Goal: Task Accomplishment & Management: Complete application form

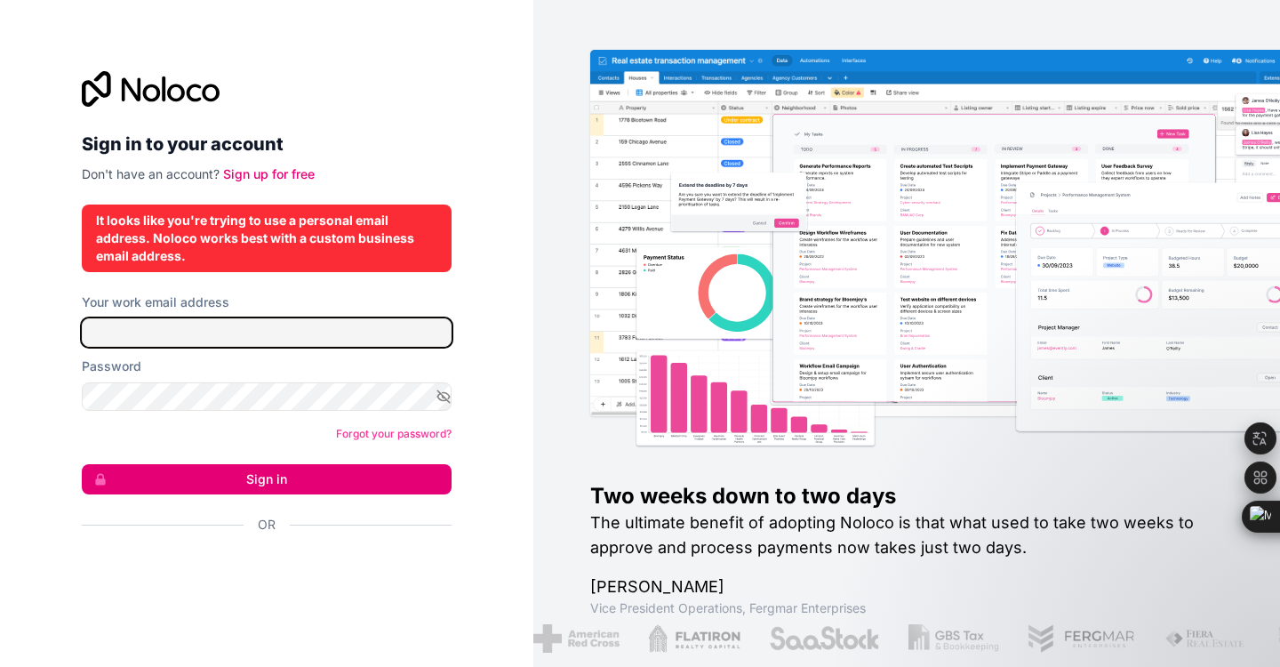
click at [151, 339] on input "Your work email address" at bounding box center [267, 332] width 370 height 28
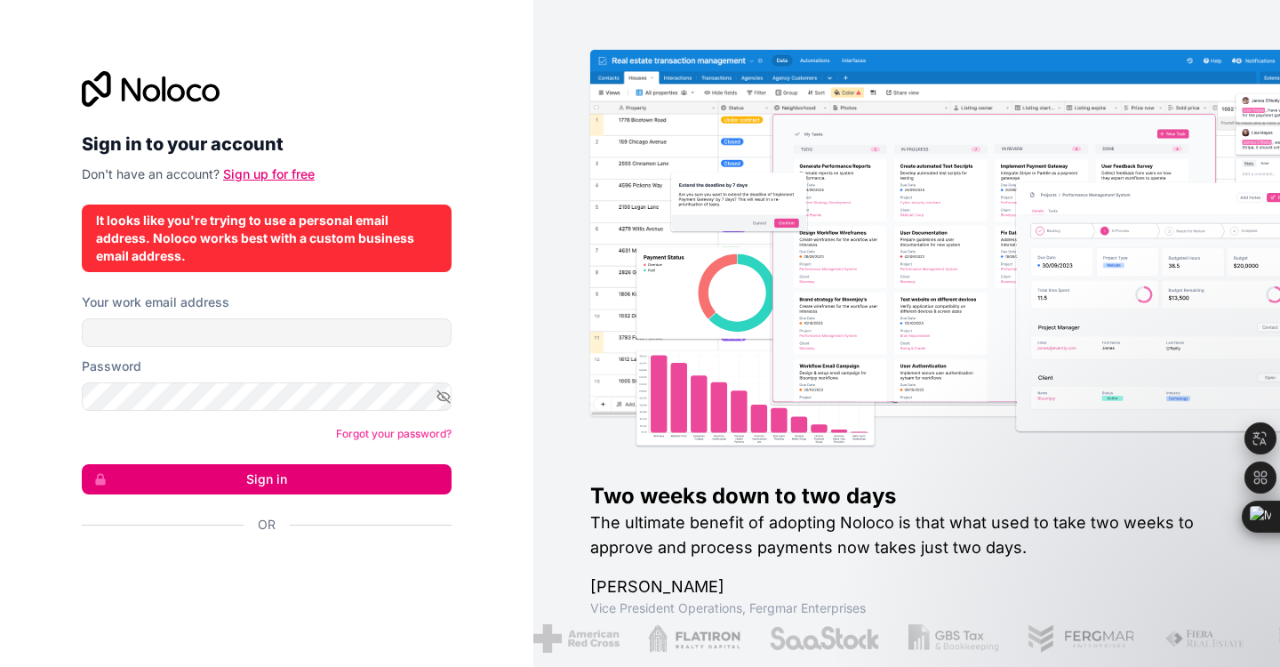
click at [252, 173] on link "Sign up for free" at bounding box center [269, 173] width 92 height 15
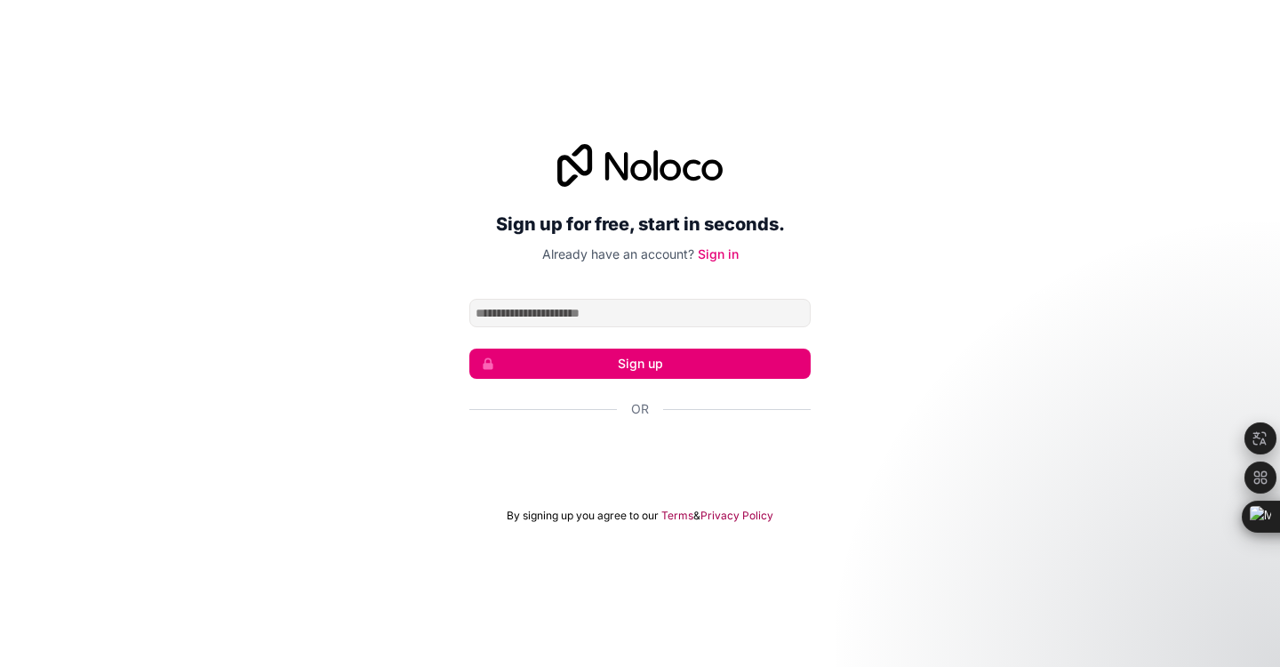
click at [534, 314] on input "Email address" at bounding box center [639, 313] width 341 height 28
click at [348, 293] on div "Sign up for free, start in seconds. Already have an account? Sign in Sign up Or…" at bounding box center [640, 333] width 1280 height 428
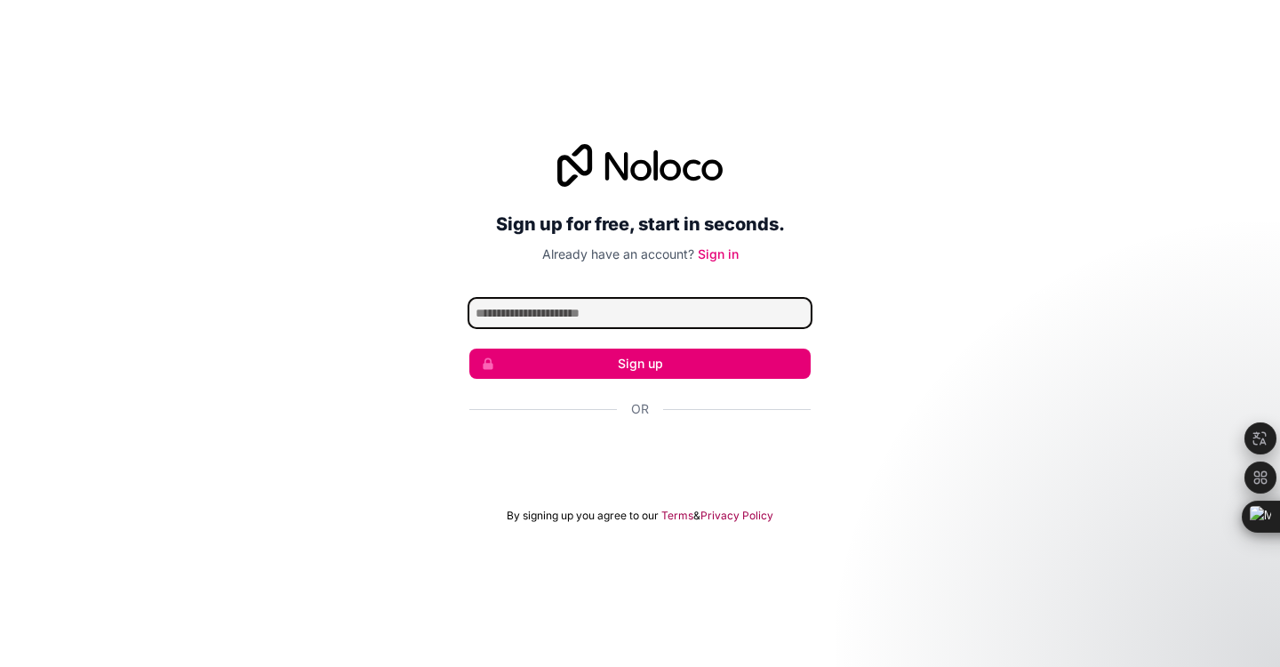
click at [588, 313] on input "Email address" at bounding box center [639, 313] width 341 height 28
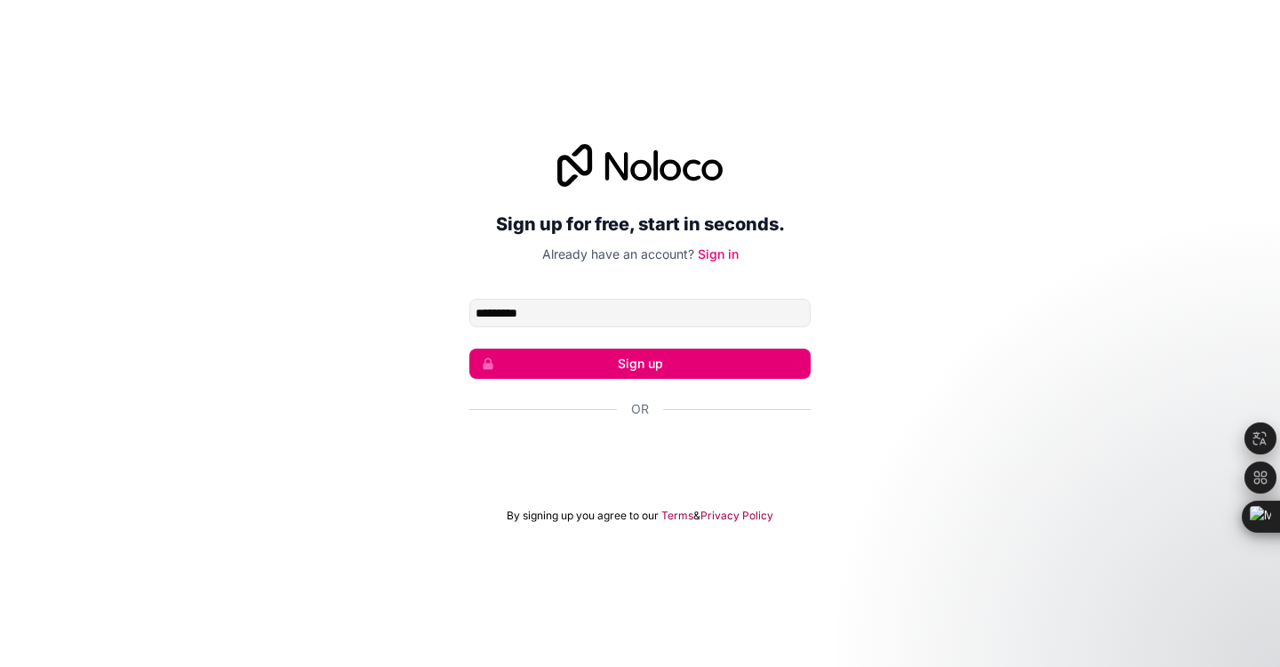
click at [616, 371] on button "Sign up" at bounding box center [639, 363] width 341 height 30
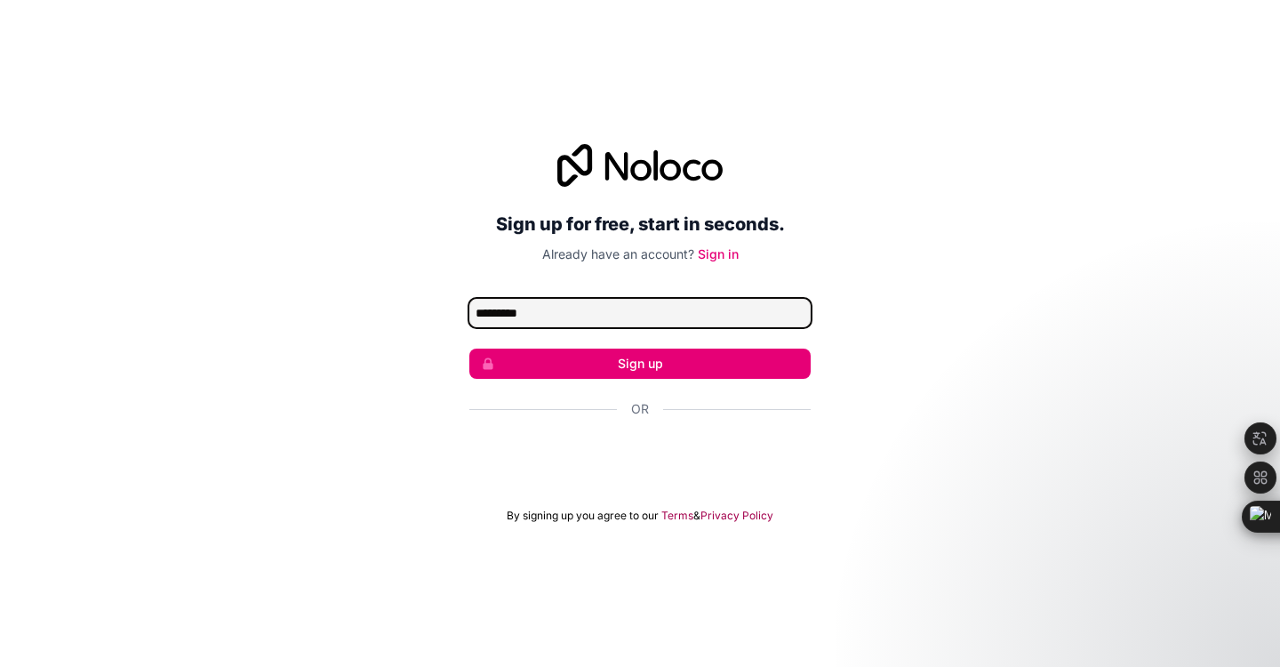
click at [609, 320] on input "*********" at bounding box center [639, 313] width 341 height 28
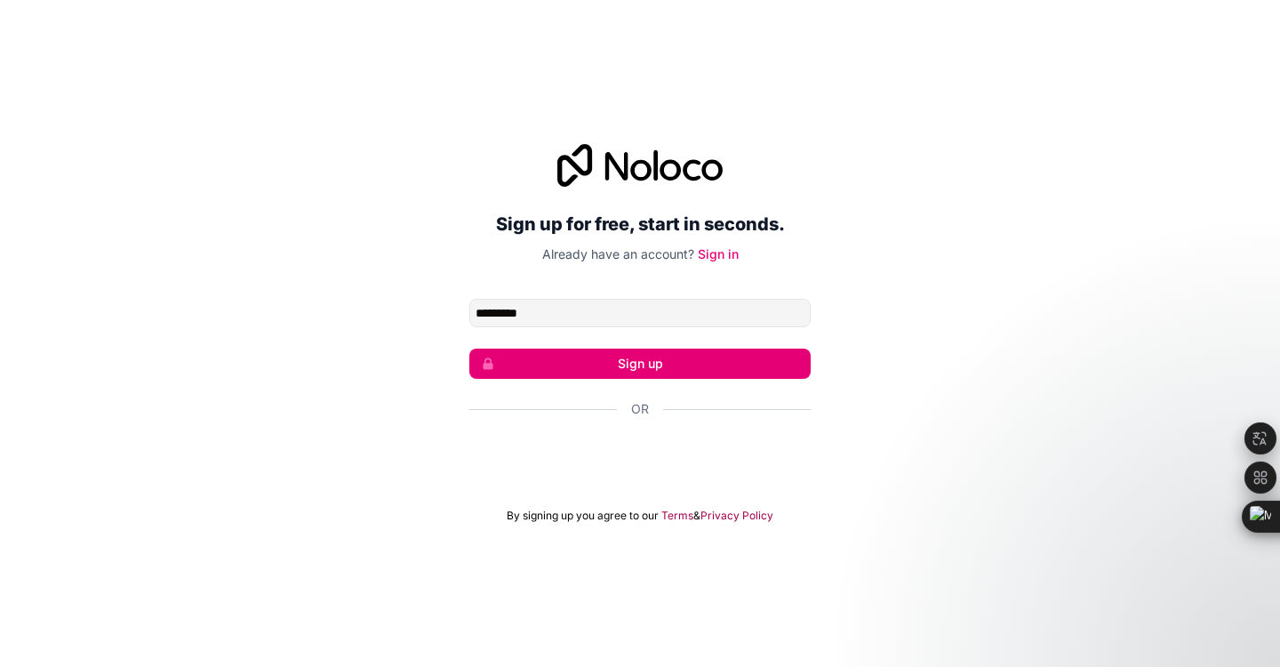
click at [924, 252] on div "Sign up for free, start in seconds. Already have an account? Sign in ********* …" at bounding box center [640, 333] width 1280 height 428
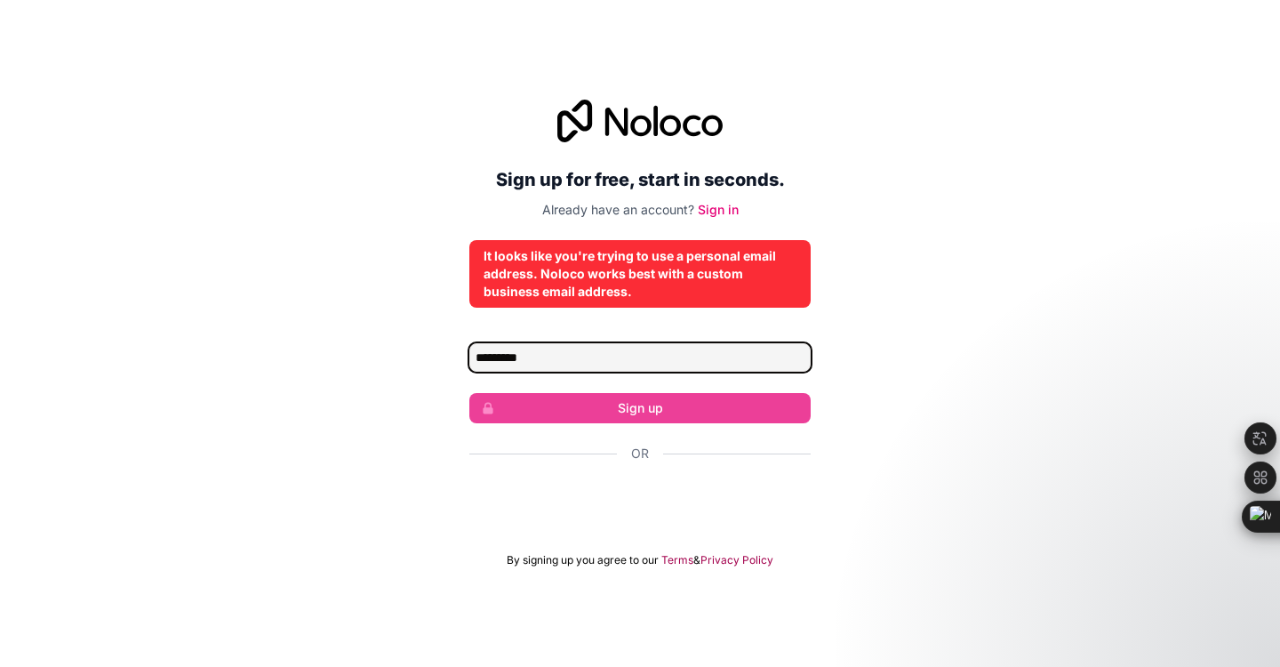
click at [655, 356] on input "*********" at bounding box center [639, 357] width 341 height 28
click at [624, 355] on input "**********" at bounding box center [639, 357] width 341 height 28
type input "**********"
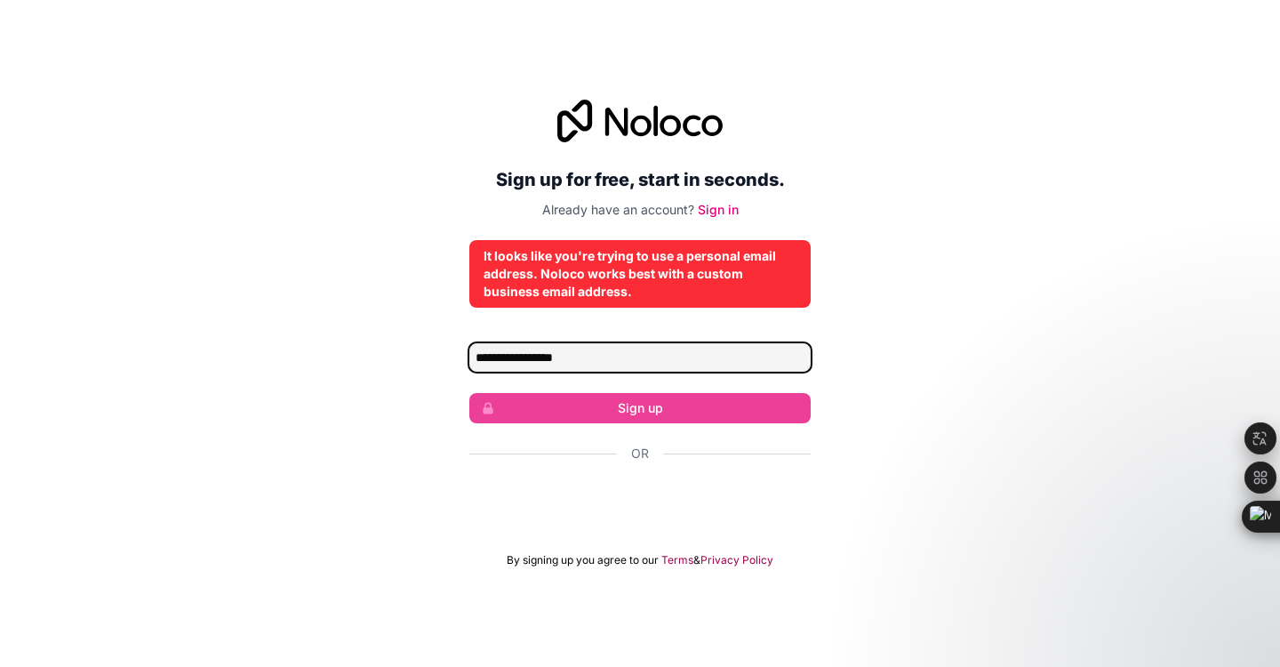
click at [627, 366] on input "**********" at bounding box center [639, 357] width 341 height 28
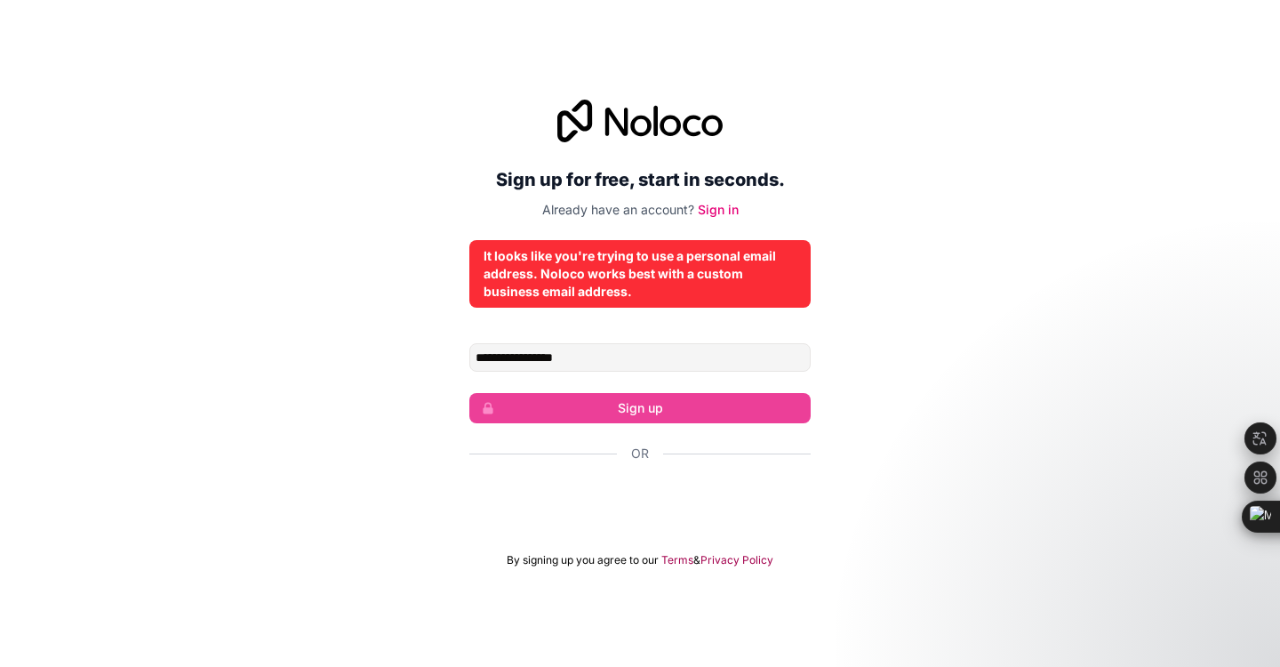
click at [876, 310] on div "**********" at bounding box center [640, 333] width 1280 height 517
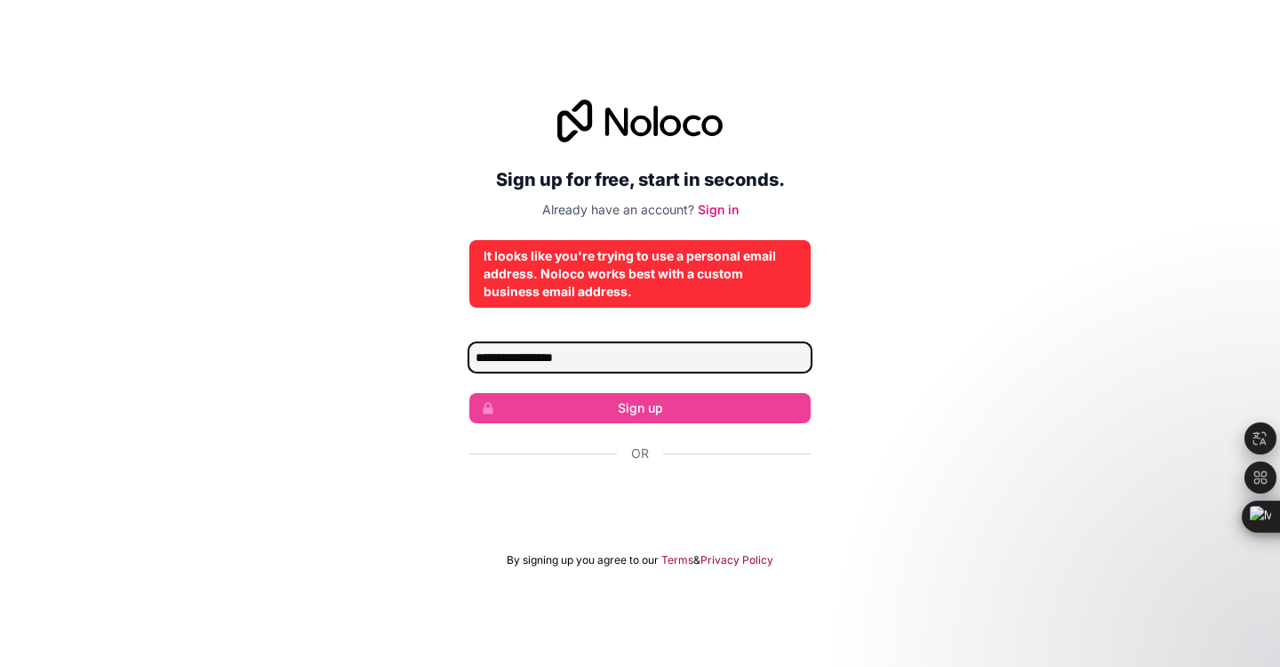
click at [634, 364] on input "**********" at bounding box center [639, 357] width 341 height 28
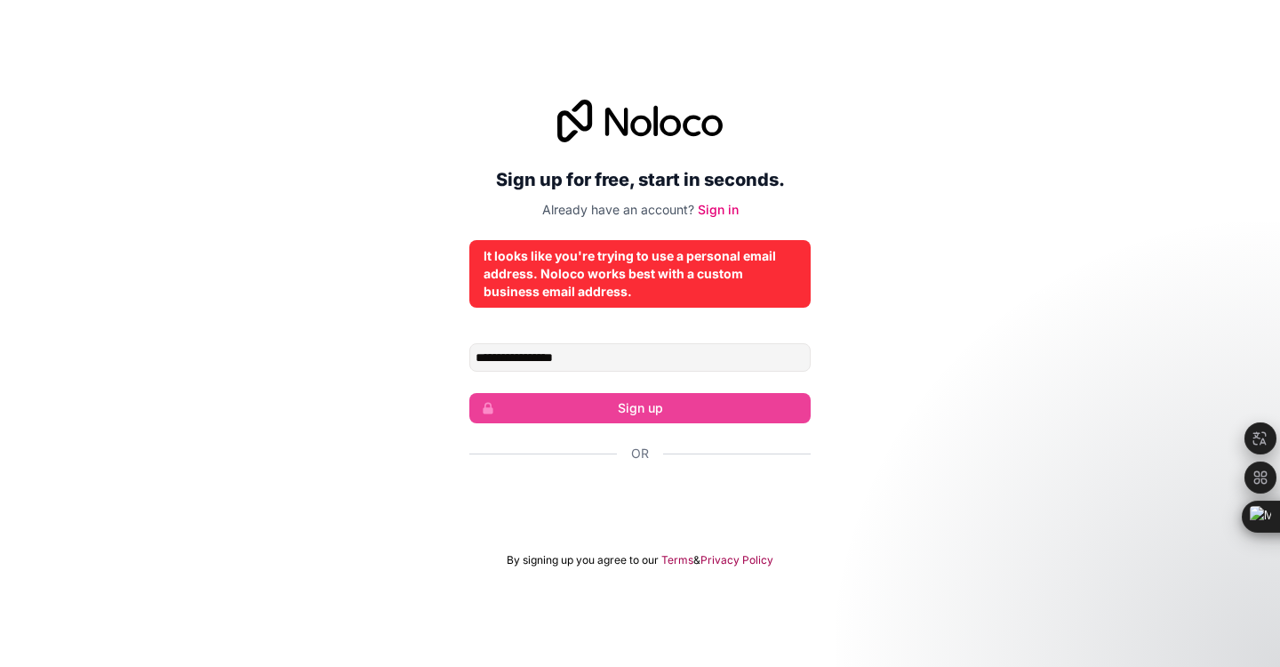
click at [655, 157] on div "Sign up for free, start in seconds. Already have an account? Sign in" at bounding box center [639, 159] width 341 height 119
click at [653, 182] on h2 "Sign up for free, start in seconds." at bounding box center [639, 180] width 341 height 32
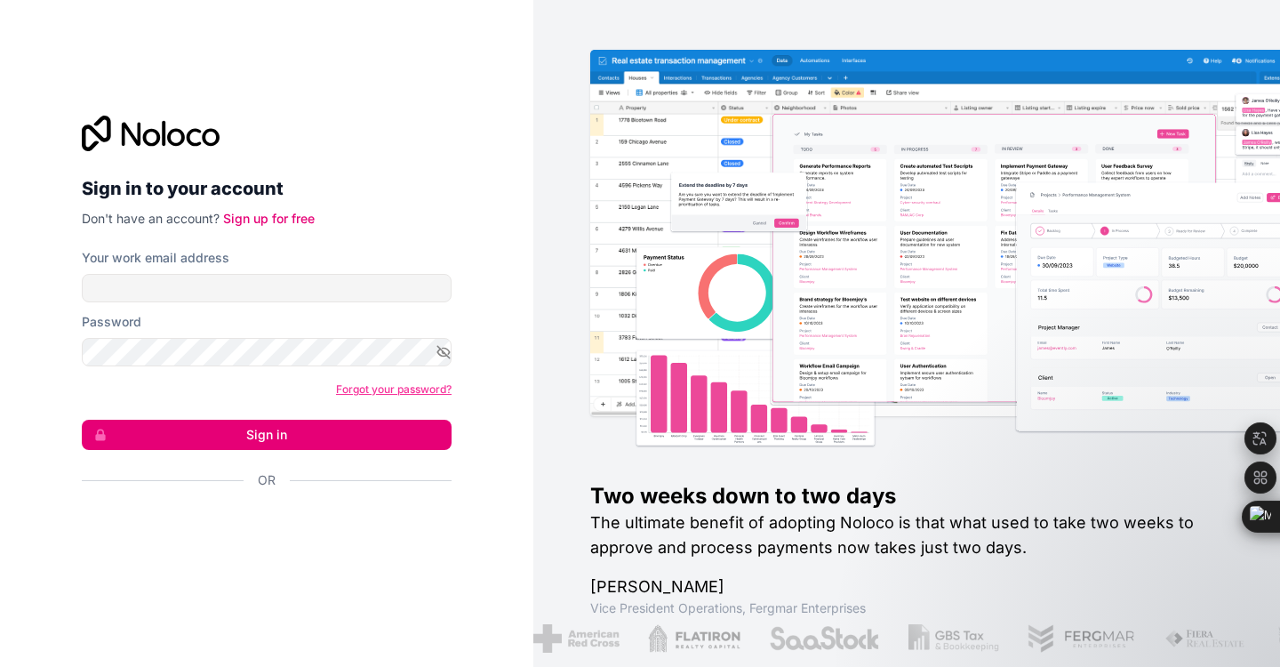
click at [378, 387] on link "Forgot your password?" at bounding box center [394, 388] width 116 height 13
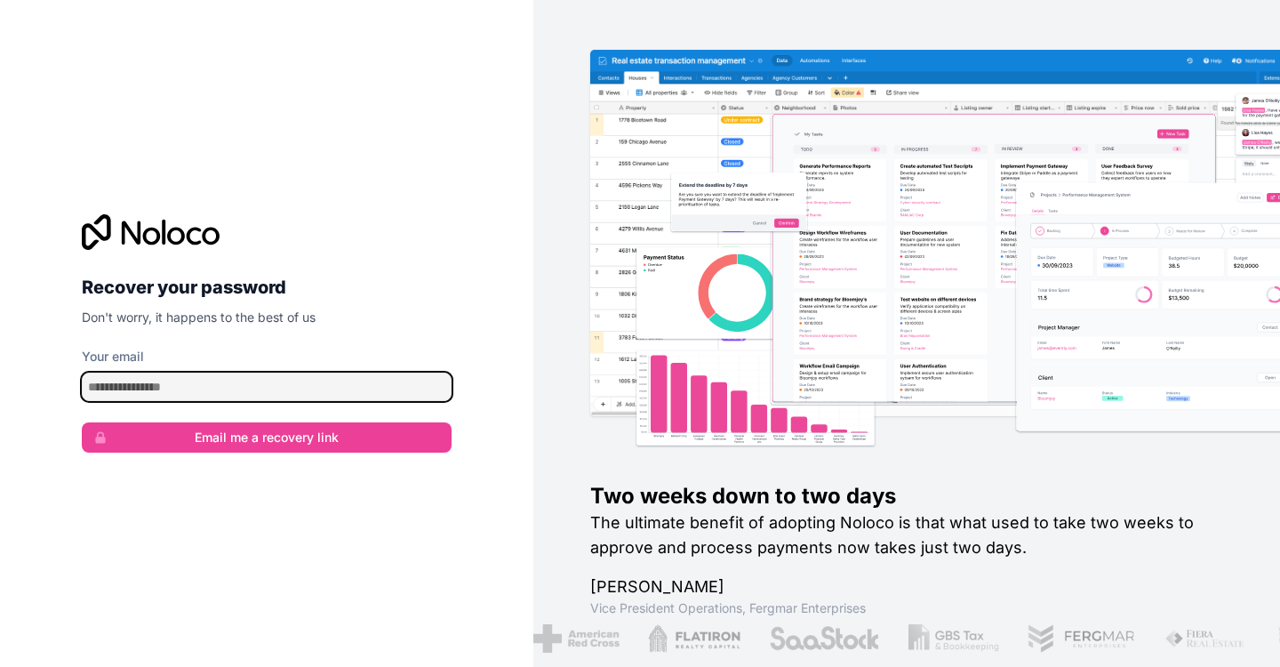
click at [197, 396] on input "Your email" at bounding box center [267, 386] width 370 height 28
type input "**********"
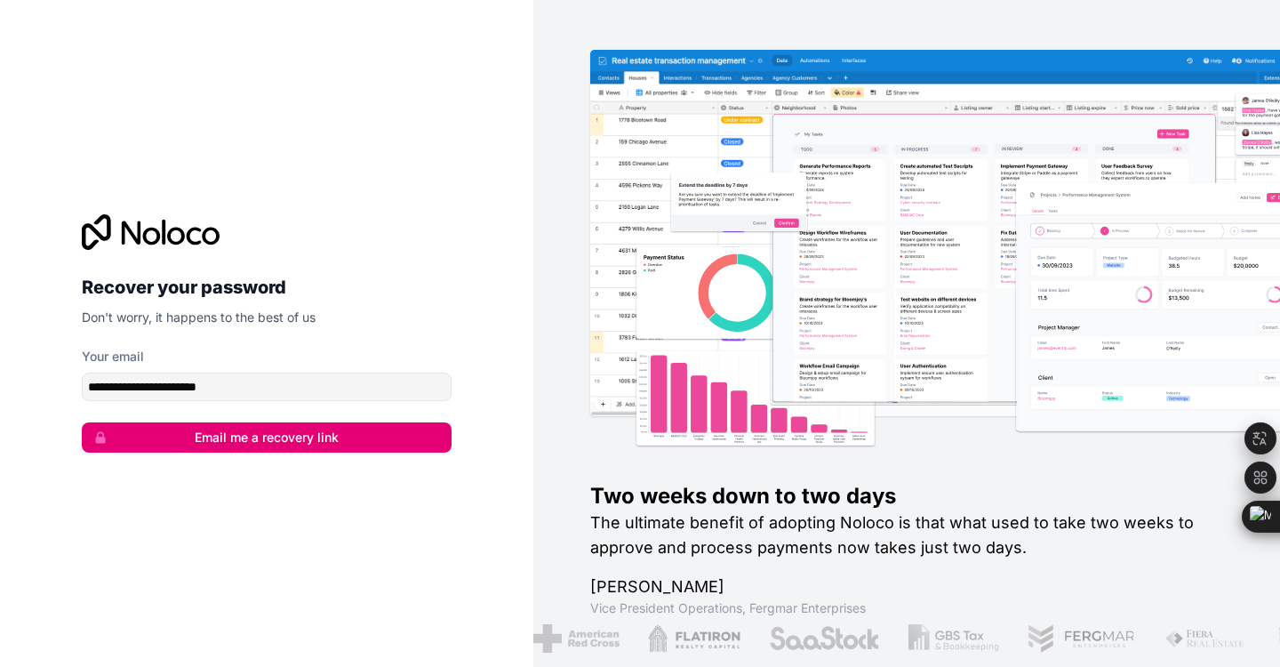
click at [182, 447] on button "Email me a recovery link" at bounding box center [267, 437] width 370 height 30
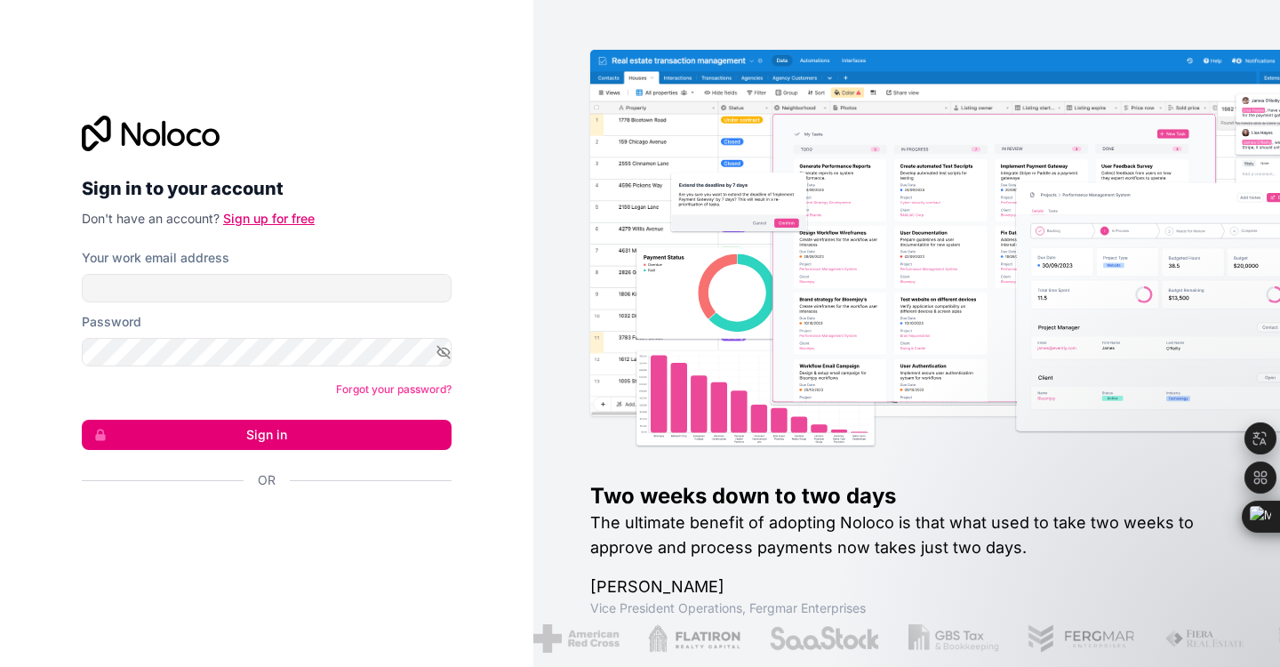
click at [284, 214] on link "Sign up for free" at bounding box center [269, 218] width 92 height 15
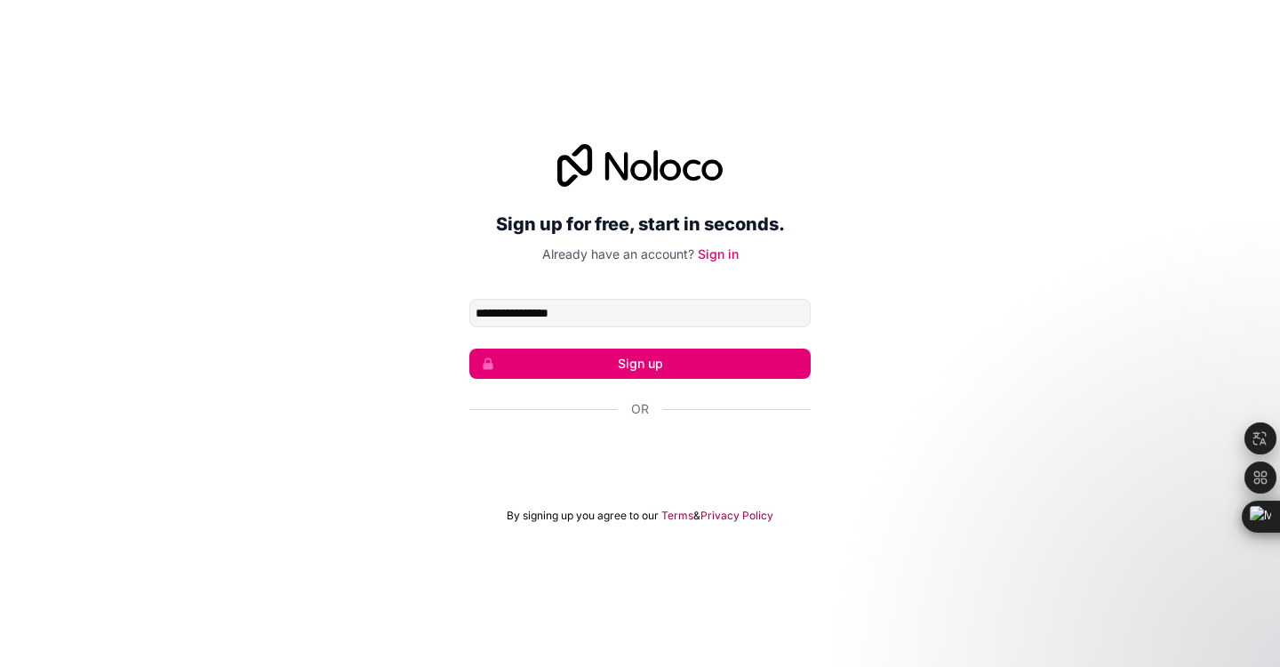
type input "**********"
click at [747, 365] on button "Sign up" at bounding box center [639, 363] width 341 height 30
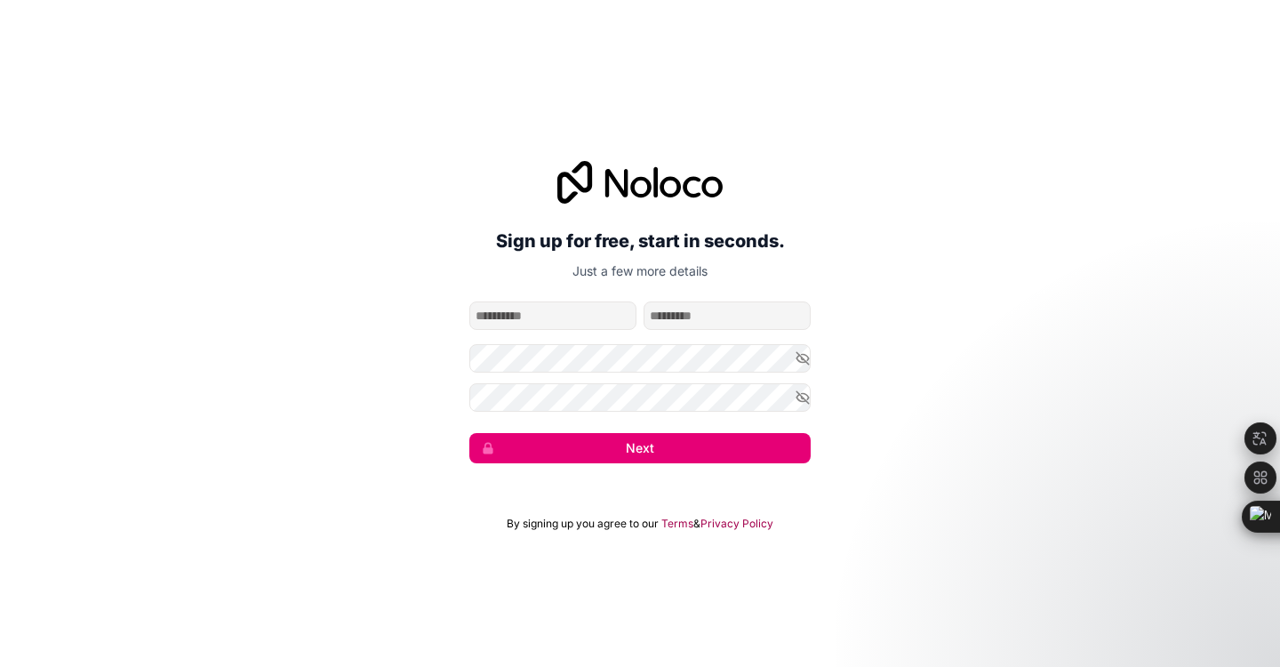
type input "*"
type input "********"
type input "*********"
click at [799, 365] on icon "button" at bounding box center [803, 358] width 16 height 16
click at [802, 392] on icon "button" at bounding box center [803, 397] width 16 height 16
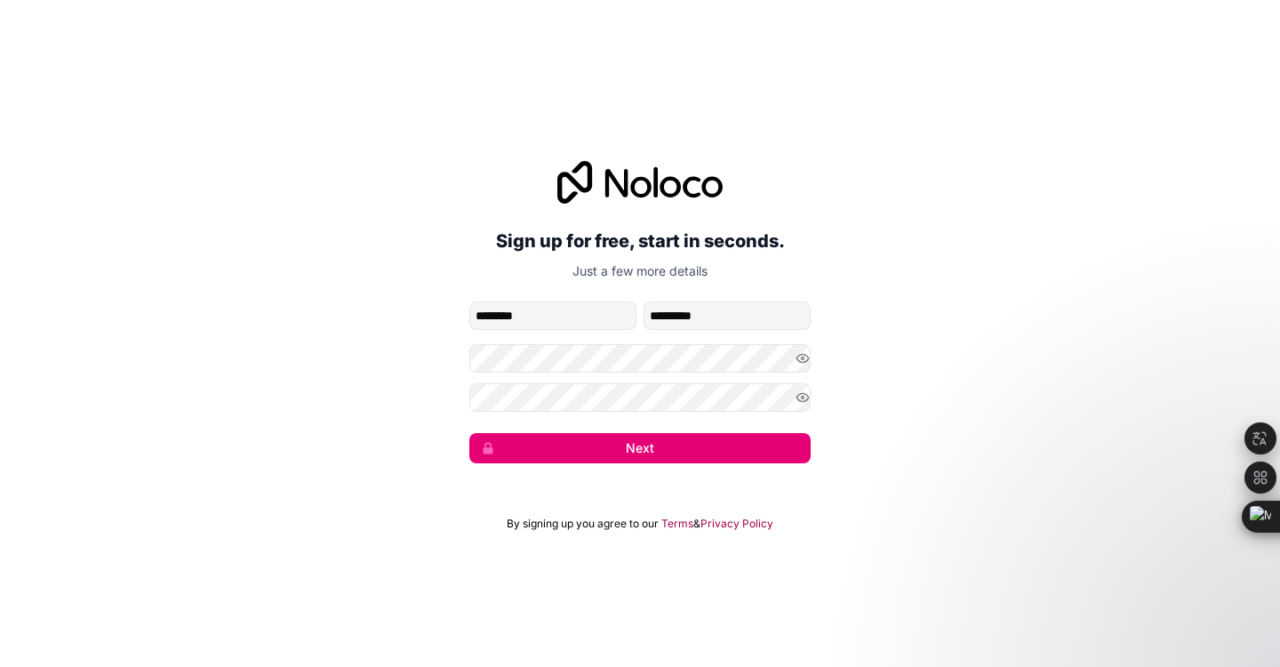
click at [674, 443] on button "Next" at bounding box center [639, 448] width 341 height 30
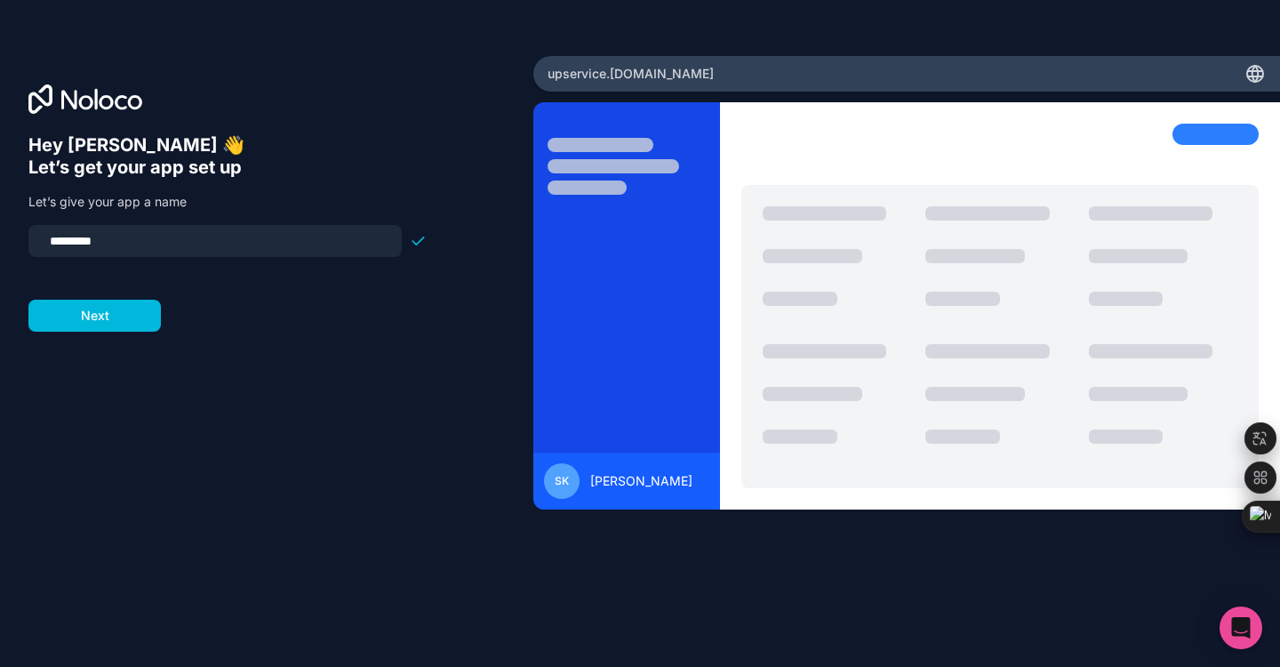
click at [103, 316] on button "Next" at bounding box center [94, 316] width 132 height 32
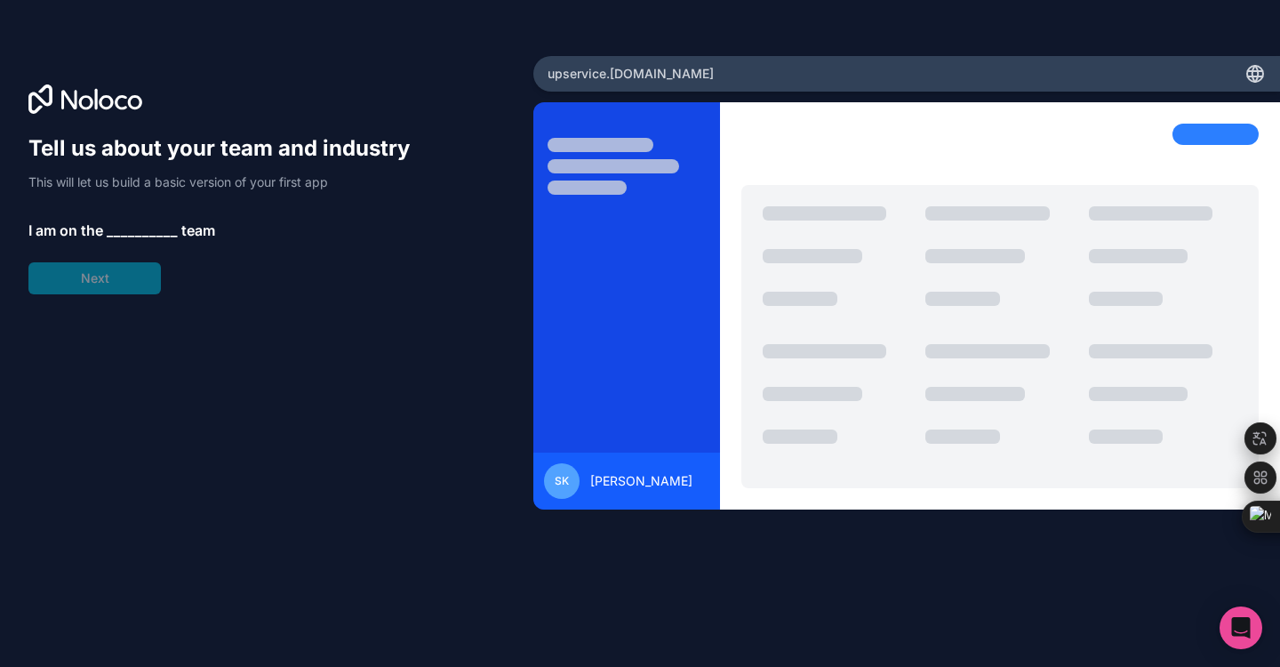
click at [141, 230] on span "__________" at bounding box center [142, 230] width 71 height 21
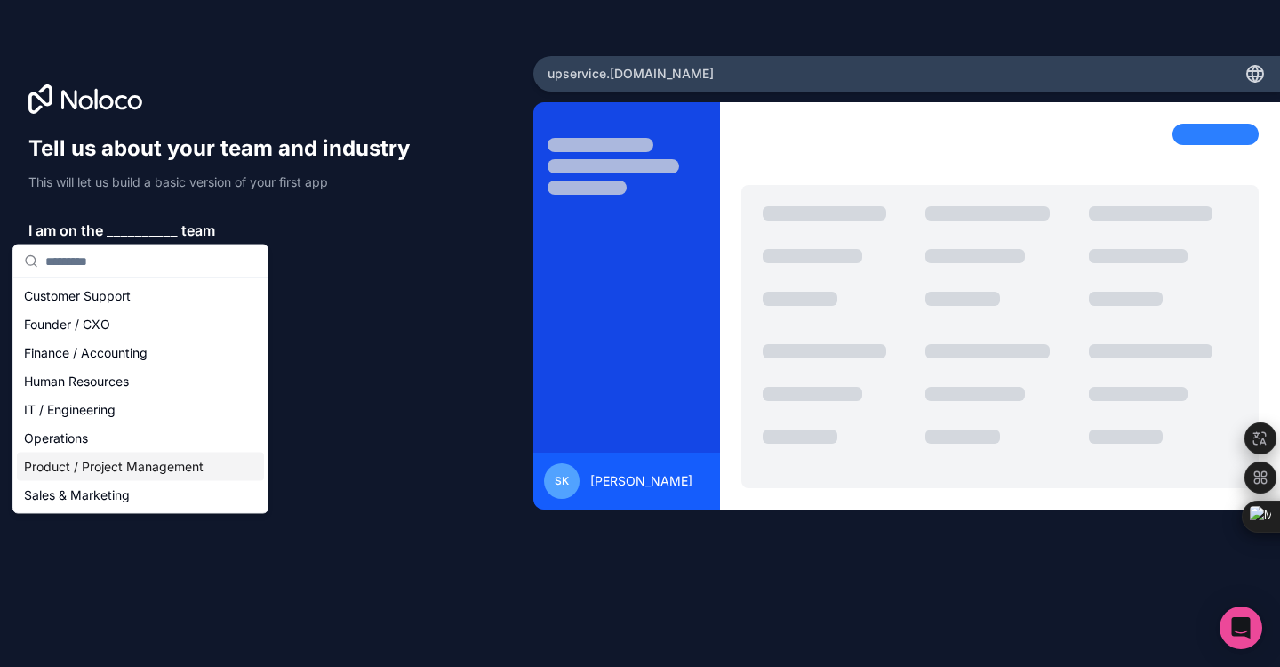
click at [178, 469] on div "Product / Project Management" at bounding box center [140, 466] width 247 height 28
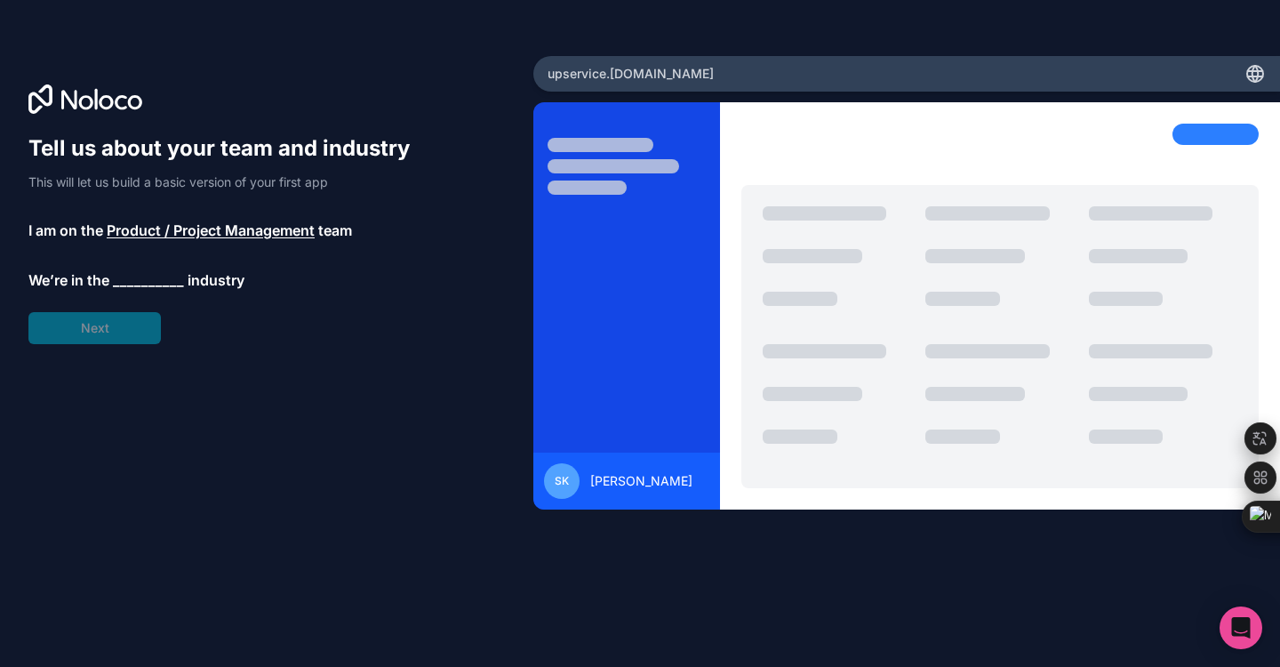
click at [133, 236] on span "Product / Project Management" at bounding box center [211, 230] width 208 height 21
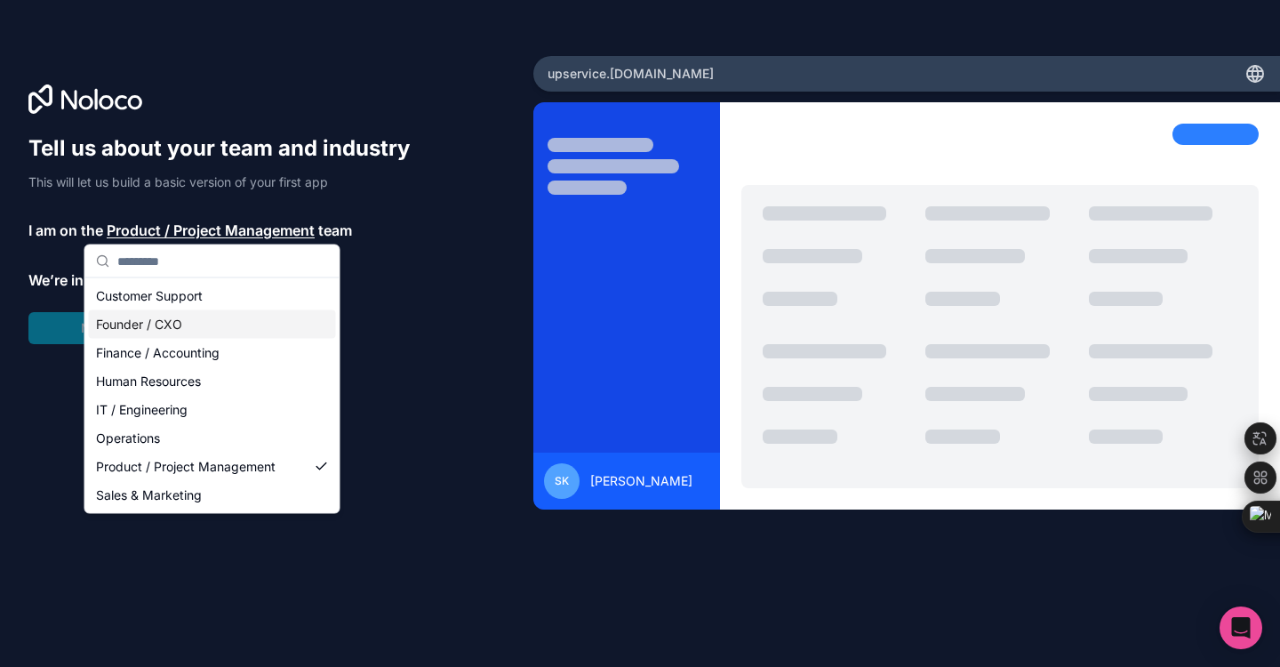
click at [135, 326] on div "Founder / CXO" at bounding box center [212, 324] width 247 height 28
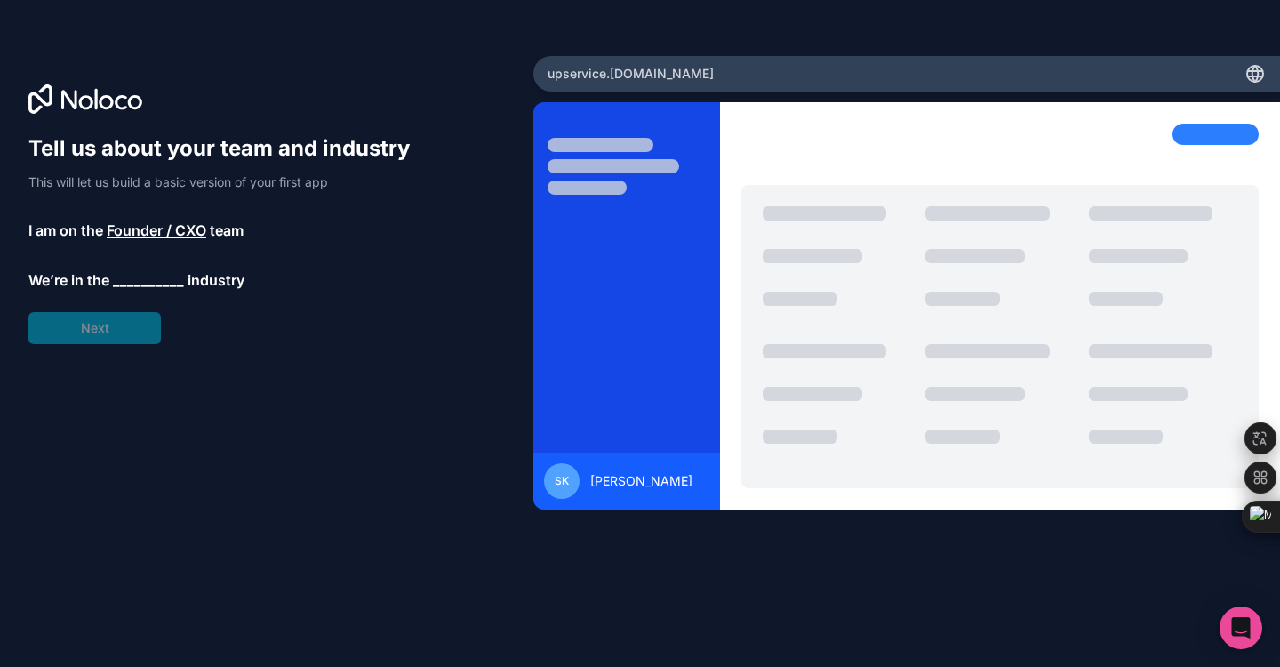
click at [140, 281] on span "__________" at bounding box center [148, 279] width 71 height 21
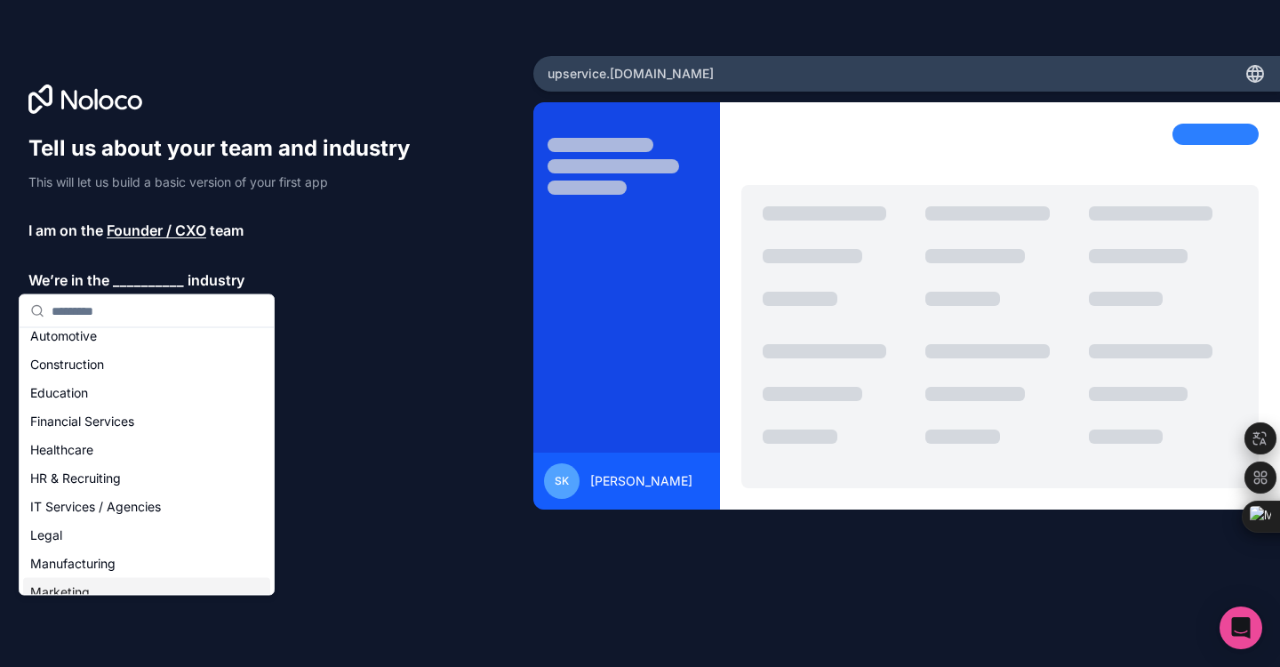
scroll to position [128, 0]
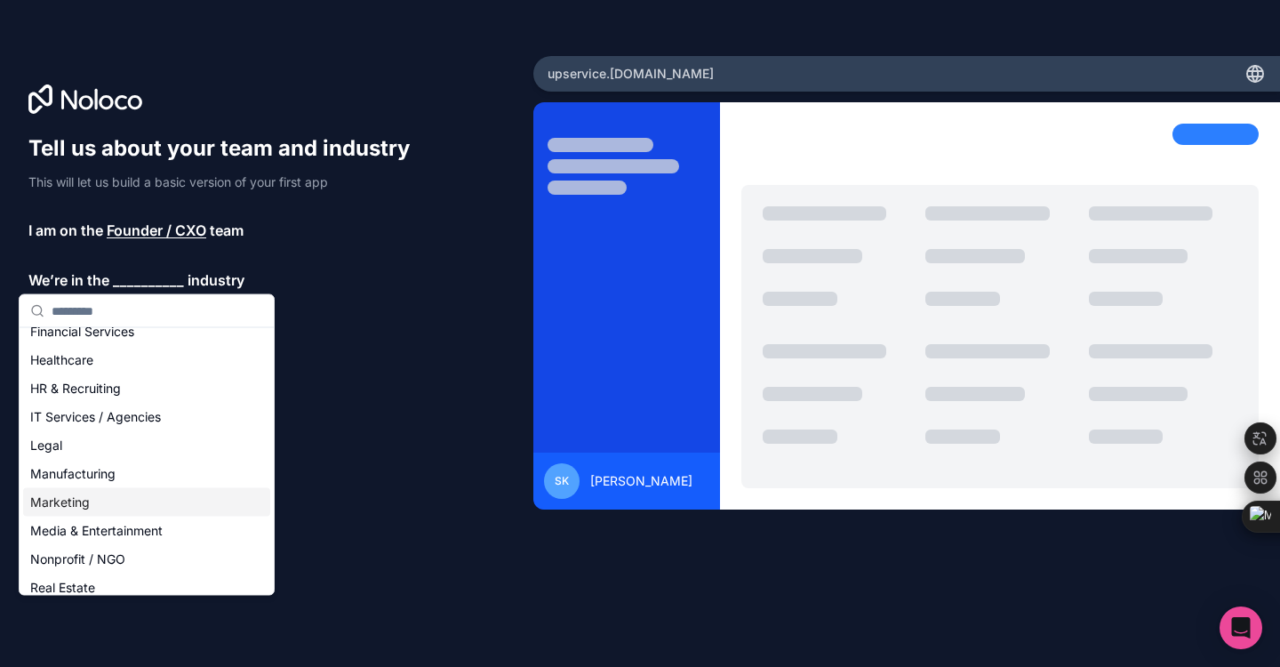
click at [156, 501] on div "Marketing" at bounding box center [146, 502] width 247 height 28
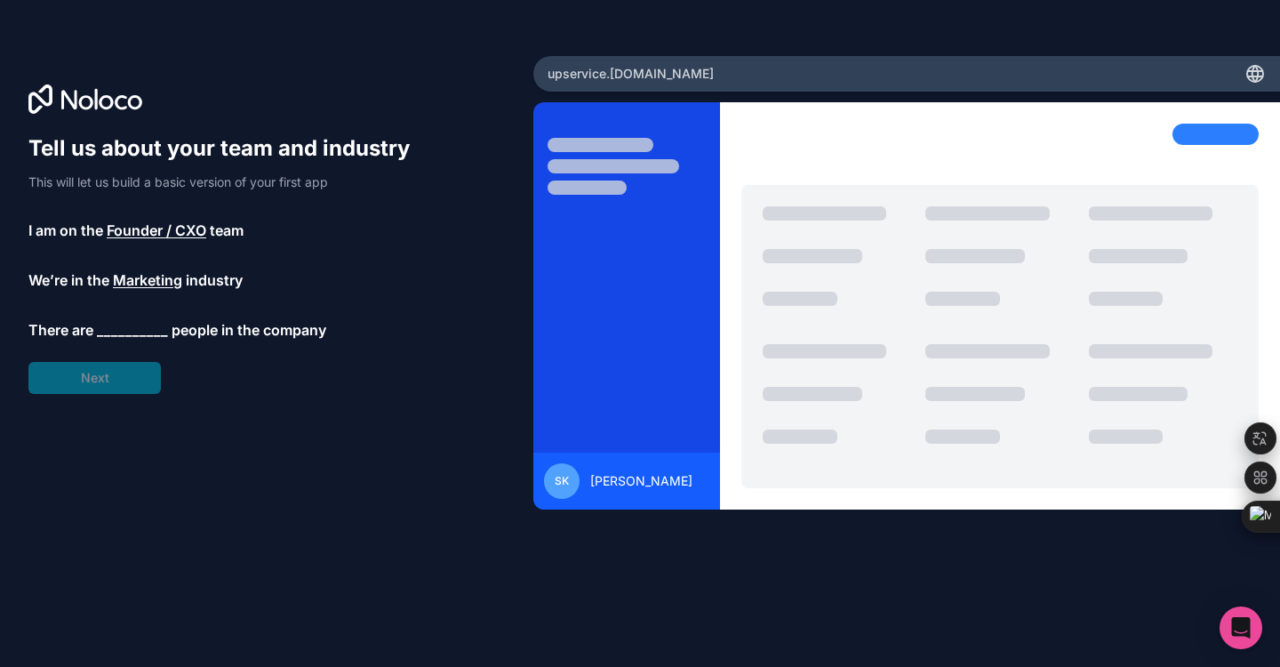
click at [126, 329] on span "__________" at bounding box center [132, 329] width 71 height 21
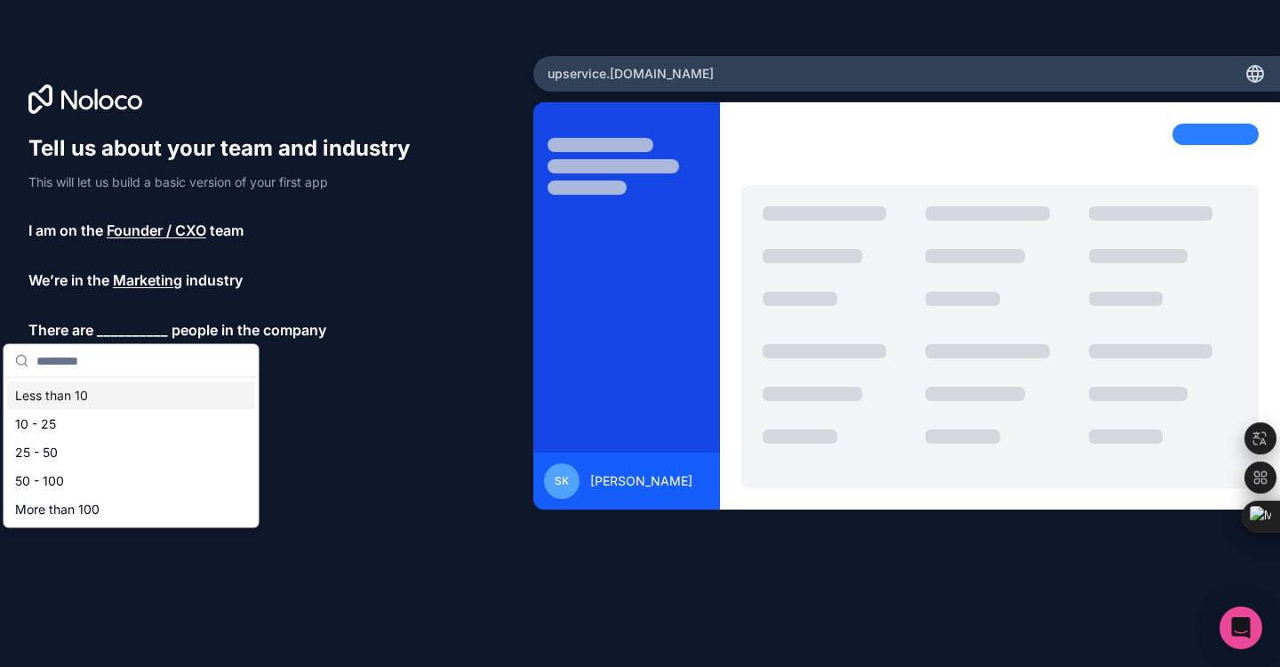
click at [112, 391] on div "Less than 10" at bounding box center [131, 395] width 247 height 28
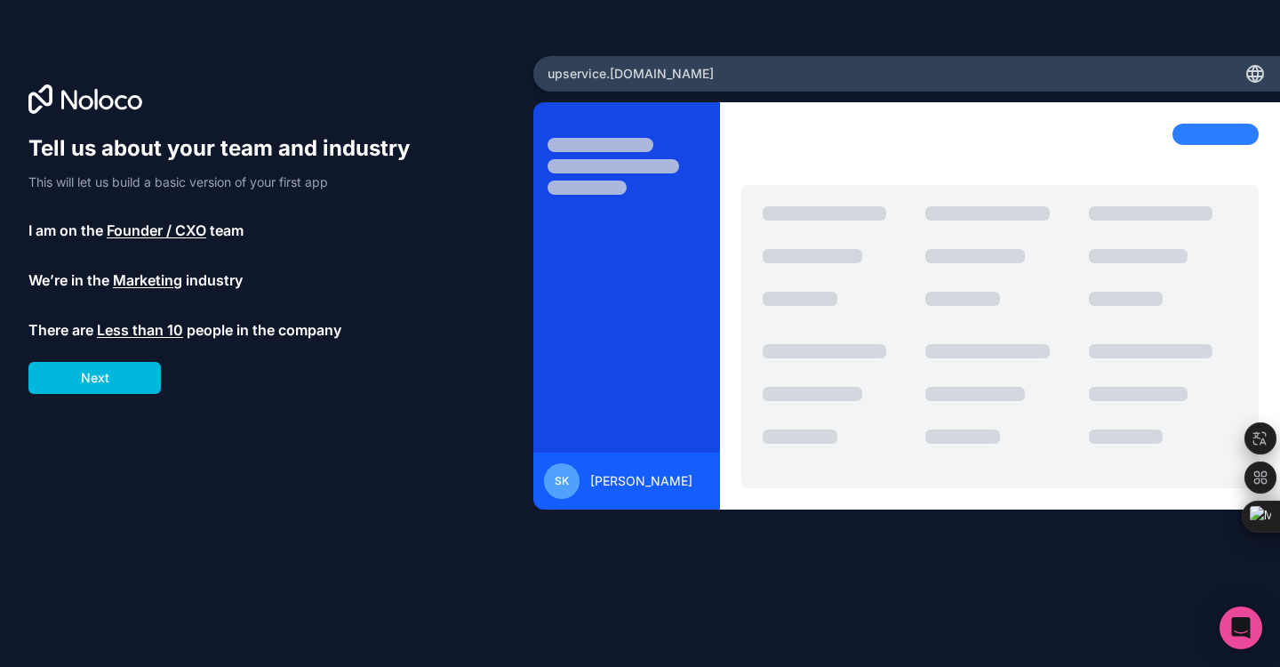
click at [113, 372] on button "Next" at bounding box center [94, 378] width 132 height 32
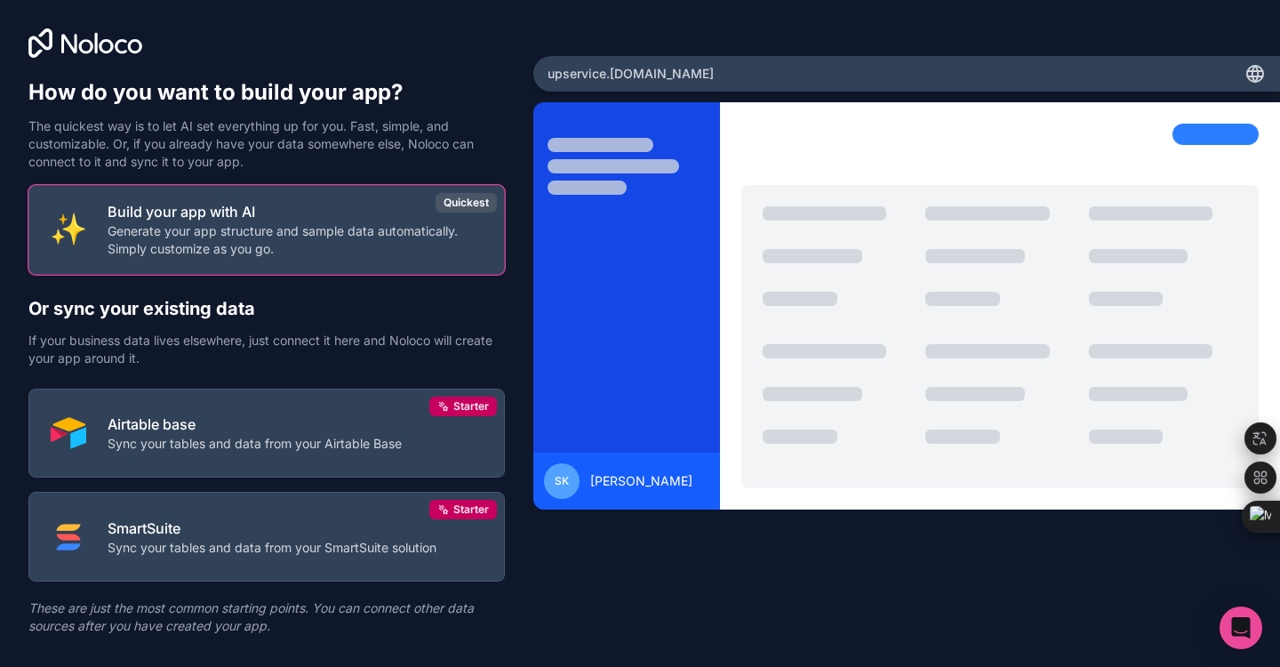
click at [618, 338] on div at bounding box center [626, 317] width 187 height 386
click at [256, 423] on p "Airtable base" at bounding box center [255, 423] width 294 height 21
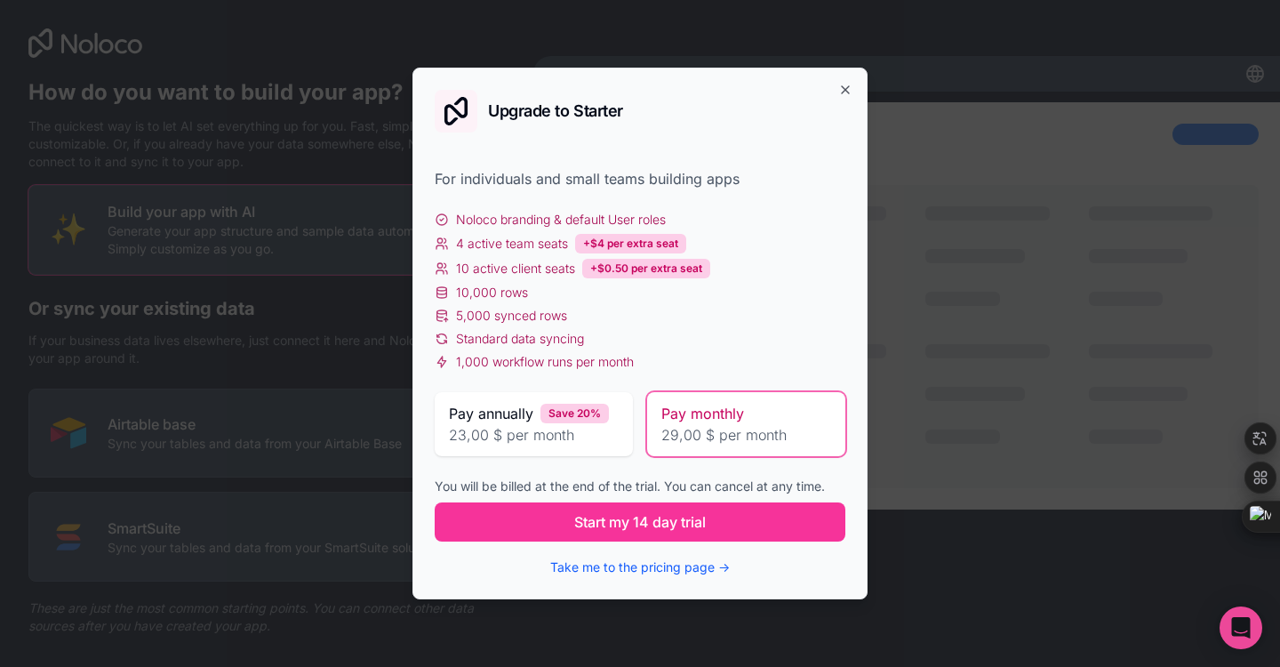
click at [541, 433] on span "23,00 $ per month" at bounding box center [534, 434] width 170 height 21
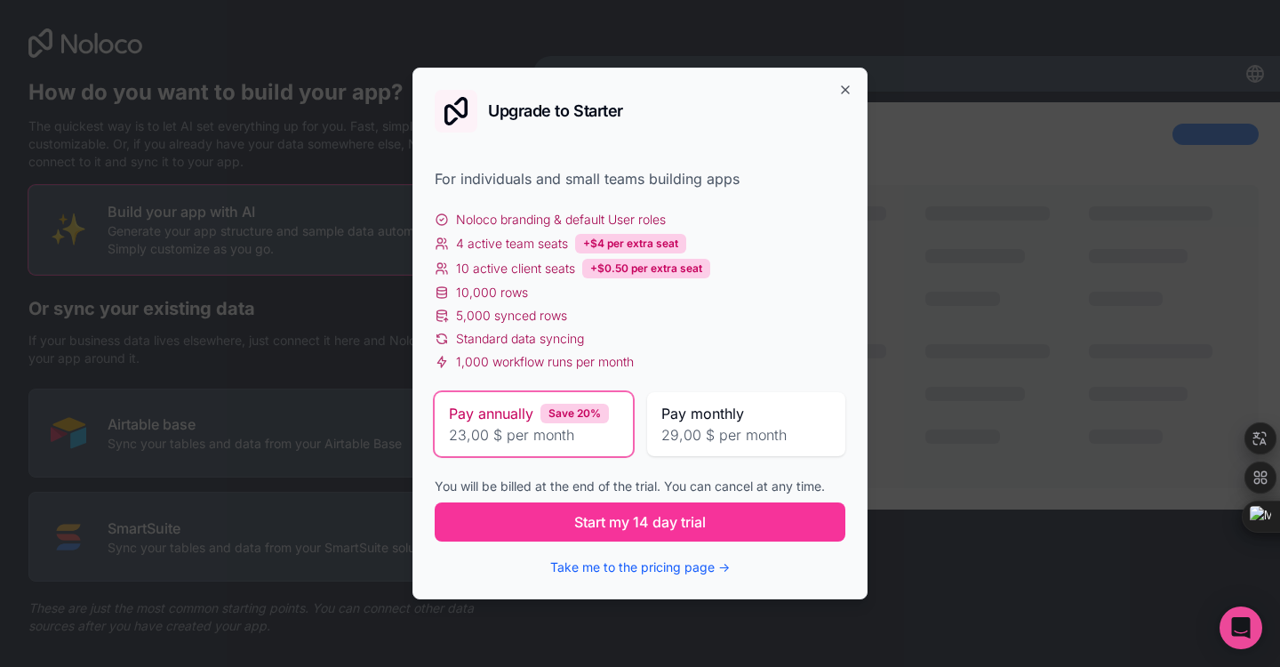
click at [683, 436] on span "29,00 $ per month" at bounding box center [746, 434] width 170 height 21
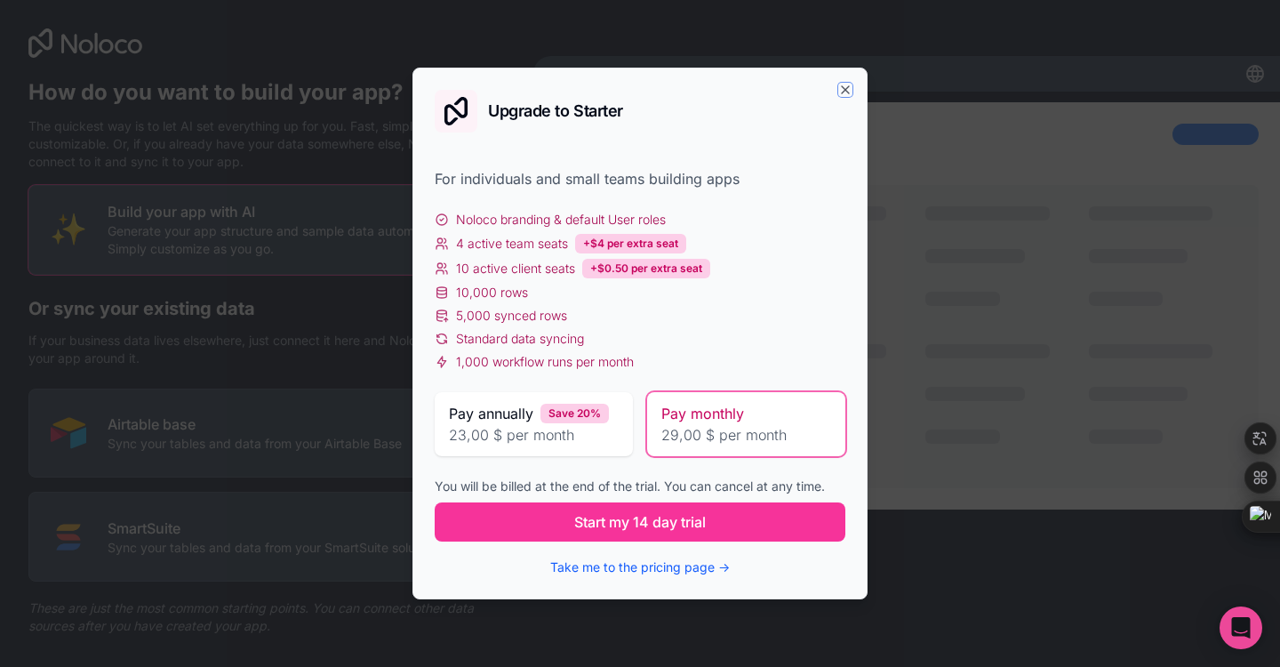
click at [846, 91] on icon "button" at bounding box center [845, 89] width 7 height 7
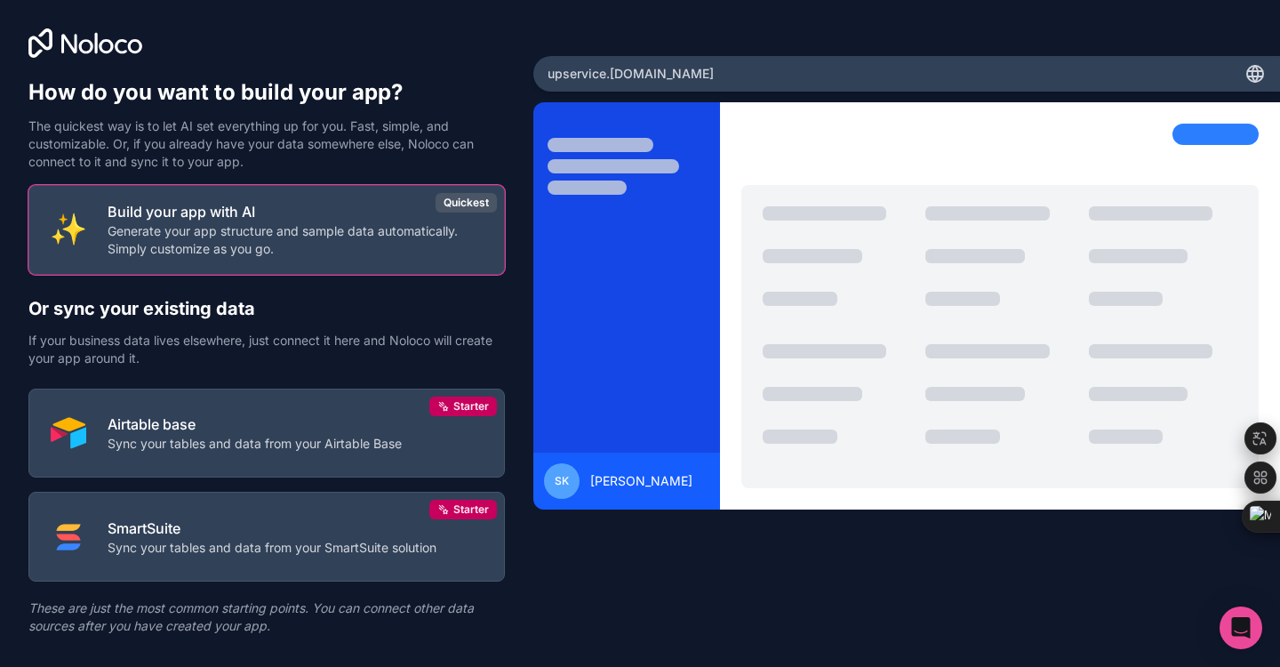
click at [292, 245] on p "Generate your app structure and sample data automatically. Simply customize as …" at bounding box center [295, 240] width 375 height 36
click at [332, 234] on p "Generate your app structure and sample data automatically. Simply customize as …" at bounding box center [295, 240] width 375 height 36
click at [364, 125] on p "The quickest way is to let AI set everything up for you. Fast, simple, and cust…" at bounding box center [266, 143] width 476 height 53
click at [354, 215] on p "Build your app with AI" at bounding box center [295, 211] width 375 height 21
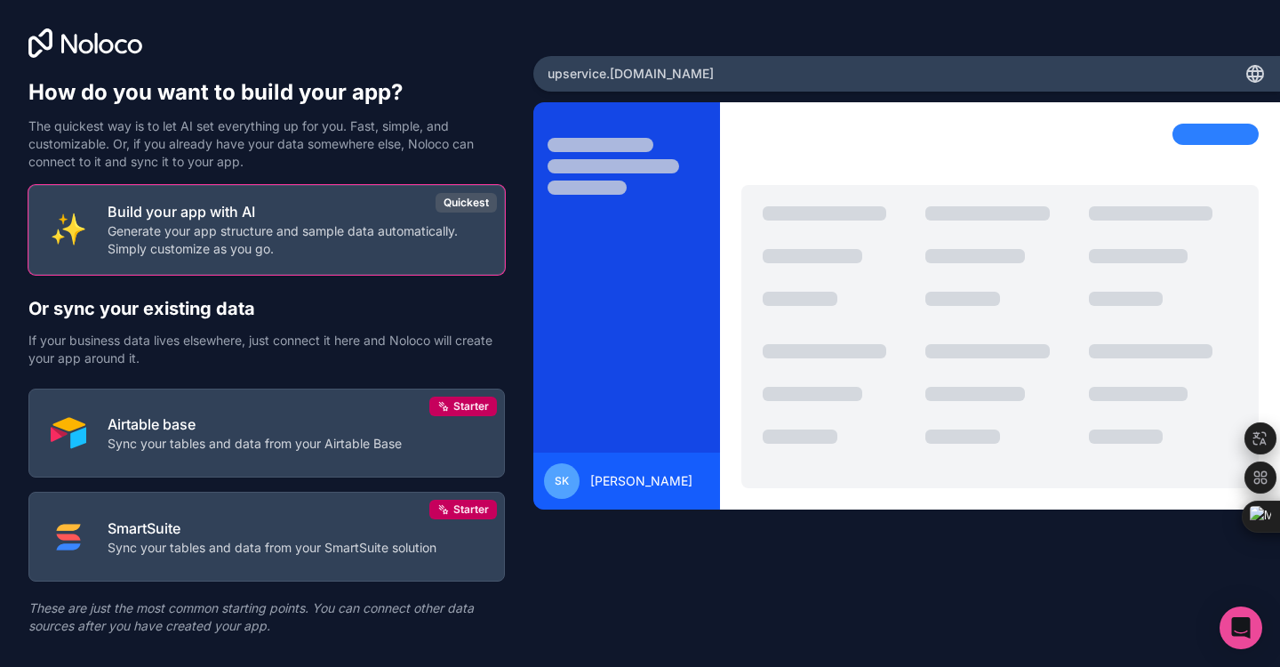
click at [489, 209] on button "Build your app with AI Generate your app structure and sample data automaticall…" at bounding box center [266, 230] width 476 height 90
click at [741, 217] on div at bounding box center [999, 336] width 517 height 303
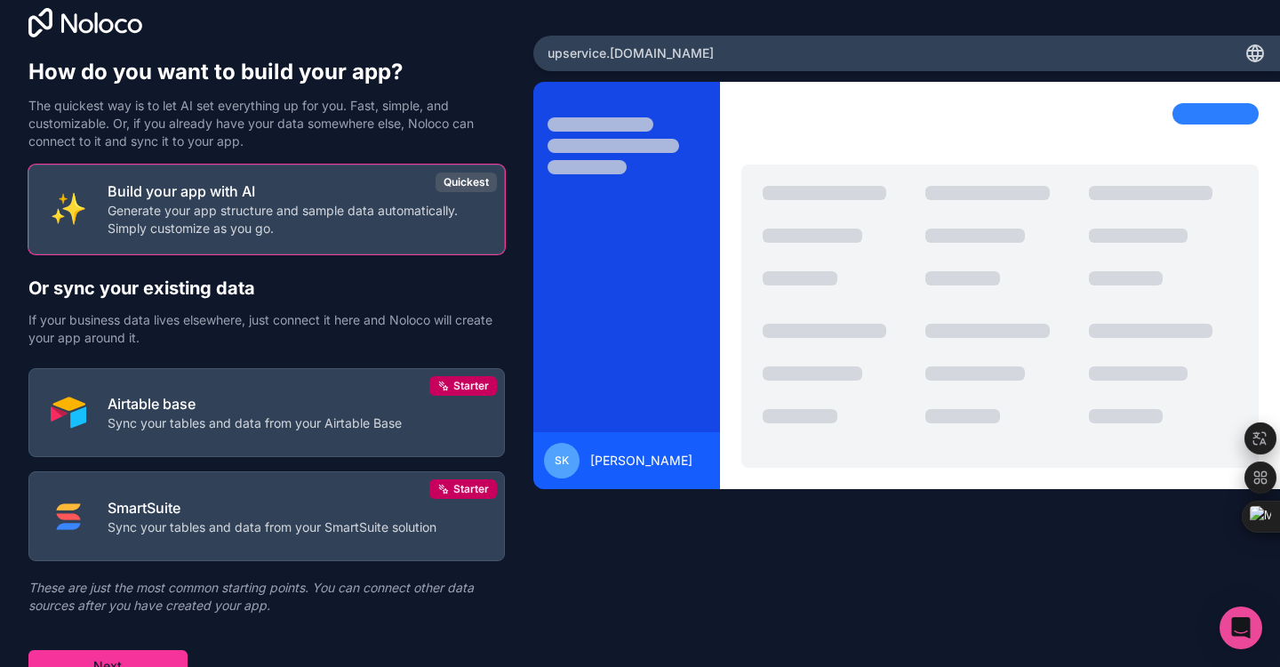
scroll to position [36, 0]
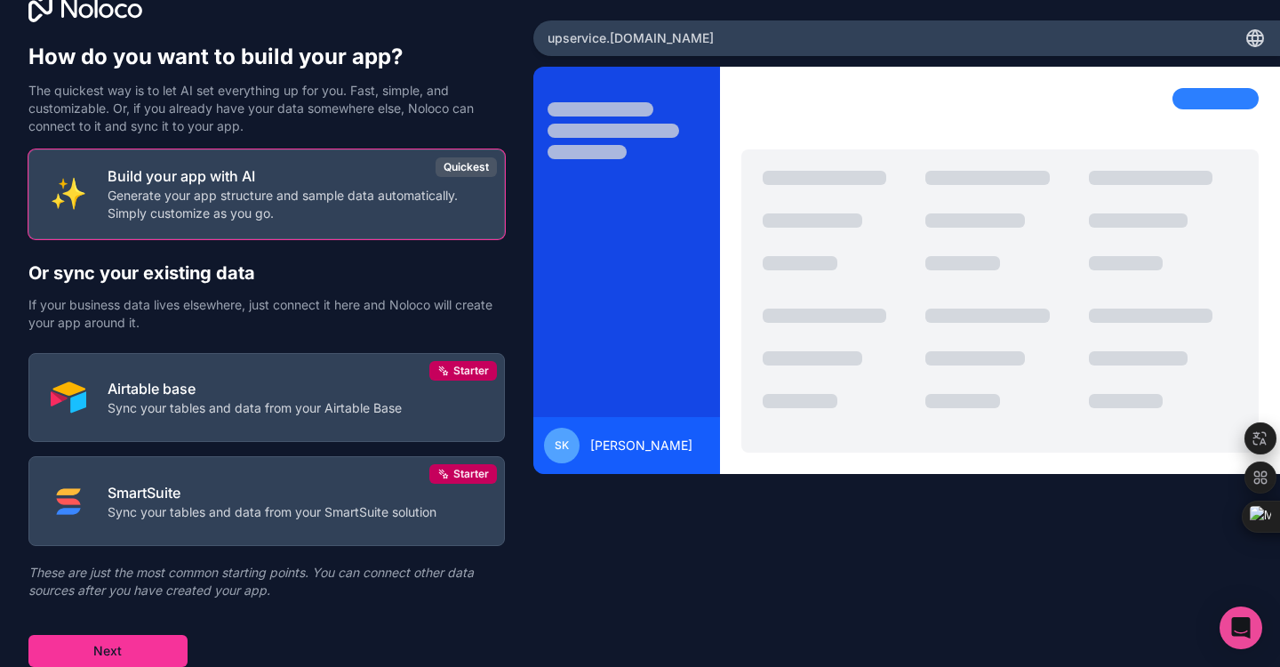
click at [126, 650] on button "Next" at bounding box center [107, 651] width 159 height 32
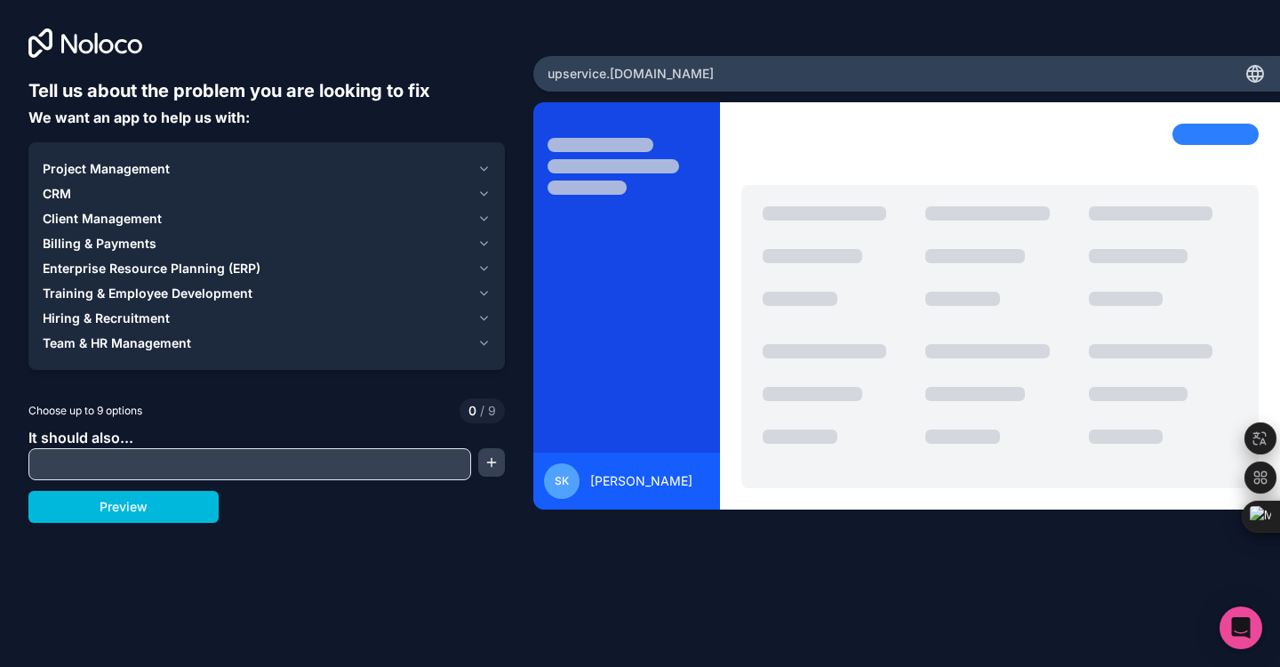
click at [138, 471] on input "text" at bounding box center [250, 464] width 434 height 25
click at [116, 170] on span "Project Management" at bounding box center [106, 169] width 127 height 18
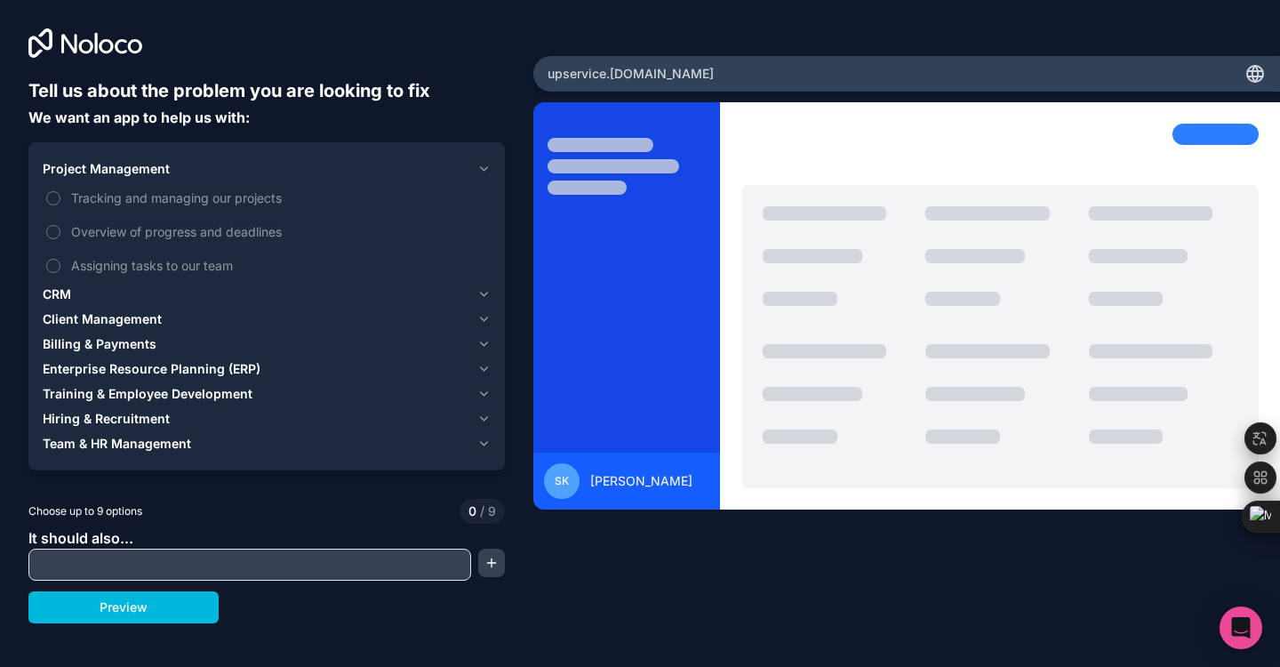
click at [116, 169] on span "Project Management" at bounding box center [106, 169] width 127 height 18
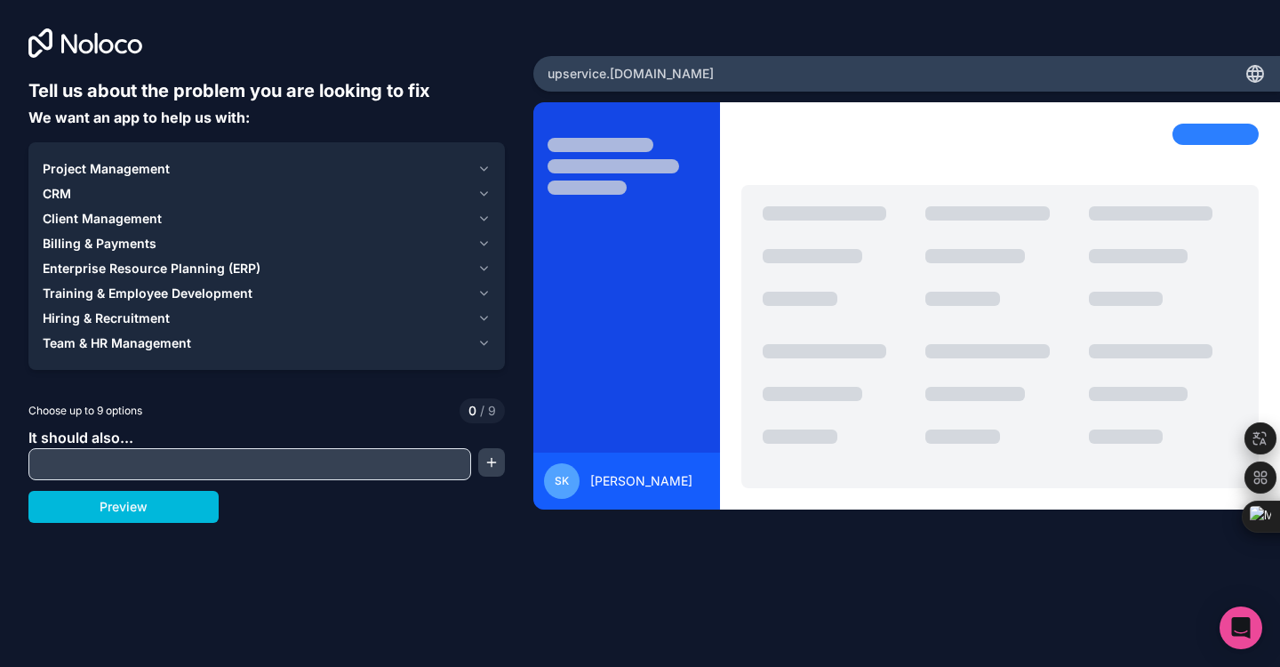
click at [122, 225] on span "Client Management" at bounding box center [102, 219] width 119 height 18
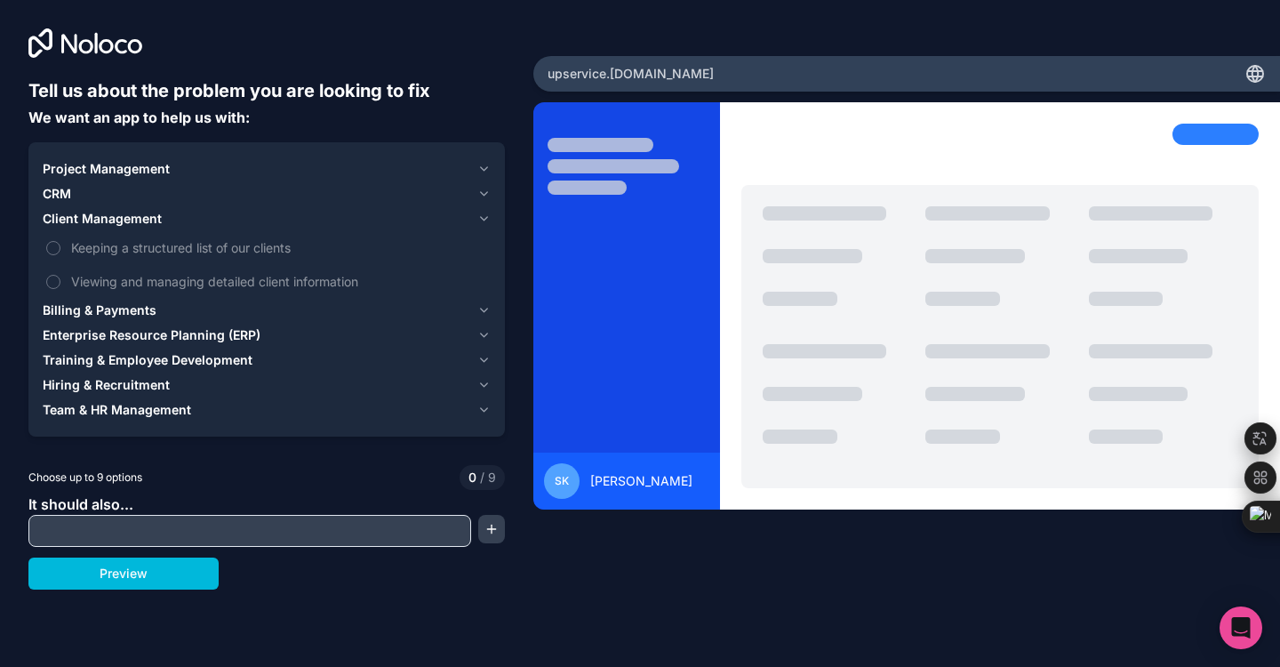
click at [121, 222] on span "Client Management" at bounding box center [102, 219] width 119 height 18
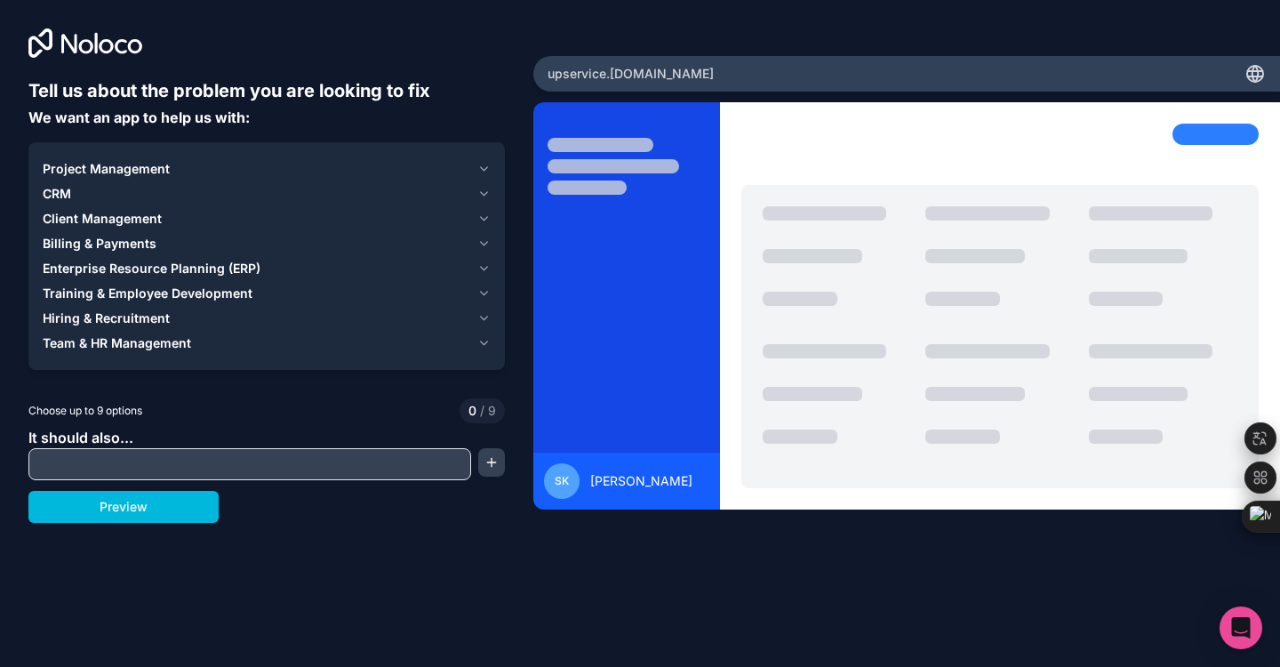
click at [132, 270] on span "Enterprise Resource Planning (ERP)" at bounding box center [152, 269] width 218 height 18
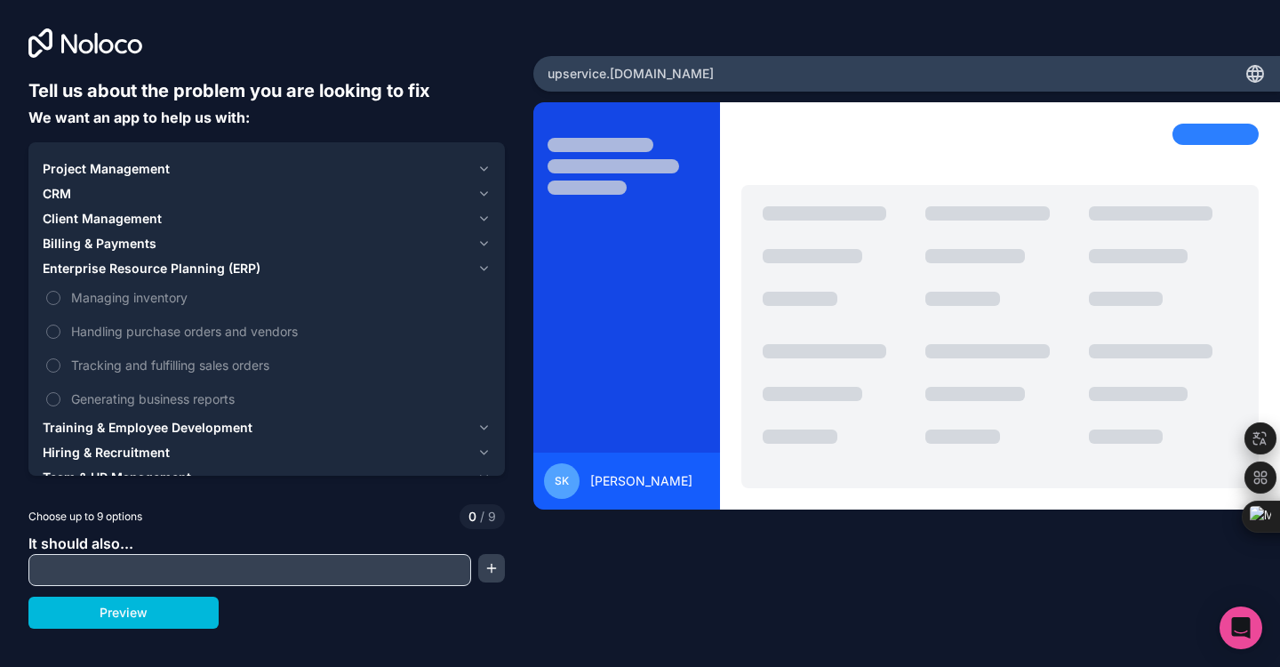
click at [132, 270] on span "Enterprise Resource Planning (ERP)" at bounding box center [152, 269] width 218 height 18
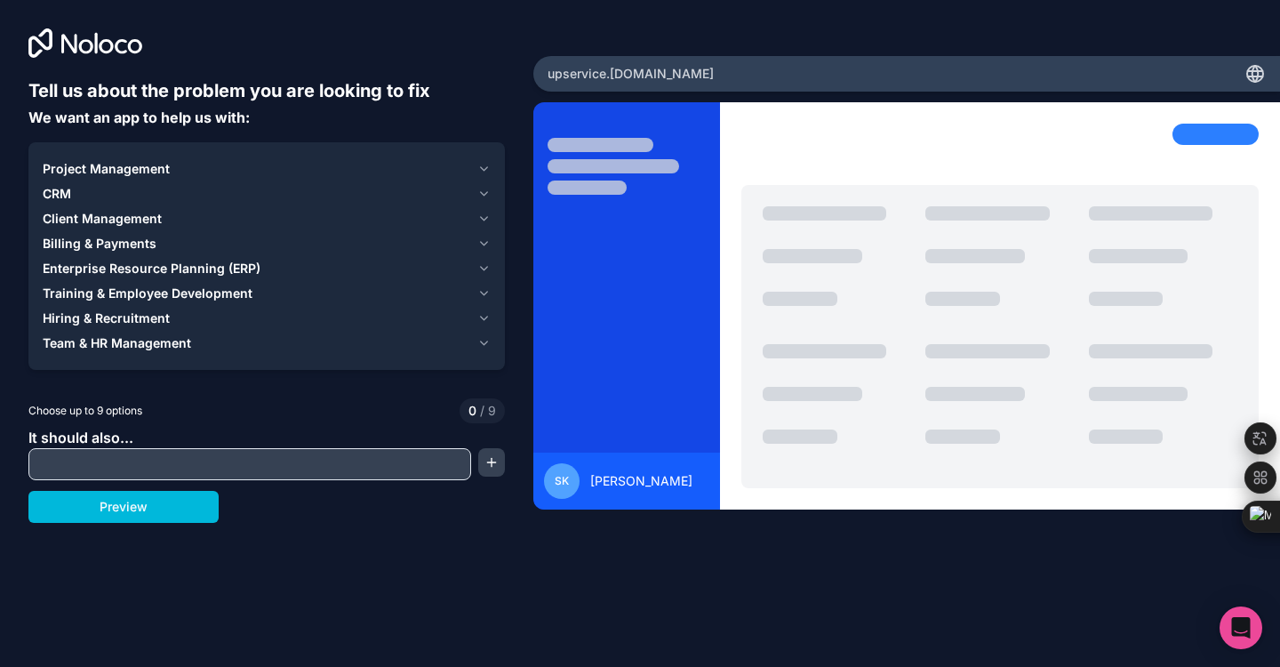
click at [136, 297] on span "Training & Employee Development" at bounding box center [148, 293] width 210 height 18
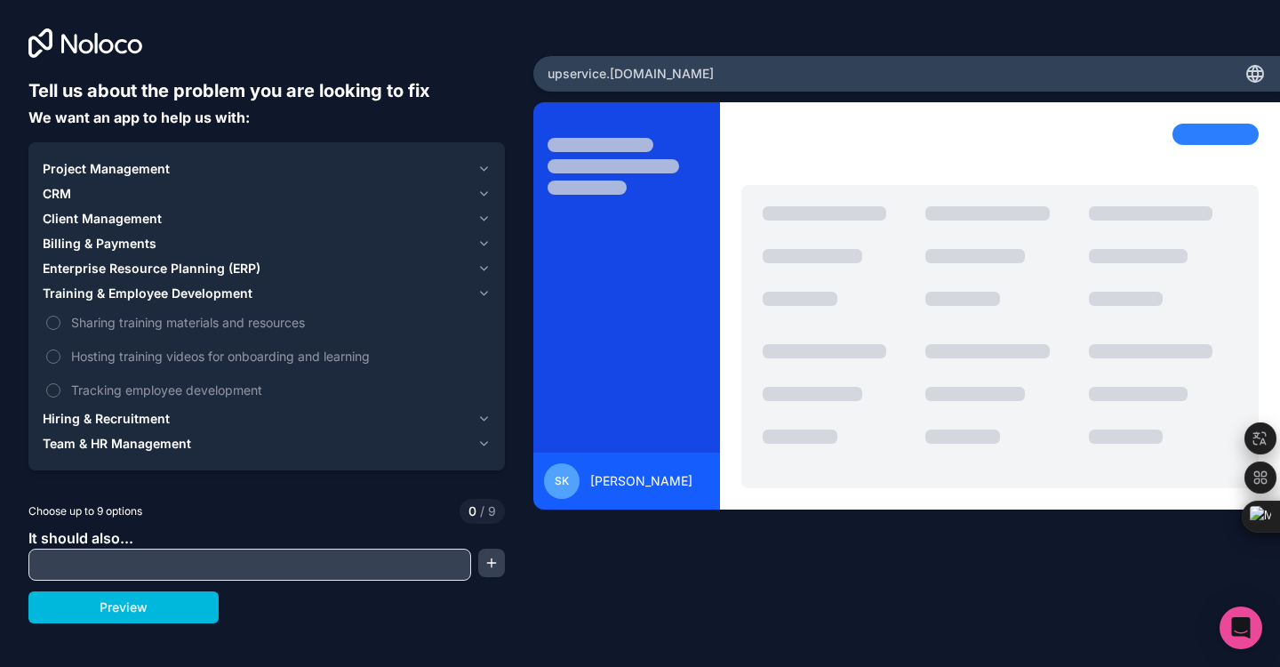
click at [136, 296] on span "Training & Employee Development" at bounding box center [148, 293] width 210 height 18
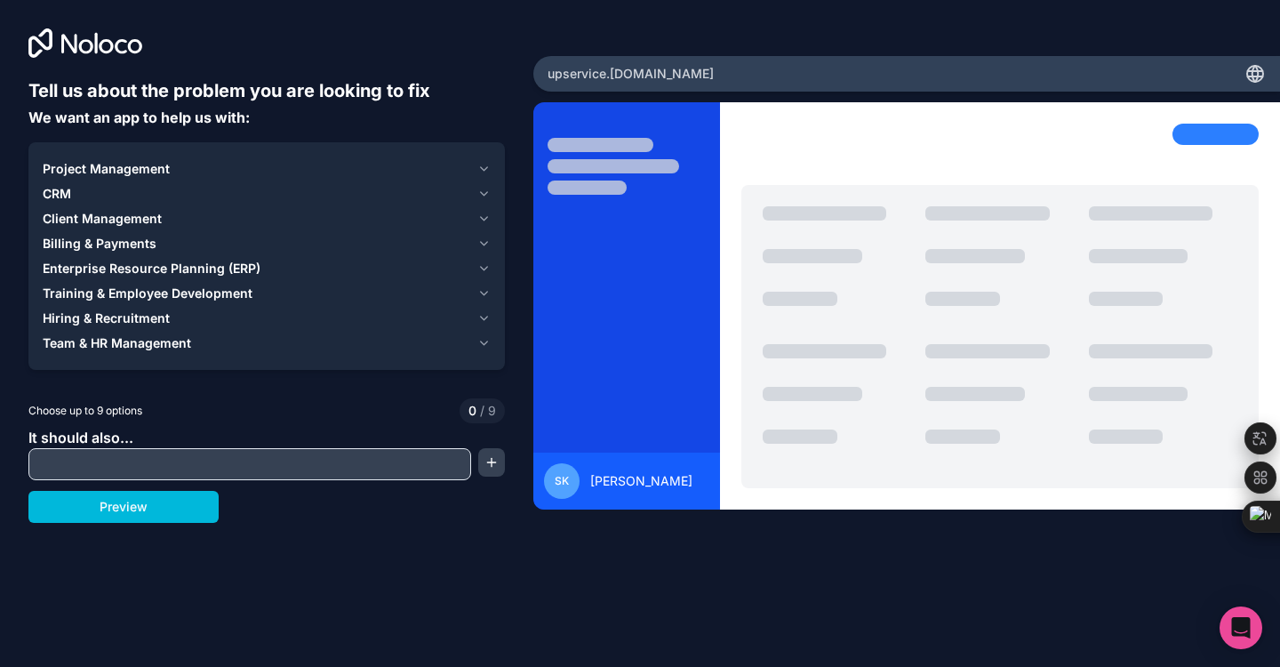
click at [140, 320] on span "Hiring & Recruitment" at bounding box center [106, 318] width 127 height 18
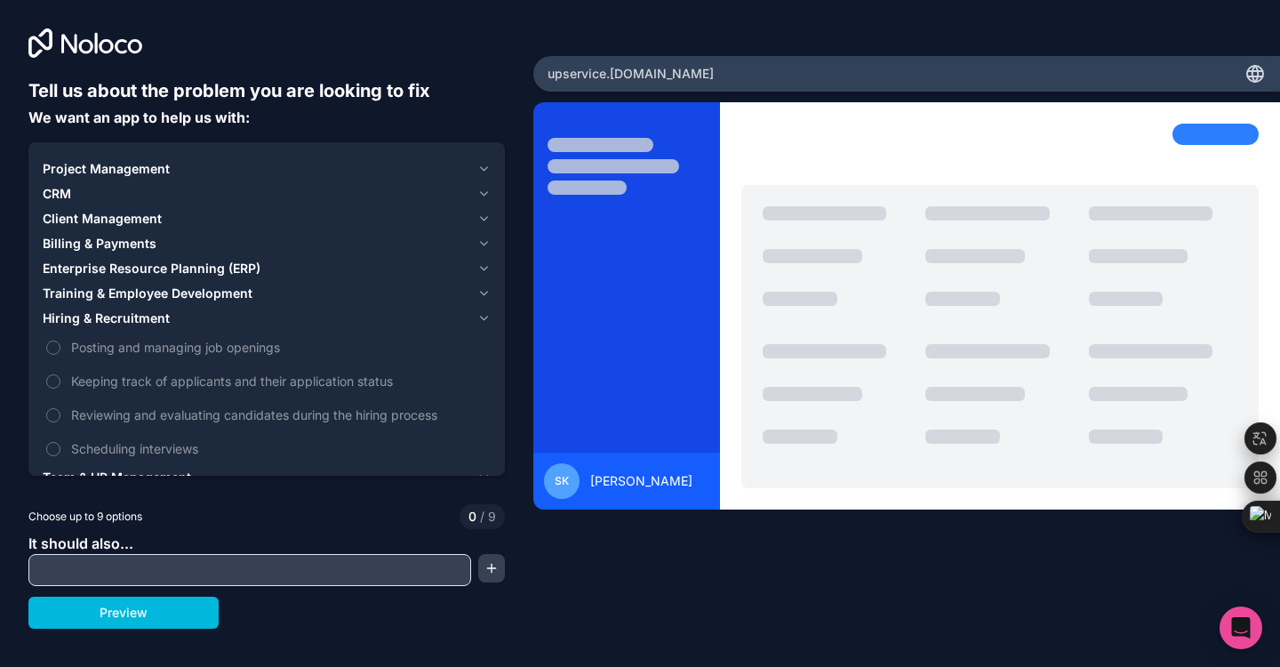
click at [140, 320] on span "Hiring & Recruitment" at bounding box center [106, 318] width 127 height 18
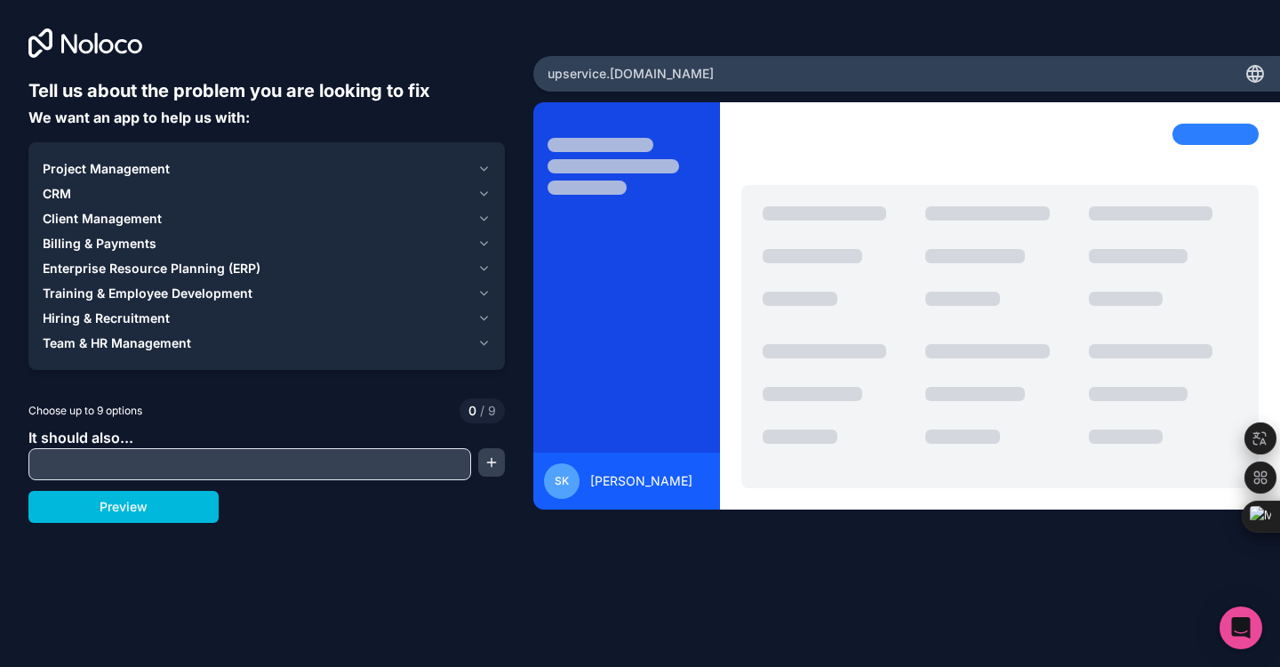
click at [142, 340] on span "Team & HR Management" at bounding box center [117, 343] width 148 height 18
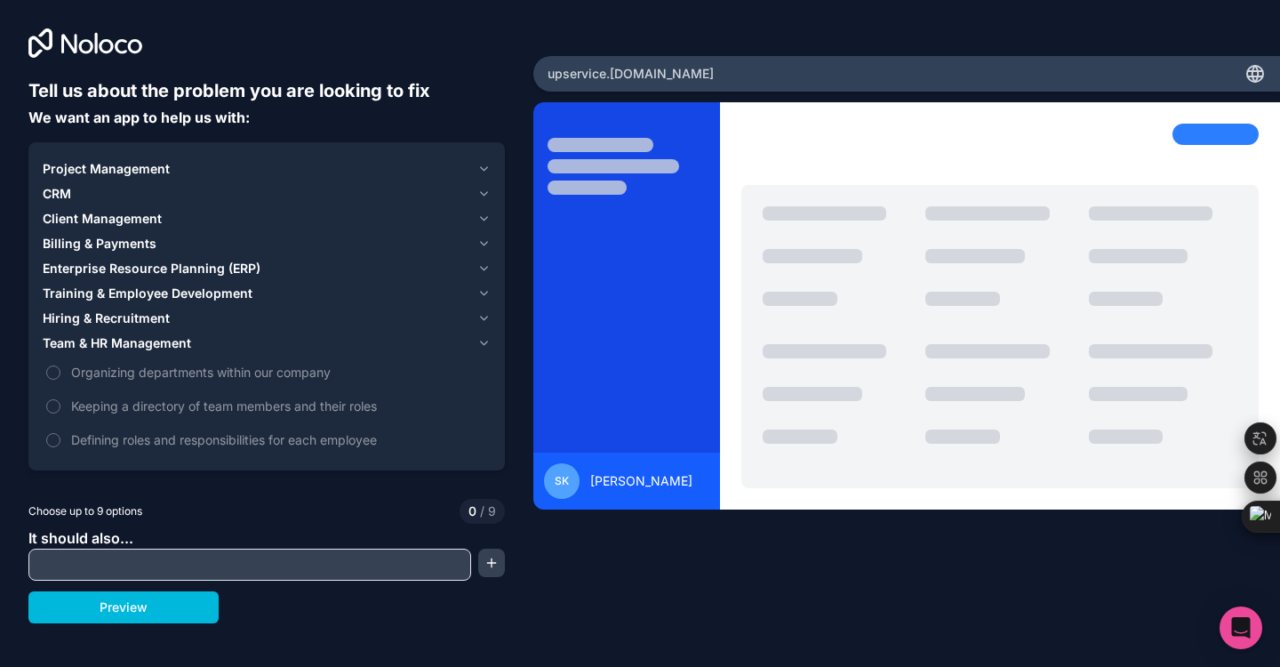
click at [142, 340] on span "Team & HR Management" at bounding box center [117, 343] width 148 height 18
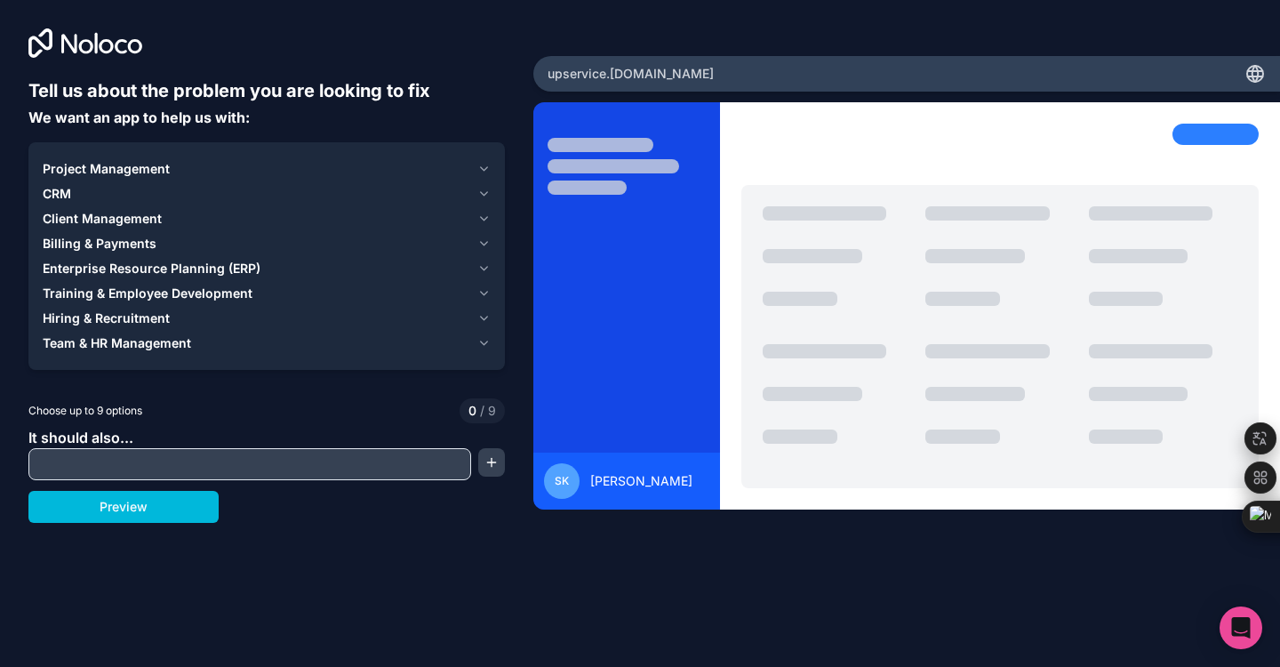
click at [179, 456] on input "text" at bounding box center [250, 464] width 434 height 25
type input "**********"
click at [132, 516] on button "Preview" at bounding box center [123, 507] width 190 height 32
click at [162, 164] on span "Project Management" at bounding box center [106, 169] width 127 height 18
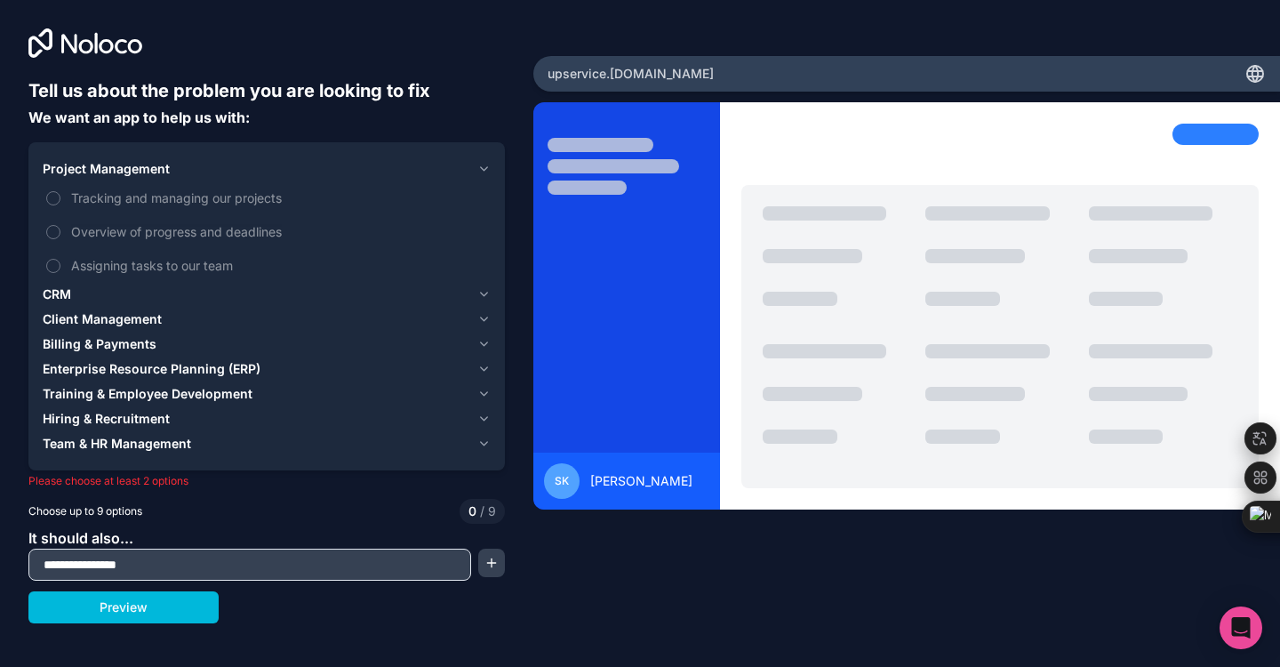
click at [169, 205] on span "Tracking and managing our projects" at bounding box center [279, 197] width 416 height 19
click at [60, 205] on button "Tracking and managing our projects" at bounding box center [53, 198] width 14 height 14
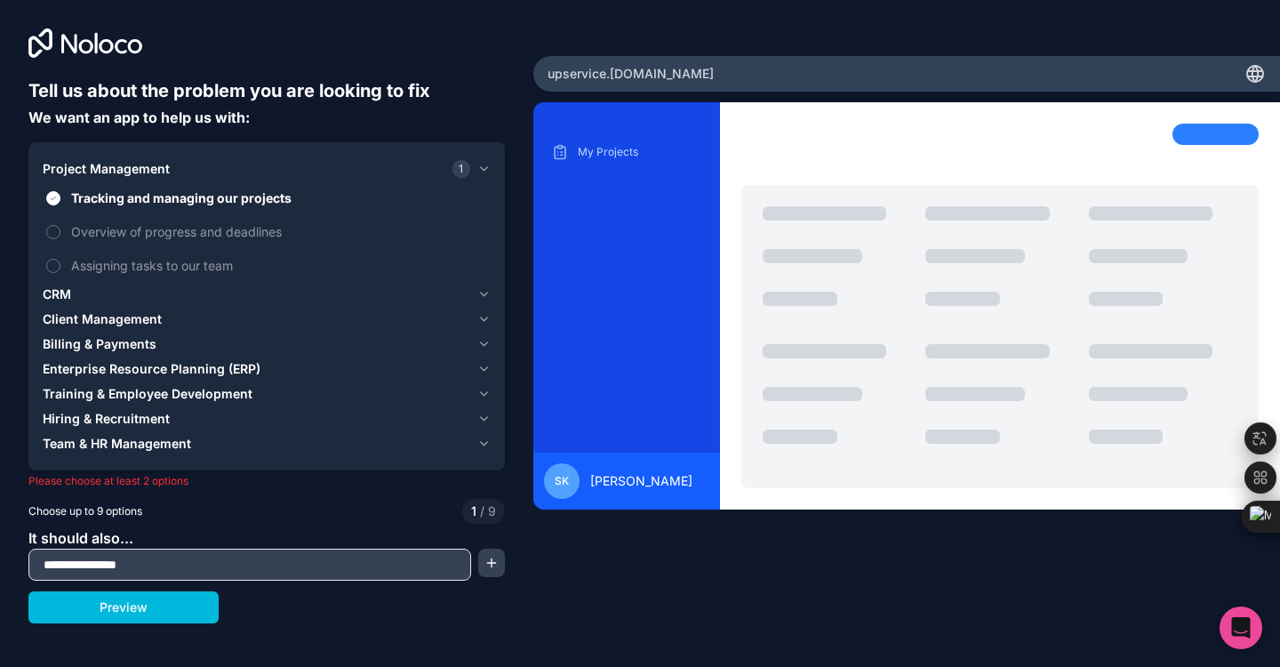
click at [163, 232] on span "Overview of progress and deadlines" at bounding box center [279, 231] width 416 height 19
click at [60, 232] on button "Overview of progress and deadlines" at bounding box center [53, 232] width 14 height 14
click at [162, 232] on span "Overview of progress and deadlines" at bounding box center [279, 231] width 416 height 19
click at [60, 232] on button "Overview of progress and deadlines" at bounding box center [53, 232] width 14 height 14
click at [161, 231] on span "Overview of progress and deadlines" at bounding box center [279, 231] width 416 height 19
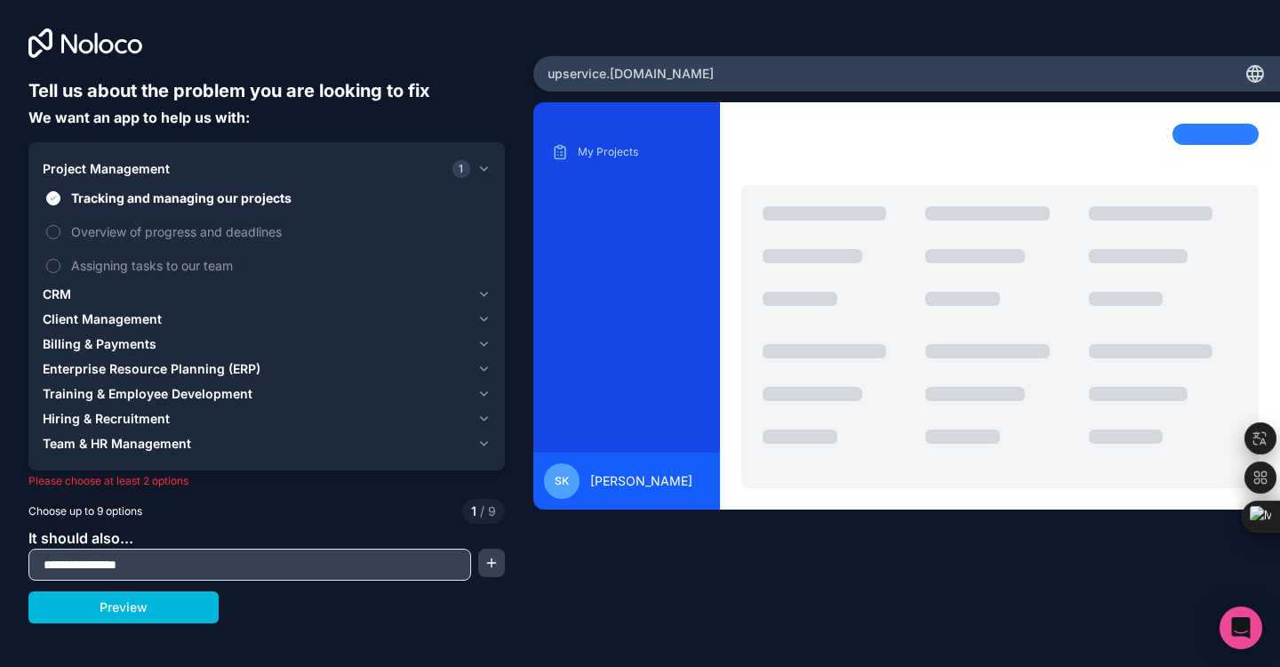
click at [60, 231] on button "Overview of progress and deadlines" at bounding box center [53, 232] width 14 height 14
click at [219, 222] on span "Overview of progress and deadlines" at bounding box center [279, 231] width 416 height 19
click at [60, 225] on button "Overview of progress and deadlines" at bounding box center [53, 232] width 14 height 14
click at [208, 266] on span "Assigning tasks to our team" at bounding box center [279, 265] width 416 height 19
click at [60, 266] on button "Assigning tasks to our team" at bounding box center [53, 266] width 14 height 14
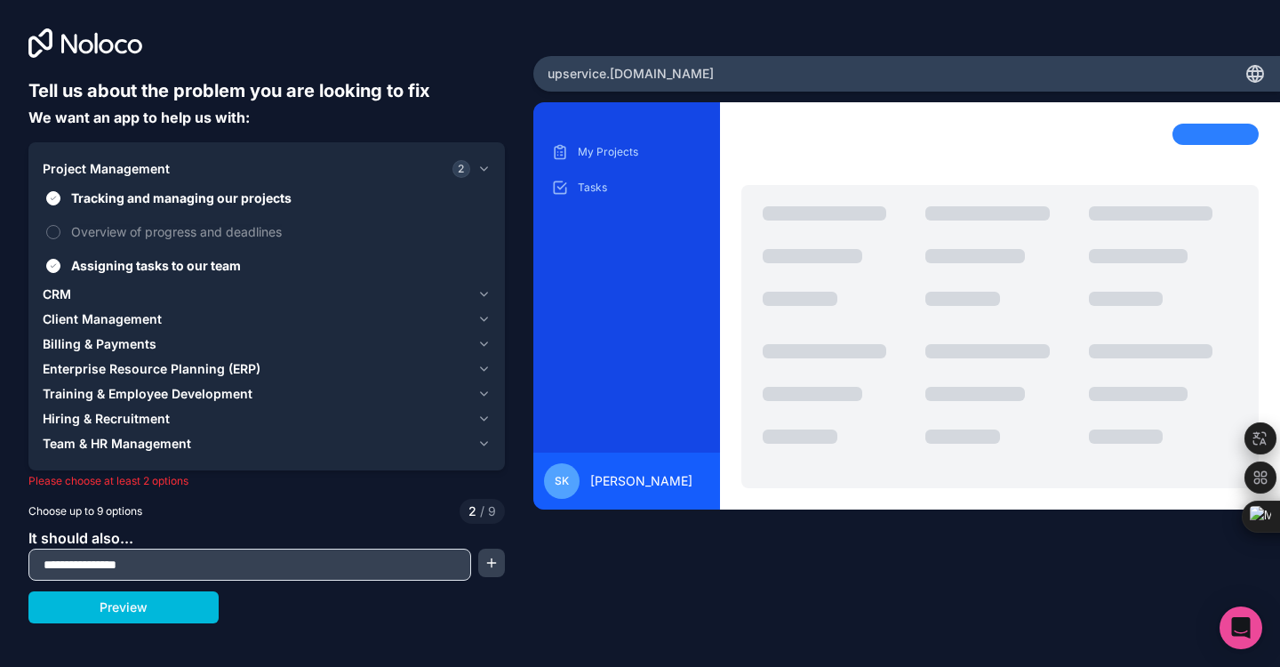
click at [210, 259] on span "Assigning tasks to our team" at bounding box center [279, 265] width 416 height 19
click at [60, 259] on button "Assigning tasks to our team" at bounding box center [53, 266] width 14 height 14
click at [219, 215] on label "Overview of progress and deadlines" at bounding box center [267, 231] width 448 height 33
click at [60, 225] on button "Overview of progress and deadlines" at bounding box center [53, 232] width 14 height 14
click at [216, 233] on span "Overview of progress and deadlines" at bounding box center [279, 231] width 416 height 19
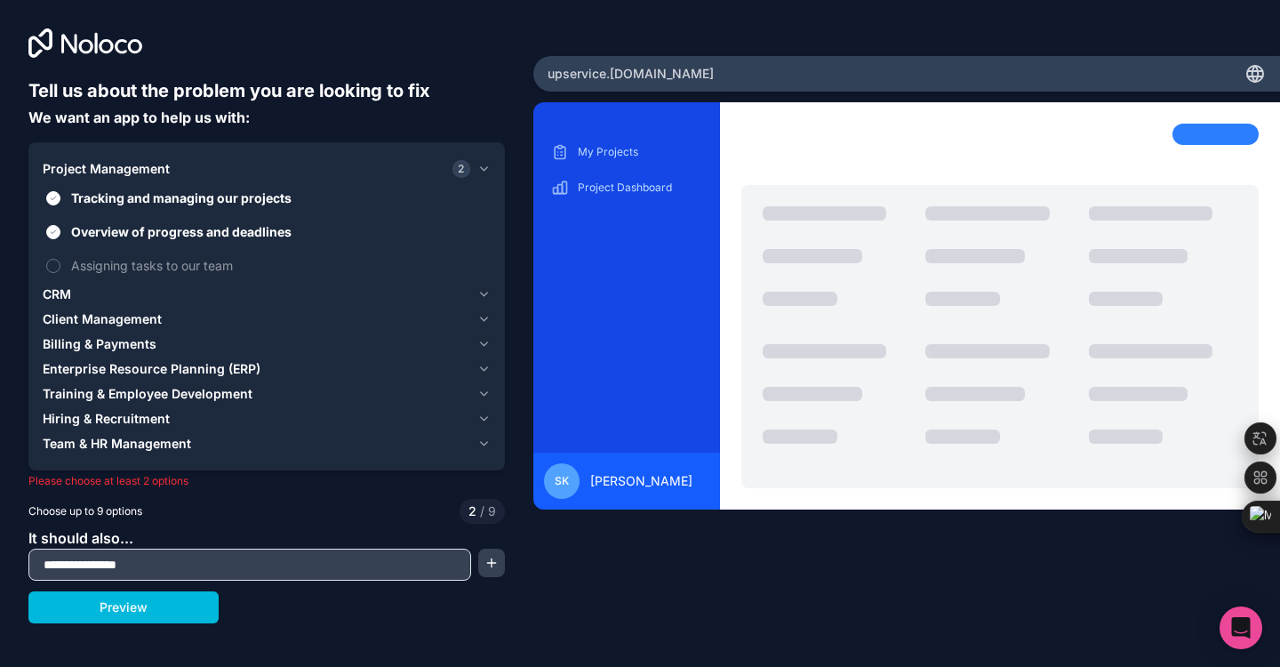
click at [60, 233] on button "Overview of progress and deadlines" at bounding box center [53, 232] width 14 height 14
click at [216, 233] on span "Overview of progress and deadlines" at bounding box center [279, 231] width 416 height 19
click at [60, 233] on button "Overview of progress and deadlines" at bounding box center [53, 232] width 14 height 14
click at [163, 290] on div "CRM" at bounding box center [257, 294] width 428 height 18
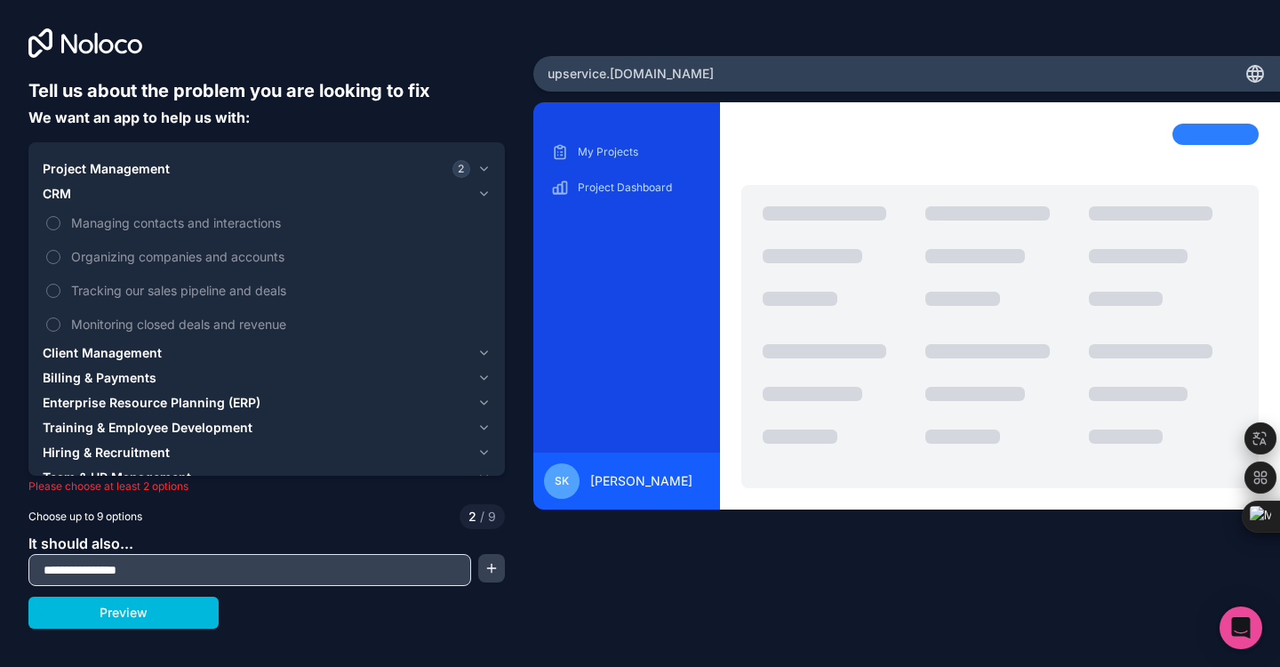
click at [163, 223] on span "Managing contacts and interactions" at bounding box center [279, 222] width 416 height 19
click at [60, 223] on button "Managing contacts and interactions" at bounding box center [53, 223] width 14 height 14
click at [163, 223] on span "Managing contacts and interactions" at bounding box center [279, 222] width 416 height 19
click at [60, 223] on button "Managing contacts and interactions" at bounding box center [53, 223] width 14 height 14
click at [163, 256] on span "Organizing companies and accounts" at bounding box center [279, 256] width 416 height 19
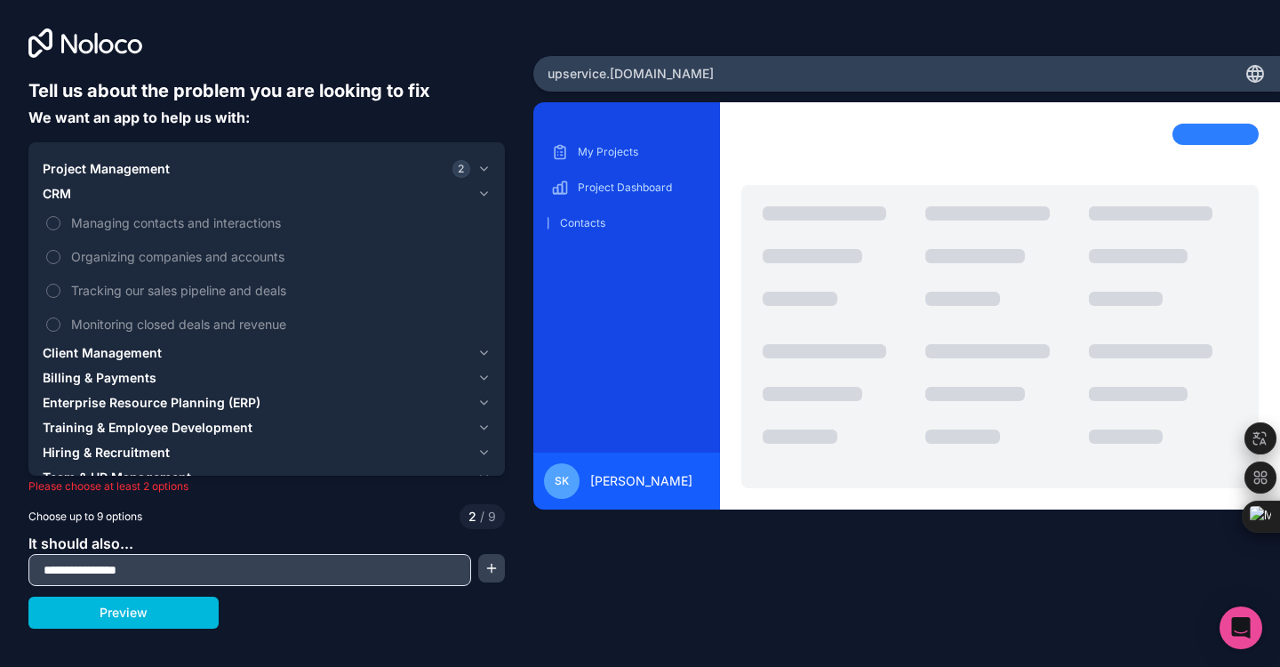
click at [60, 256] on button "Organizing companies and accounts" at bounding box center [53, 257] width 14 height 14
click at [167, 293] on span "Tracking our sales pipeline and deals" at bounding box center [279, 290] width 416 height 19
click at [60, 293] on button "Tracking our sales pipeline and deals" at bounding box center [53, 291] width 14 height 14
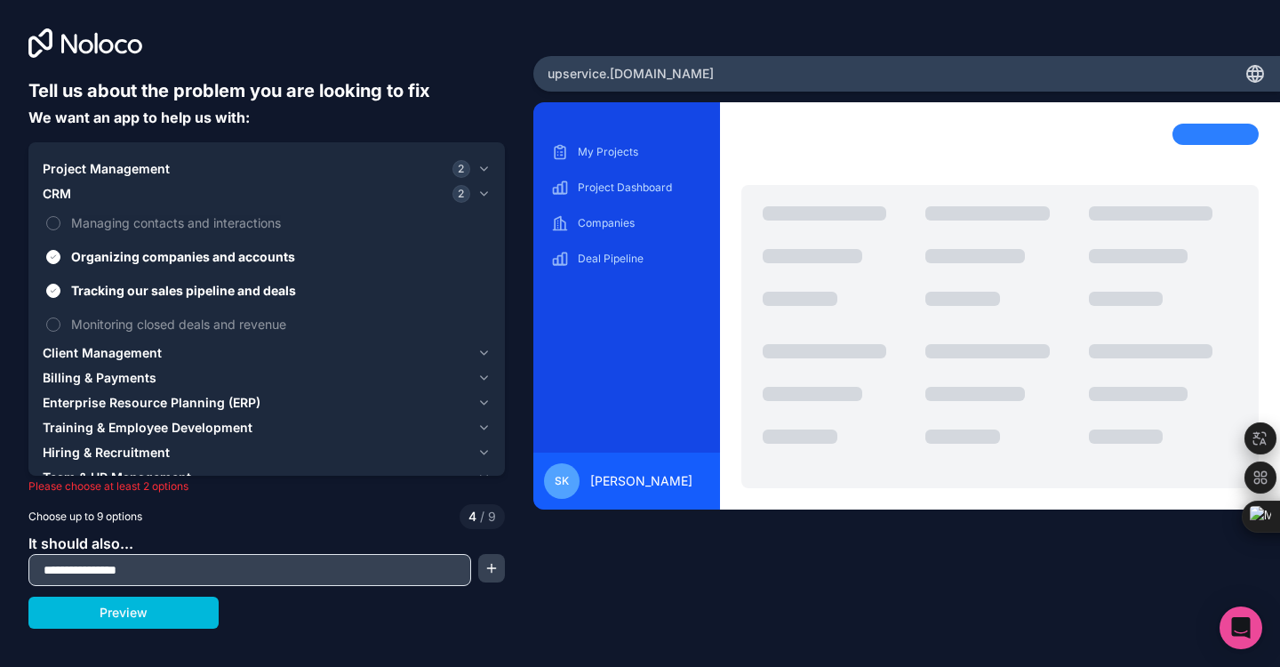
click at [219, 331] on span "Monitoring closed deals and revenue" at bounding box center [279, 324] width 416 height 19
click at [60, 331] on button "Monitoring closed deals and revenue" at bounding box center [53, 324] width 14 height 14
click at [219, 293] on span "Tracking our sales pipeline and deals" at bounding box center [279, 290] width 416 height 19
click at [60, 293] on button "Tracking our sales pipeline and deals" at bounding box center [53, 291] width 14 height 14
click at [115, 347] on span "Client Management" at bounding box center [102, 353] width 119 height 18
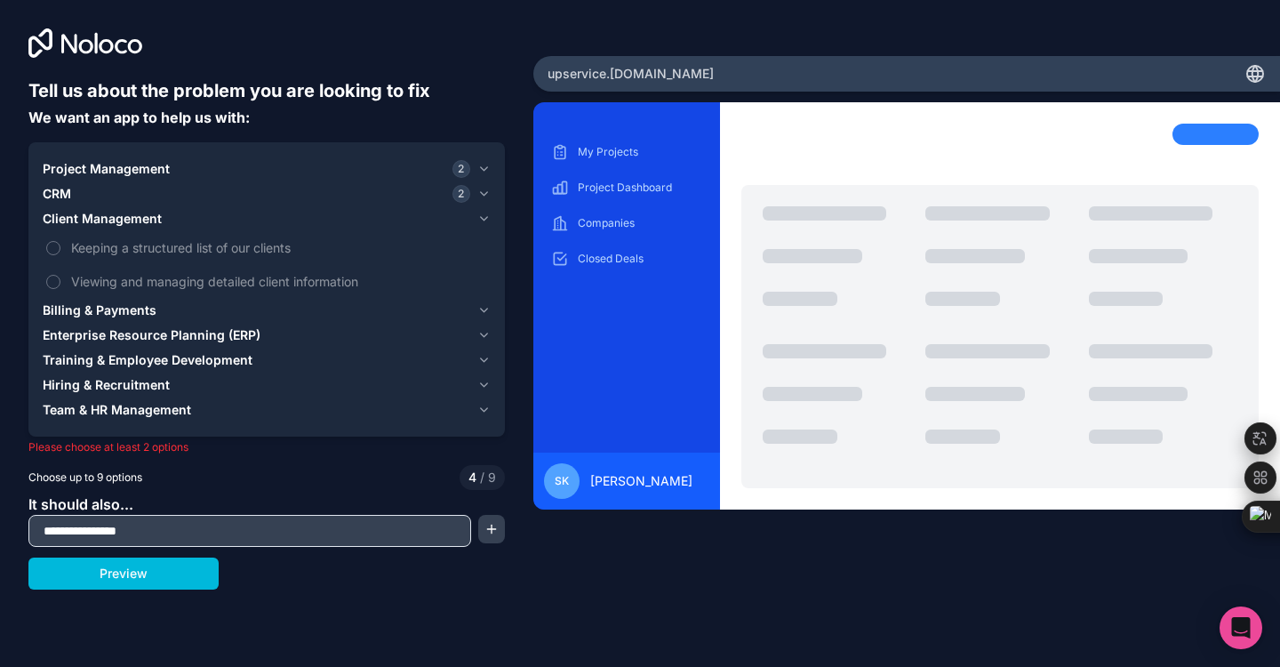
click at [139, 249] on span "Keeping a structured list of our clients" at bounding box center [279, 247] width 416 height 19
click at [60, 249] on button "Keeping a structured list of our clients" at bounding box center [53, 248] width 14 height 14
click at [140, 268] on label "Viewing and managing detailed client information" at bounding box center [267, 281] width 448 height 33
click at [60, 275] on button "Viewing and managing detailed client information" at bounding box center [53, 282] width 14 height 14
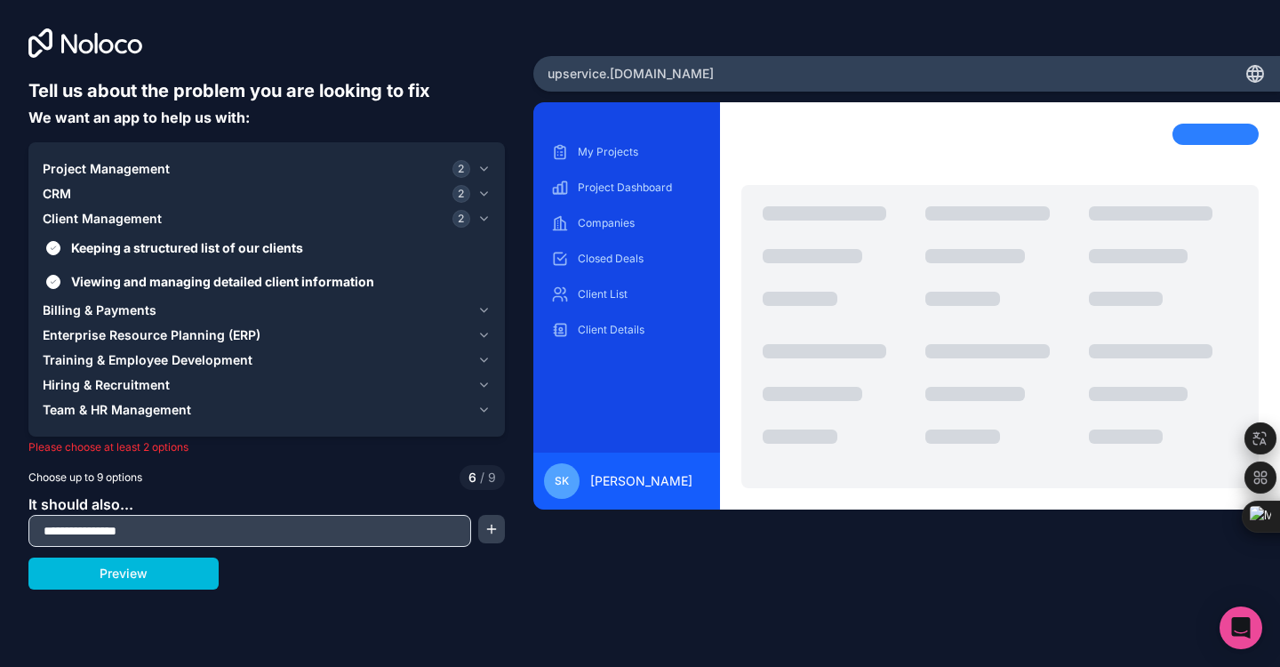
click at [140, 268] on label "Viewing and managing detailed client information" at bounding box center [267, 281] width 448 height 33
click at [60, 275] on button "Viewing and managing detailed client information" at bounding box center [53, 282] width 14 height 14
click at [140, 268] on label "Viewing and managing detailed client information" at bounding box center [267, 281] width 448 height 33
click at [60, 275] on button "Viewing and managing detailed client information" at bounding box center [53, 282] width 14 height 14
click at [143, 247] on span "Keeping a structured list of our clients" at bounding box center [279, 247] width 416 height 19
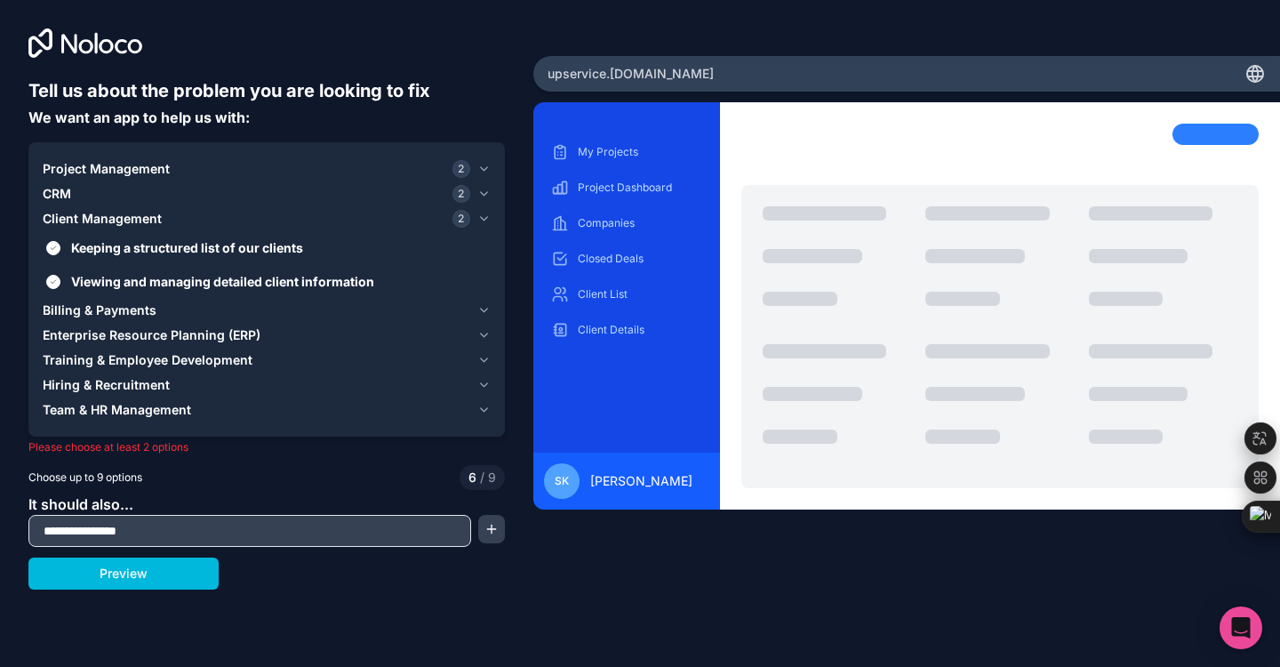
click at [60, 247] on button "Keeping a structured list of our clients" at bounding box center [53, 248] width 14 height 14
click at [143, 247] on span "Keeping a structured list of our clients" at bounding box center [279, 247] width 416 height 19
click at [60, 247] on button "Keeping a structured list of our clients" at bounding box center [53, 248] width 14 height 14
click at [145, 286] on span "Viewing and managing detailed client information" at bounding box center [279, 281] width 416 height 19
click at [60, 286] on button "Viewing and managing detailed client information" at bounding box center [53, 282] width 14 height 14
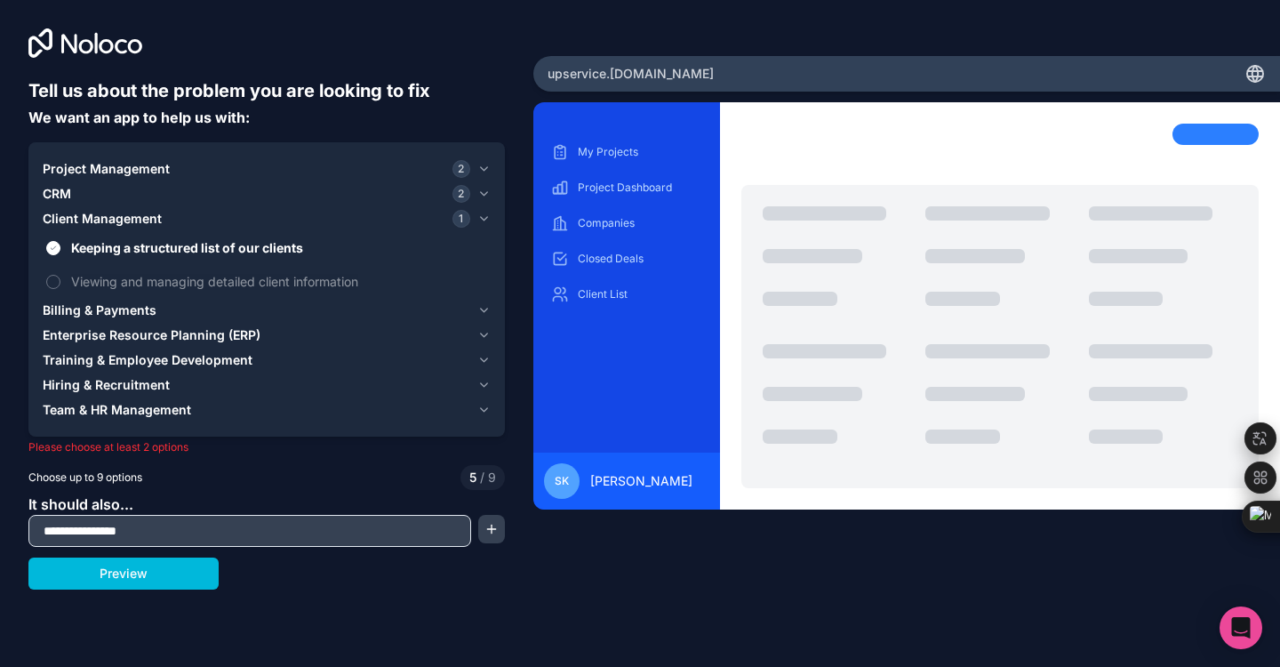
click at [145, 286] on span "Viewing and managing detailed client information" at bounding box center [279, 281] width 416 height 19
click at [60, 286] on button "Viewing and managing detailed client information" at bounding box center [53, 282] width 14 height 14
click at [145, 332] on span "Enterprise Resource Planning (ERP)" at bounding box center [152, 335] width 218 height 18
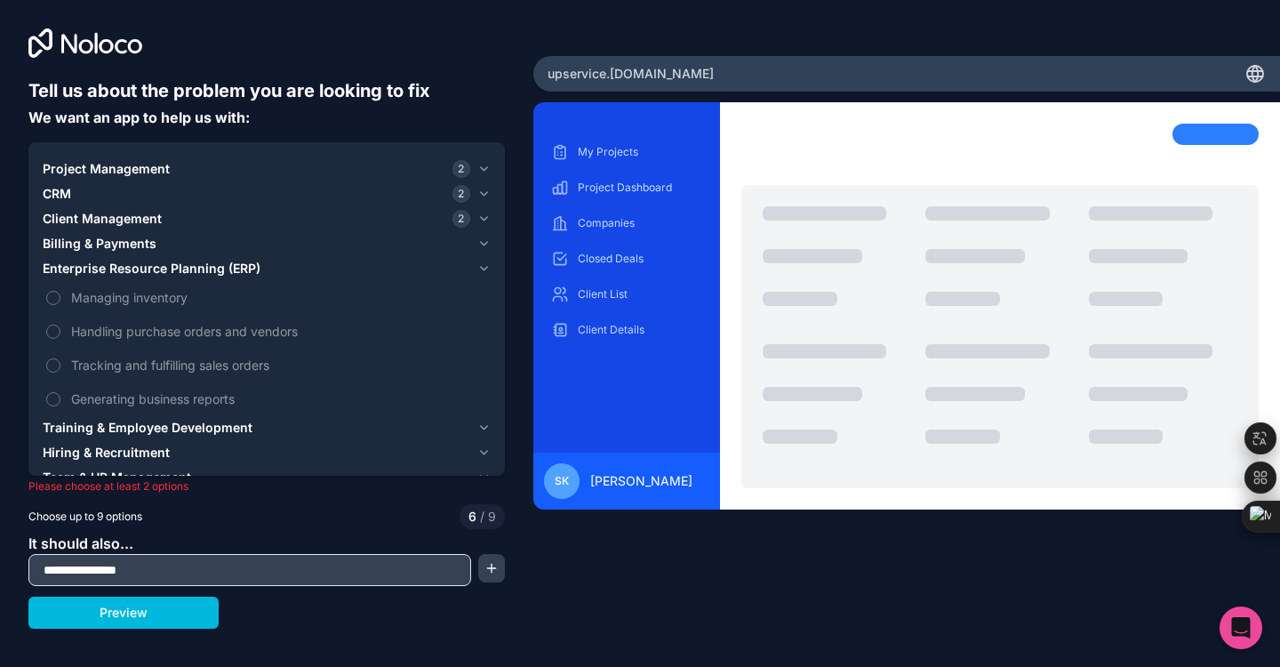
click at [143, 300] on span "Managing inventory" at bounding box center [279, 297] width 416 height 19
click at [60, 300] on button "Managing inventory" at bounding box center [53, 298] width 14 height 14
click at [143, 300] on span "Managing inventory" at bounding box center [279, 297] width 416 height 19
click at [60, 300] on button "Managing inventory" at bounding box center [53, 298] width 14 height 14
click at [141, 330] on span "Handling purchase orders and vendors" at bounding box center [279, 331] width 416 height 19
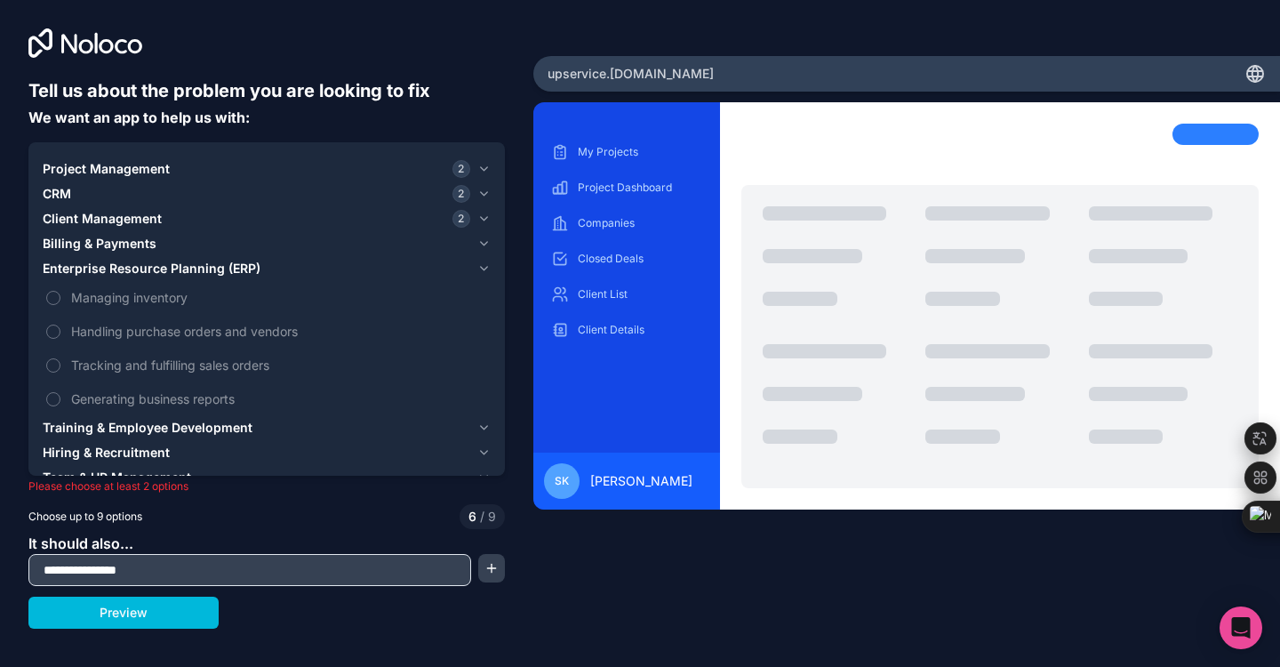
click at [60, 330] on button "Handling purchase orders and vendors" at bounding box center [53, 331] width 14 height 14
click at [141, 330] on span "Handling purchase orders and vendors" at bounding box center [279, 331] width 416 height 19
click at [60, 330] on button "Handling purchase orders and vendors" at bounding box center [53, 331] width 14 height 14
click at [136, 370] on span "Tracking and fulfilling sales orders" at bounding box center [279, 365] width 416 height 19
click at [60, 370] on button "Tracking and fulfilling sales orders" at bounding box center [53, 365] width 14 height 14
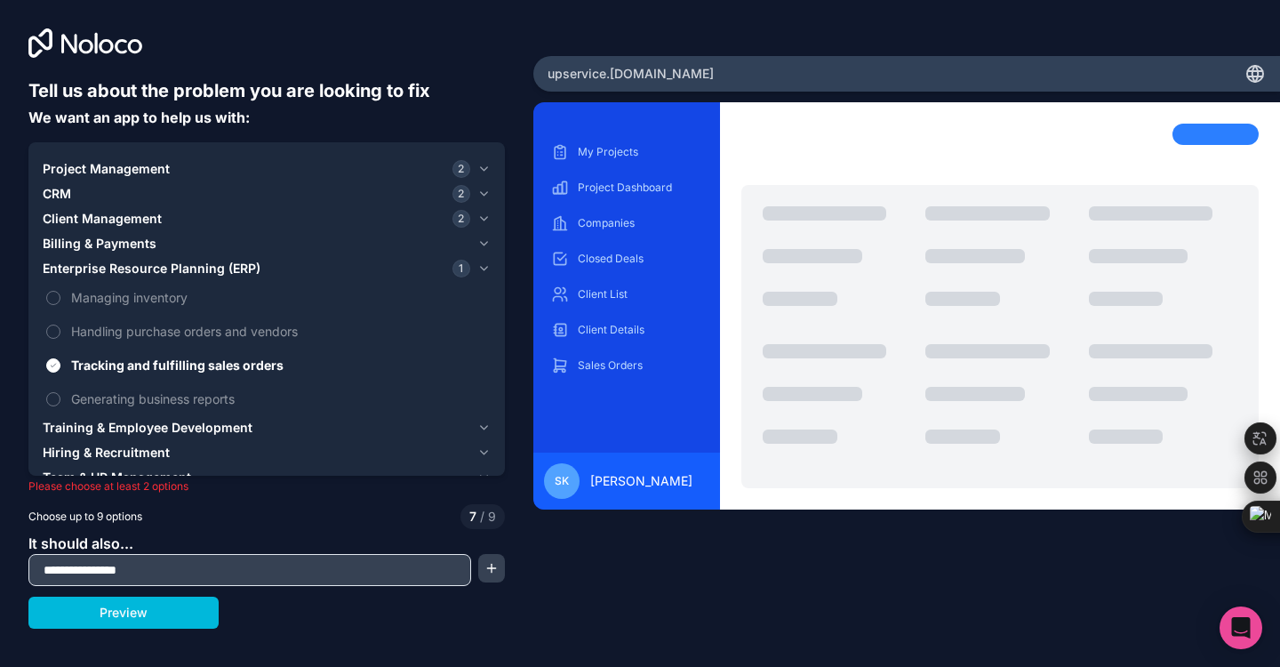
click at [135, 369] on span "Tracking and fulfilling sales orders" at bounding box center [279, 365] width 416 height 19
click at [60, 369] on button "Tracking and fulfilling sales orders" at bounding box center [53, 365] width 14 height 14
click at [132, 408] on label "Generating business reports" at bounding box center [267, 398] width 448 height 33
click at [60, 406] on button "Generating business reports" at bounding box center [53, 399] width 14 height 14
click at [130, 429] on span "Training & Employee Development" at bounding box center [148, 428] width 210 height 18
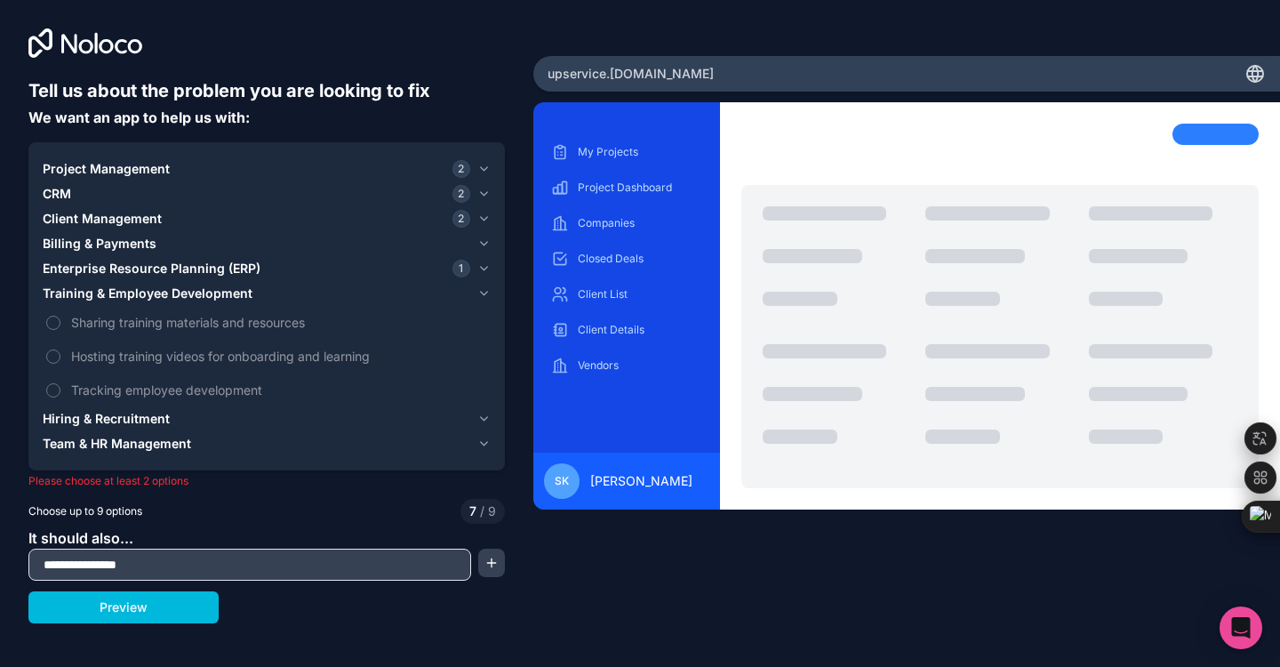
click at [136, 323] on span "Sharing training materials and resources" at bounding box center [279, 322] width 416 height 19
click at [60, 323] on button "Sharing training materials and resources" at bounding box center [53, 323] width 14 height 14
click at [136, 323] on span "Sharing training materials and resources" at bounding box center [279, 322] width 416 height 19
click at [60, 323] on button "Sharing training materials and resources" at bounding box center [53, 323] width 14 height 14
click at [276, 324] on span "Sharing training materials and resources" at bounding box center [279, 322] width 416 height 19
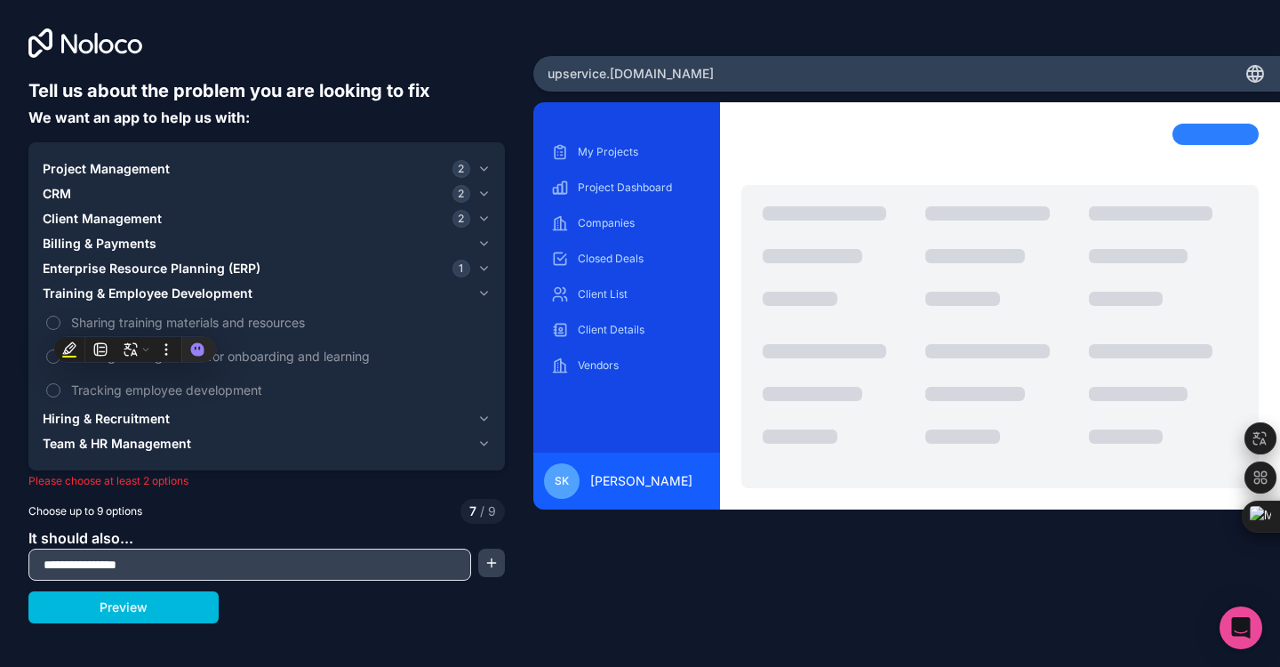
click at [60, 324] on button "Sharing training materials and resources" at bounding box center [53, 323] width 14 height 14
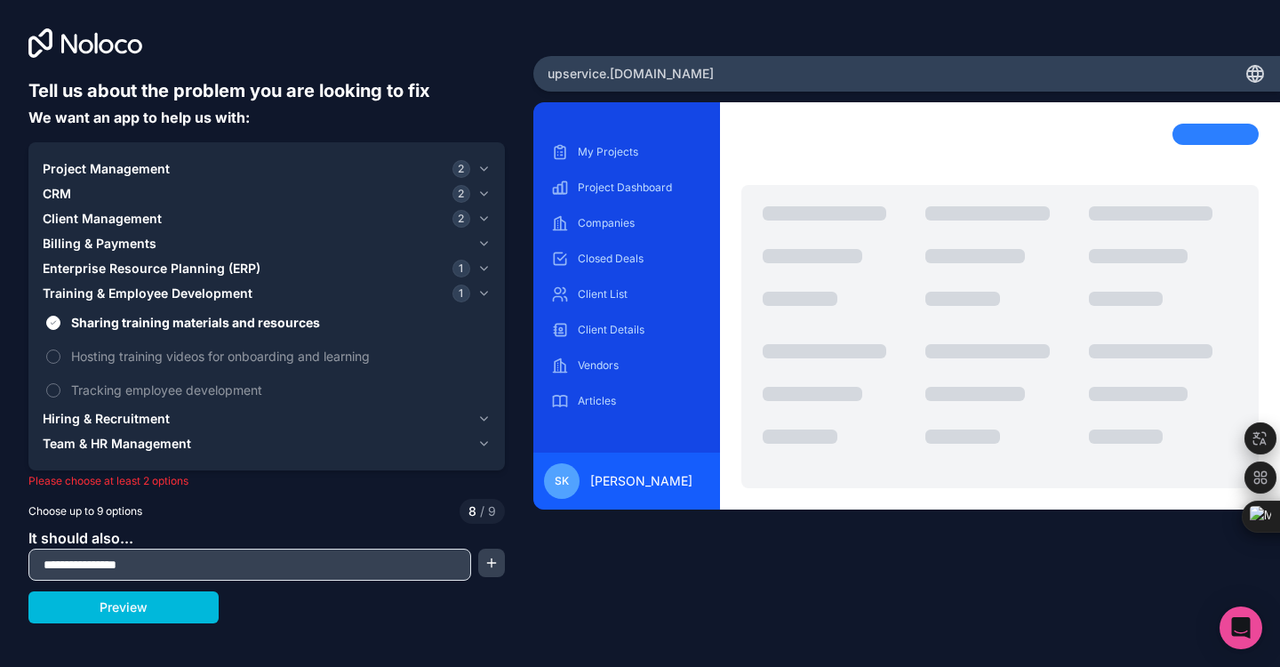
click at [276, 324] on span "Sharing training materials and resources" at bounding box center [279, 322] width 416 height 19
click at [60, 324] on button "Sharing training materials and resources" at bounding box center [53, 323] width 14 height 14
click at [168, 357] on span "Hosting training videos for onboarding and learning" at bounding box center [279, 356] width 416 height 19
click at [60, 357] on button "Hosting training videos for onboarding and learning" at bounding box center [53, 356] width 14 height 14
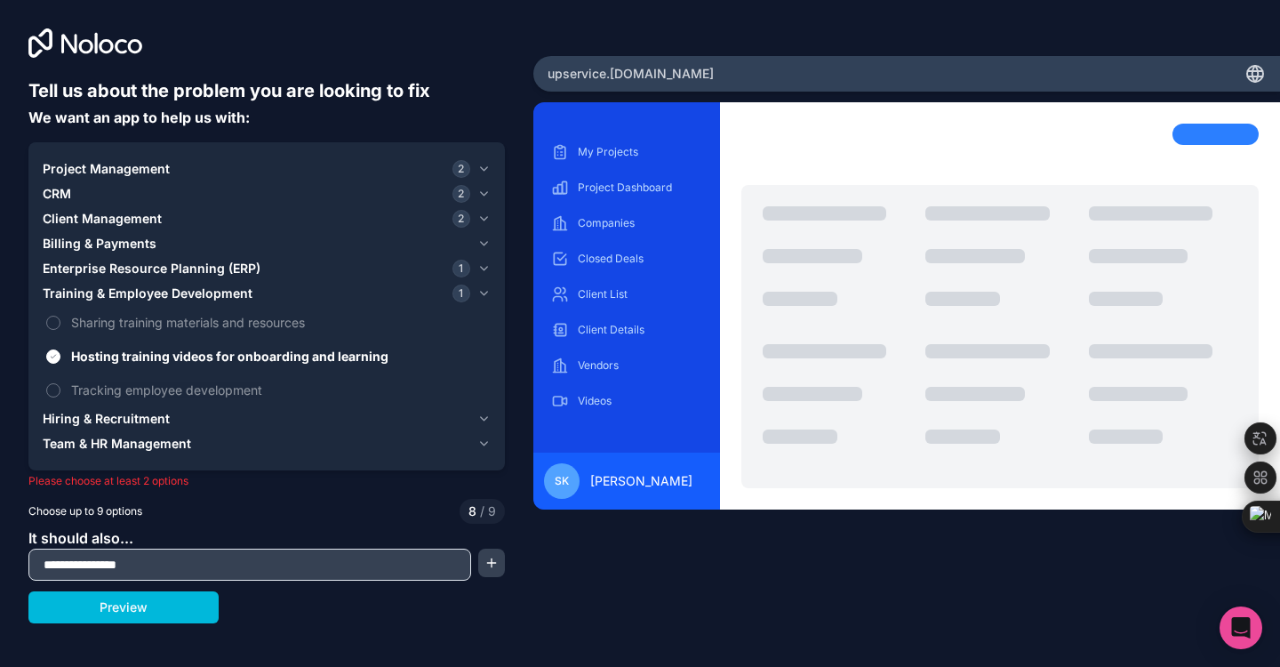
click at [168, 357] on span "Hosting training videos for onboarding and learning" at bounding box center [279, 356] width 416 height 19
click at [60, 357] on button "Hosting training videos for onboarding and learning" at bounding box center [53, 356] width 14 height 14
click at [162, 390] on span "Tracking employee development" at bounding box center [279, 389] width 416 height 19
click at [60, 390] on button "Tracking employee development" at bounding box center [53, 390] width 14 height 14
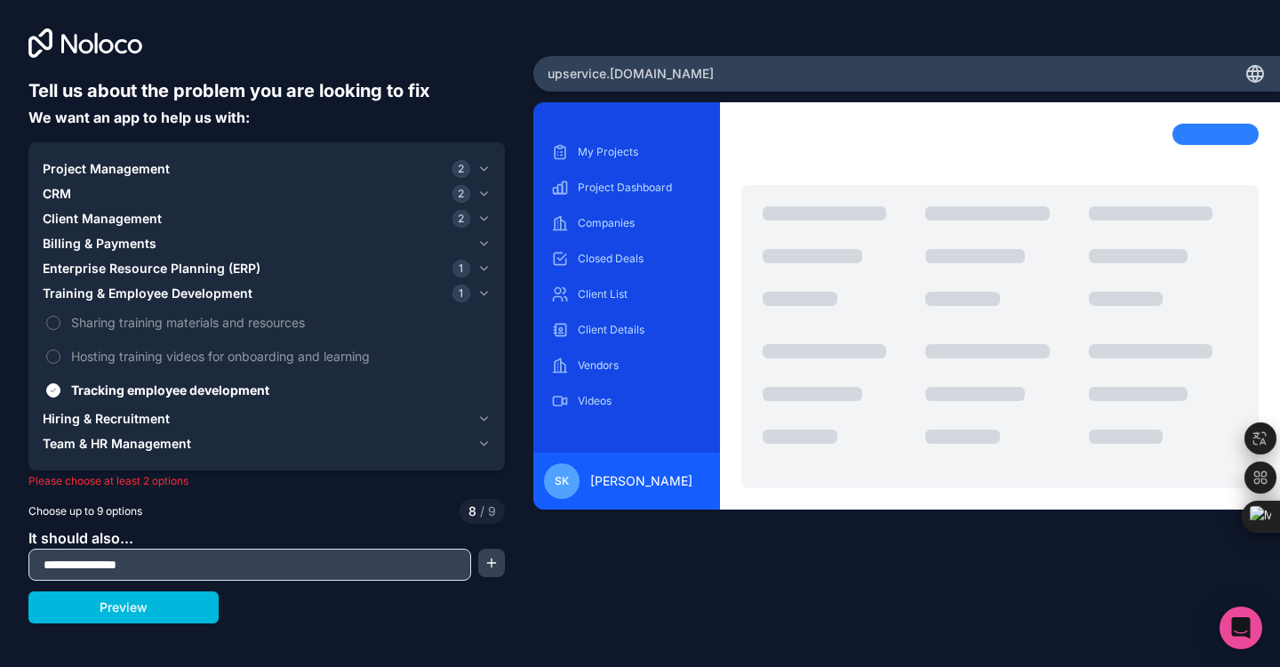
click at [162, 390] on span "Tracking employee development" at bounding box center [279, 389] width 416 height 19
click at [60, 390] on button "Tracking employee development" at bounding box center [53, 390] width 14 height 14
click at [145, 420] on span "Hiring & Recruitment" at bounding box center [106, 419] width 127 height 18
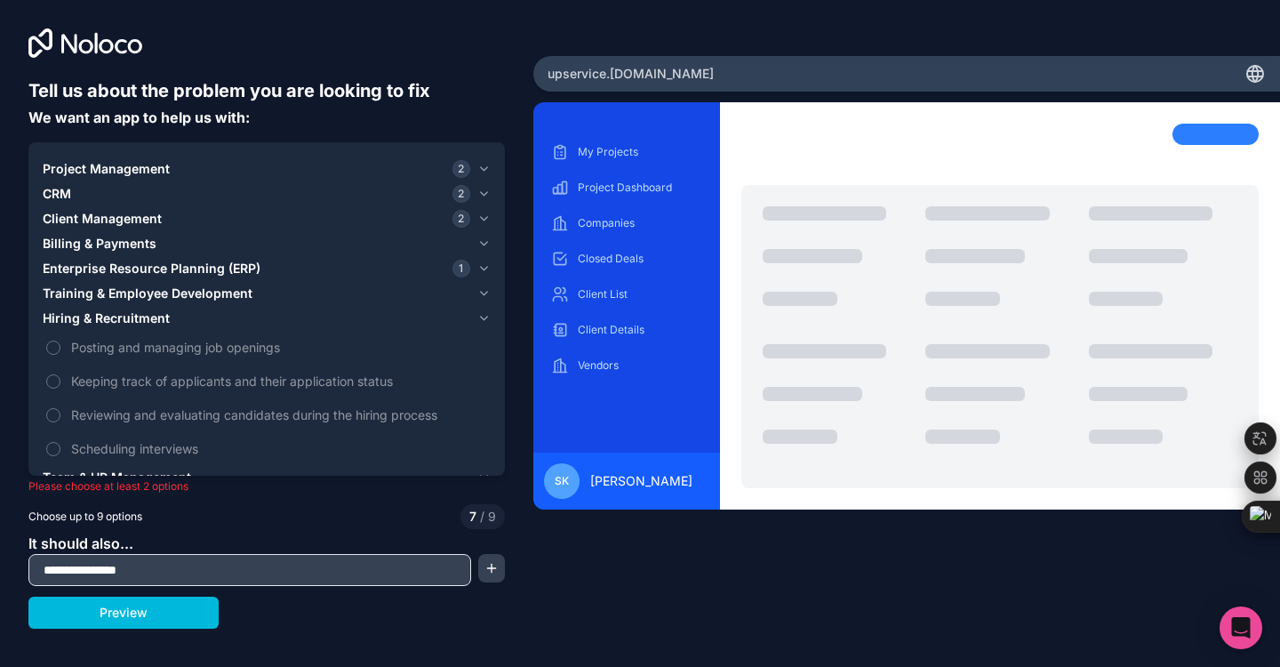
click at [147, 349] on span "Posting and managing job openings" at bounding box center [279, 347] width 416 height 19
click at [60, 349] on button "Posting and managing job openings" at bounding box center [53, 347] width 14 height 14
click at [147, 349] on span "Posting and managing job openings" at bounding box center [279, 347] width 416 height 19
click at [60, 349] on button "Posting and managing job openings" at bounding box center [53, 347] width 14 height 14
click at [143, 387] on span "Keeping track of applicants and their application status" at bounding box center [279, 381] width 416 height 19
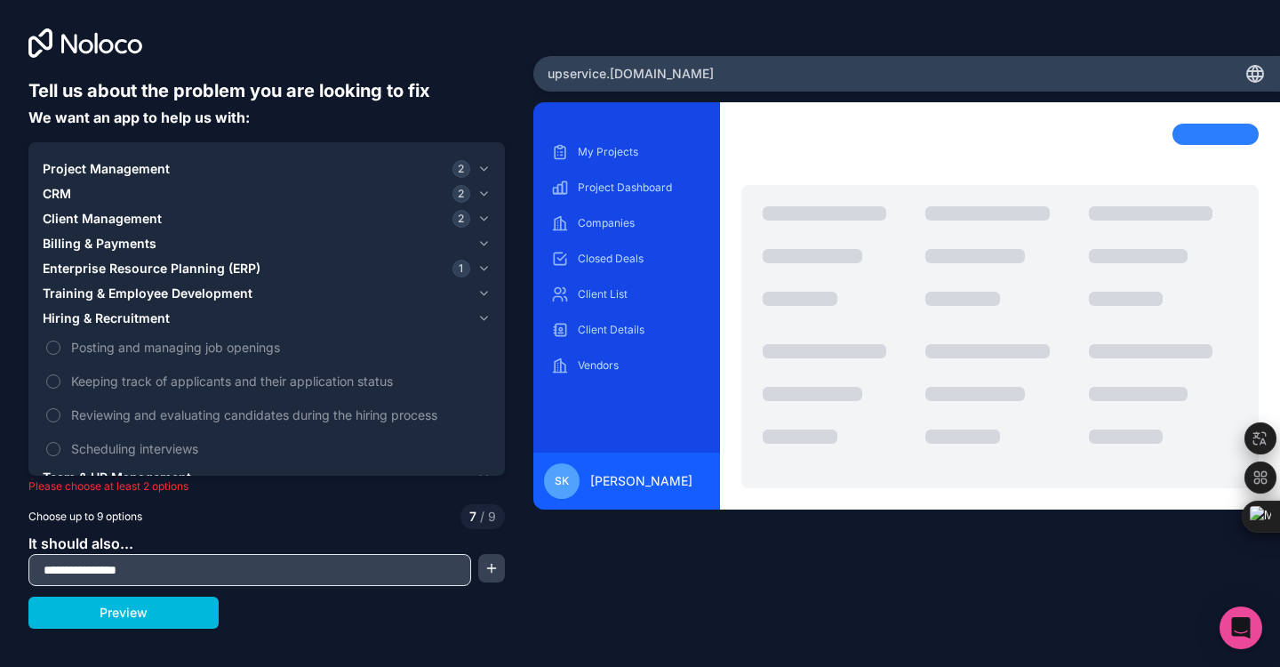
click at [60, 387] on button "Keeping track of applicants and their application status" at bounding box center [53, 381] width 14 height 14
click at [143, 387] on span "Keeping track of applicants and their application status" at bounding box center [279, 381] width 416 height 19
click at [60, 387] on button "Keeping track of applicants and their application status" at bounding box center [53, 381] width 14 height 14
click at [149, 423] on span "Reviewing and evaluating candidates during the hiring process" at bounding box center [279, 414] width 416 height 19
click at [60, 422] on button "Reviewing and evaluating candidates during the hiring process" at bounding box center [53, 415] width 14 height 14
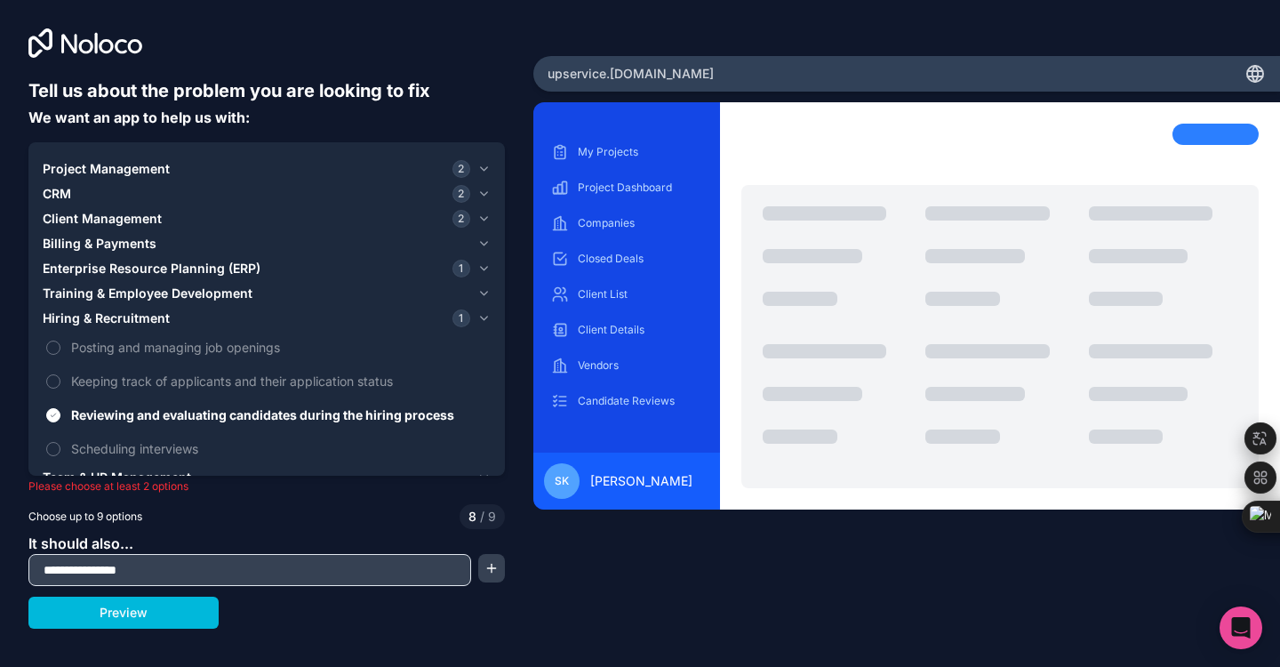
click at [197, 417] on span "Reviewing and evaluating candidates during the hiring process" at bounding box center [279, 414] width 416 height 19
click at [60, 417] on button "Reviewing and evaluating candidates during the hiring process" at bounding box center [53, 415] width 14 height 14
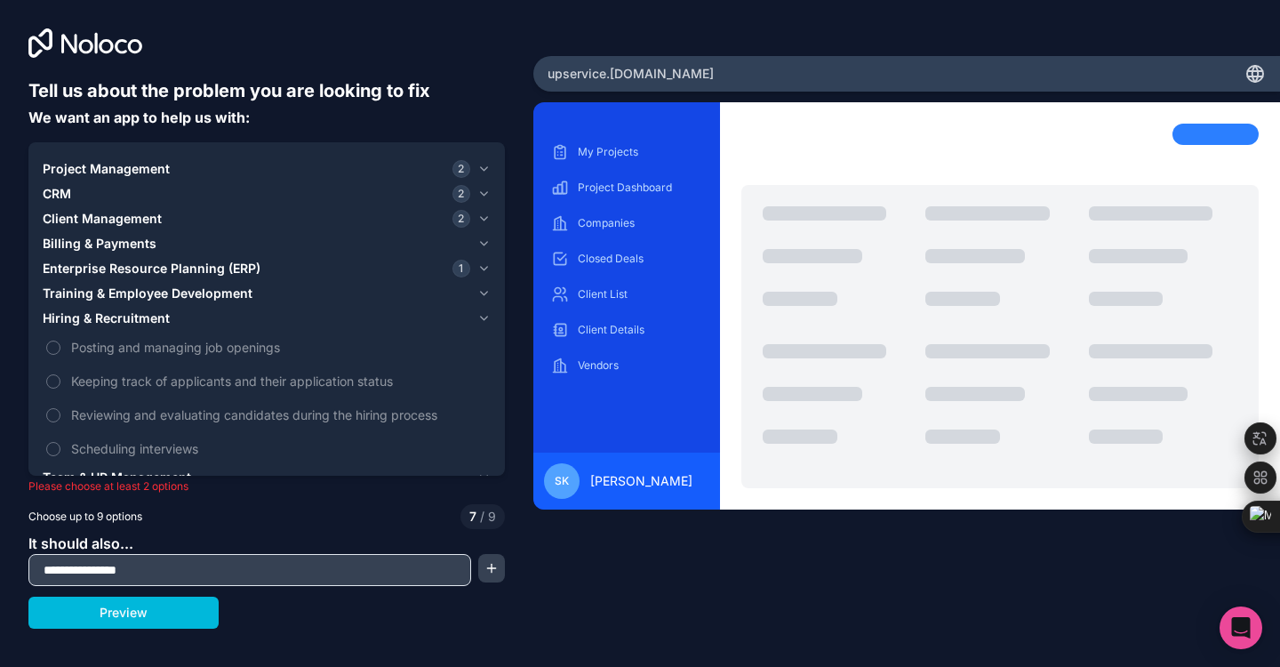
click at [187, 444] on span "Scheduling interviews" at bounding box center [279, 448] width 416 height 19
click at [60, 444] on button "Scheduling interviews" at bounding box center [53, 449] width 14 height 14
click at [184, 451] on span "Scheduling interviews" at bounding box center [279, 448] width 416 height 19
click at [60, 451] on button "Scheduling interviews" at bounding box center [53, 449] width 14 height 14
click at [198, 420] on span "Reviewing and evaluating candidates during the hiring process" at bounding box center [279, 414] width 416 height 19
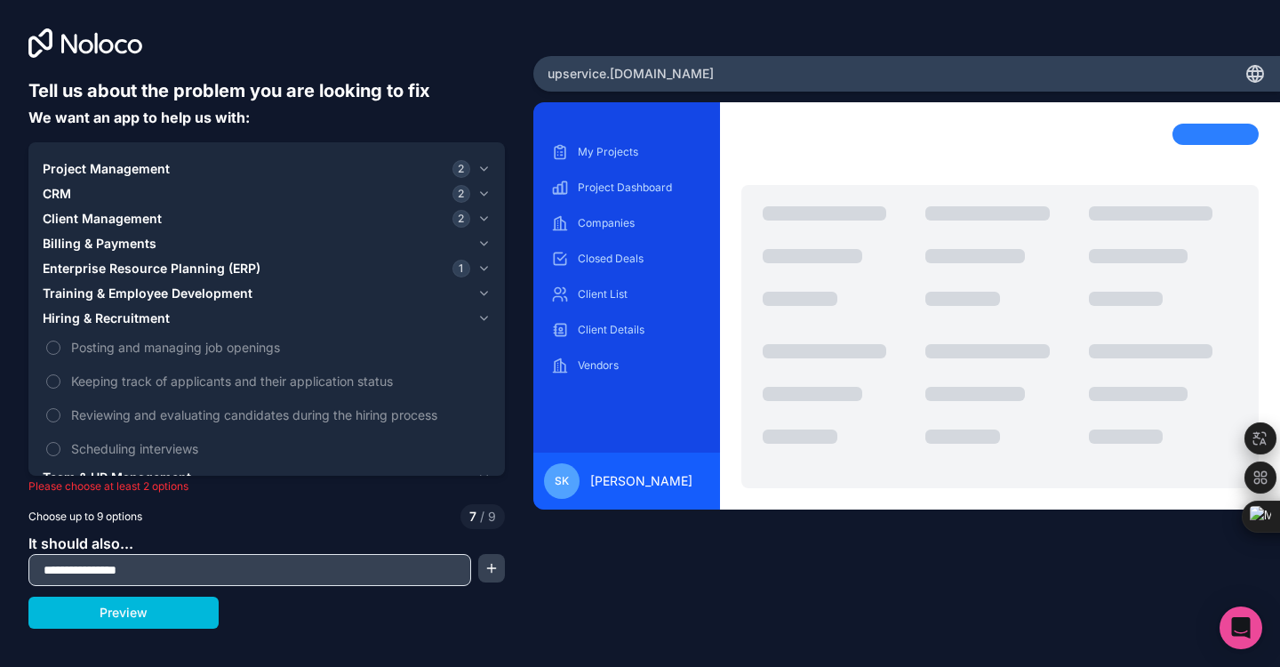
click at [60, 420] on button "Reviewing and evaluating candidates during the hiring process" at bounding box center [53, 415] width 14 height 14
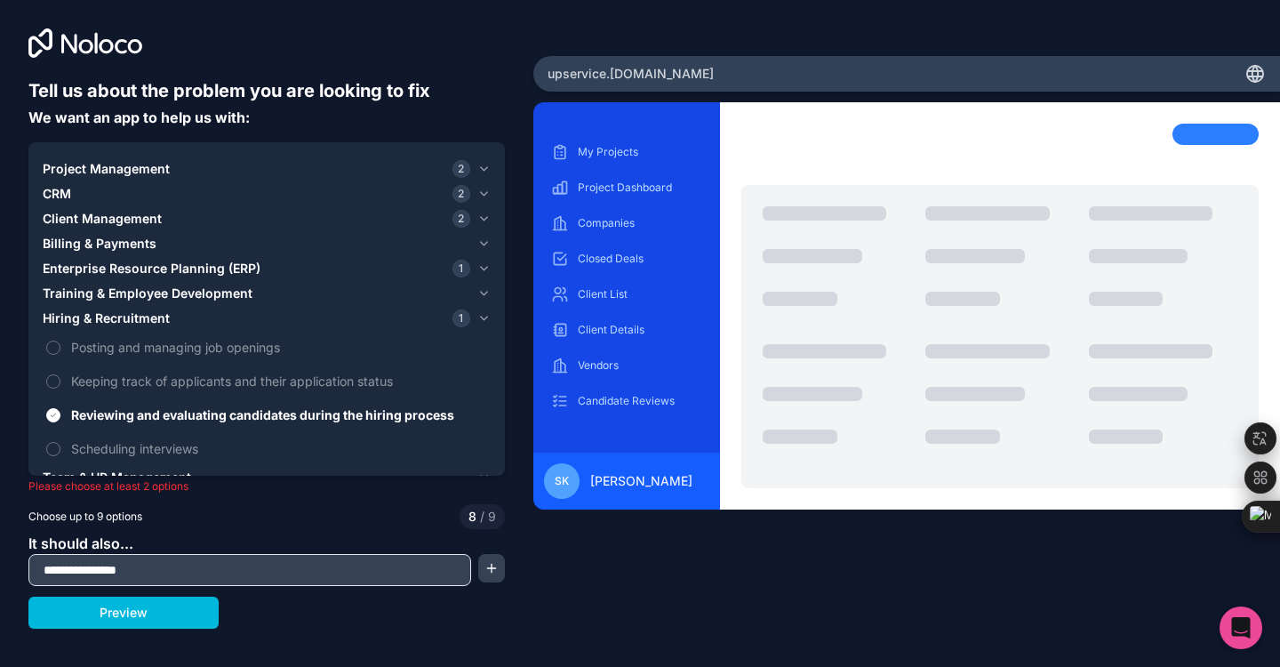
click at [487, 318] on icon "button" at bounding box center [483, 318] width 13 height 14
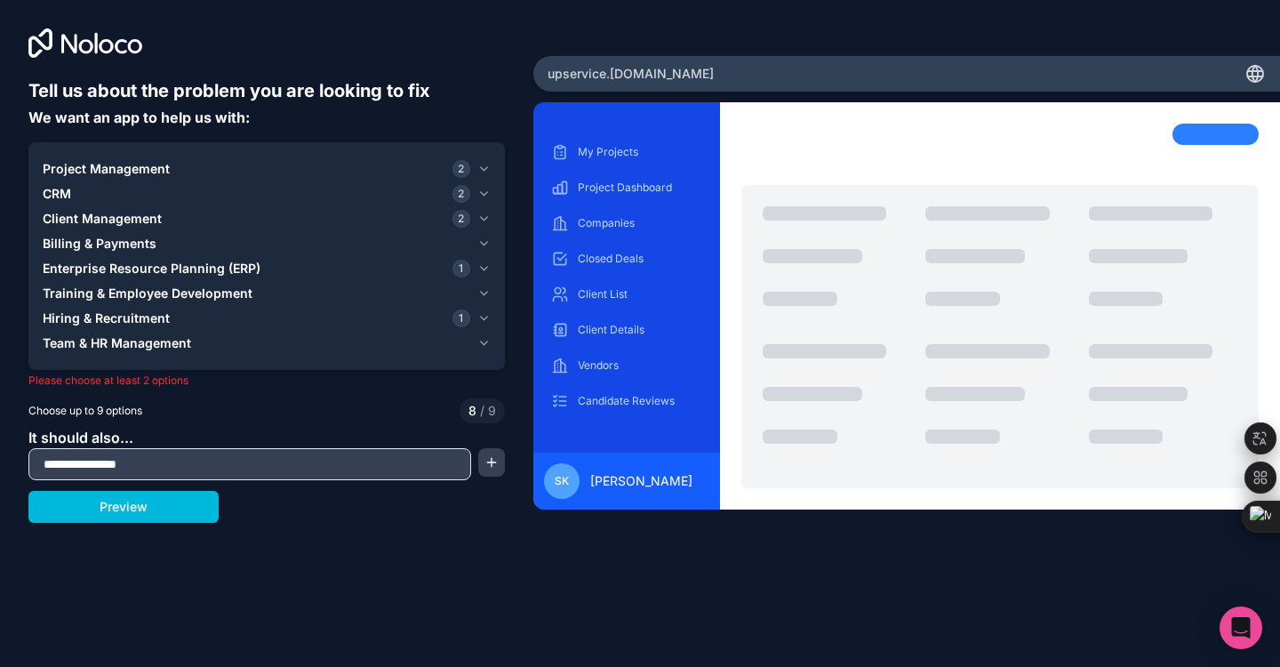
click at [186, 351] on span "Team & HR Management" at bounding box center [117, 343] width 148 height 18
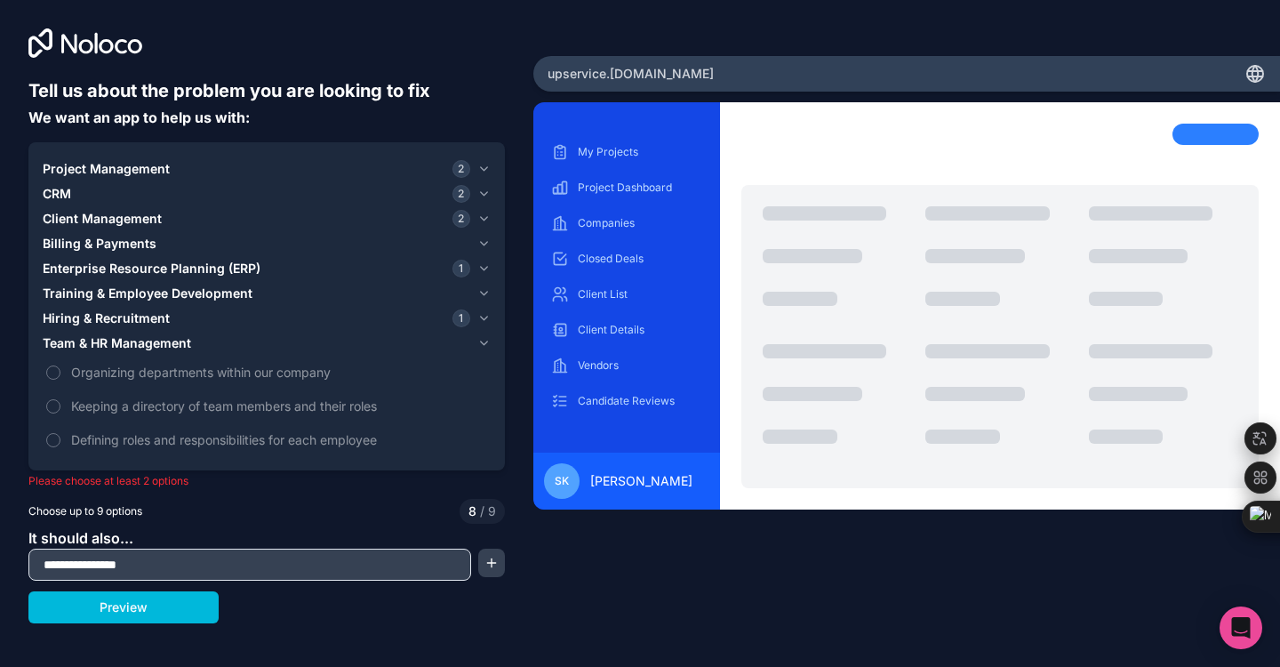
click at [191, 372] on span "Organizing departments within our company" at bounding box center [279, 372] width 416 height 19
click at [60, 372] on button "Organizing departments within our company" at bounding box center [53, 372] width 14 height 14
click at [293, 375] on span "Organizing departments within our company" at bounding box center [279, 372] width 416 height 19
click at [60, 375] on button "Organizing departments within our company" at bounding box center [53, 372] width 14 height 14
click at [250, 411] on span "Keeping a directory of team members and their roles" at bounding box center [279, 405] width 416 height 19
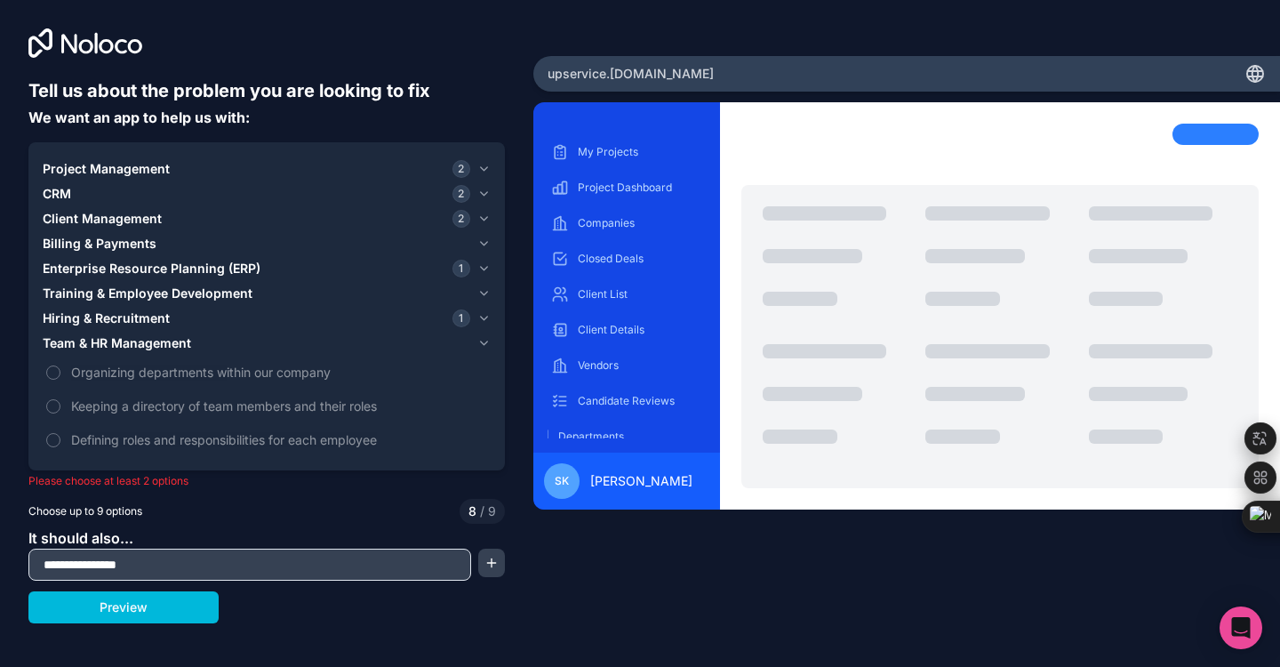
click at [60, 411] on button "Keeping a directory of team members and their roles" at bounding box center [53, 406] width 14 height 14
click at [250, 411] on span "Keeping a directory of team members and their roles" at bounding box center [279, 405] width 416 height 19
click at [60, 411] on button "Keeping a directory of team members and their roles" at bounding box center [53, 406] width 14 height 14
click at [245, 433] on span "Defining roles and responsibilities for each employee" at bounding box center [279, 439] width 416 height 19
click at [60, 433] on button "Defining roles and responsibilities for each employee" at bounding box center [53, 440] width 14 height 14
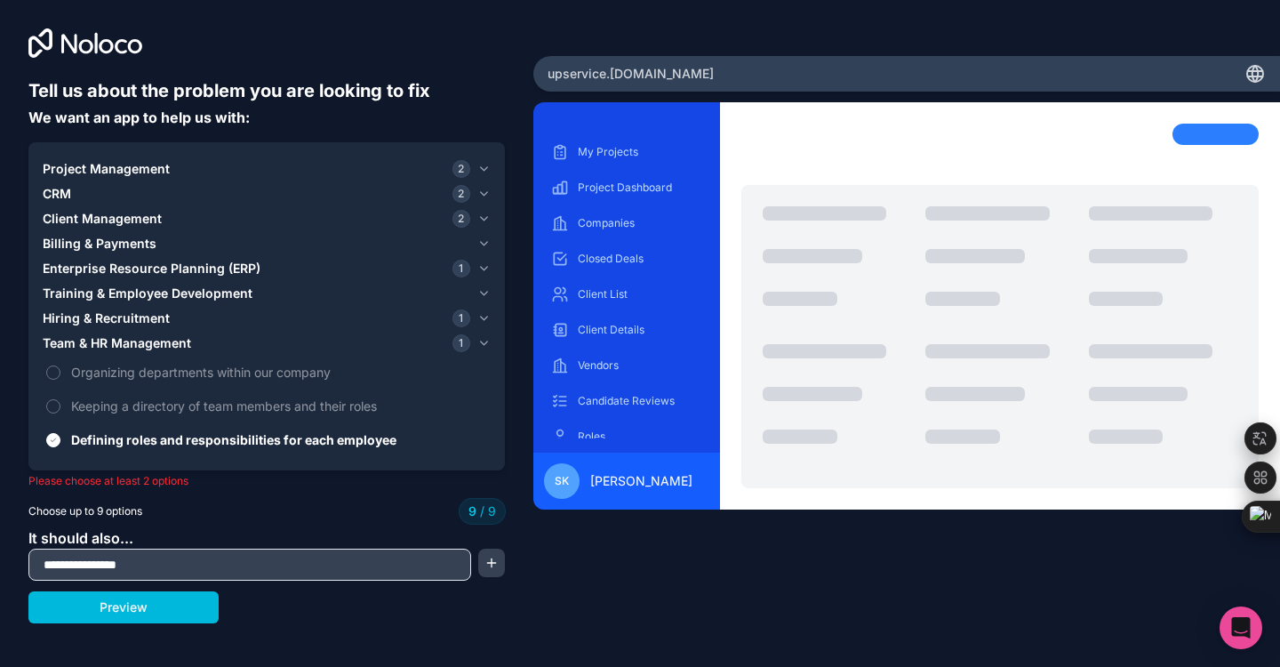
click at [566, 605] on div "My Projects Project Dashboard Companies Closed Deals Client List Client Details…" at bounding box center [906, 356] width 747 height 509
drag, startPoint x: 183, startPoint y: 552, endPoint x: 11, endPoint y: 552, distance: 172.5
click at [11, 552] on div "**********" at bounding box center [266, 278] width 533 height 556
click at [160, 563] on input "**********" at bounding box center [250, 564] width 434 height 25
drag, startPoint x: 161, startPoint y: 565, endPoint x: 3, endPoint y: 553, distance: 158.7
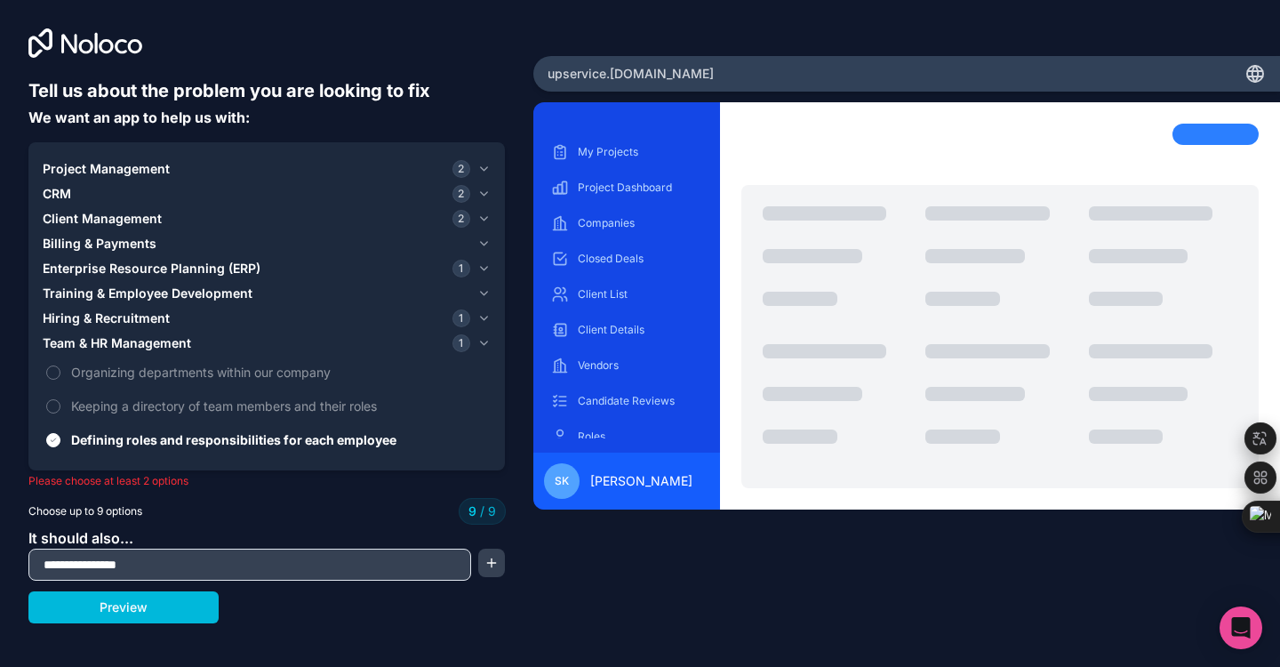
click at [0, 565] on div "**********" at bounding box center [640, 333] width 1280 height 667
click at [597, 631] on div "Tell us about the problem you are looking to fix We want an app to help us with…" at bounding box center [640, 333] width 1280 height 667
click at [563, 604] on div "My Projects Project Dashboard Companies Closed Deals Client List Client Details…" at bounding box center [906, 356] width 747 height 509
click at [138, 621] on button "Preview" at bounding box center [123, 607] width 190 height 32
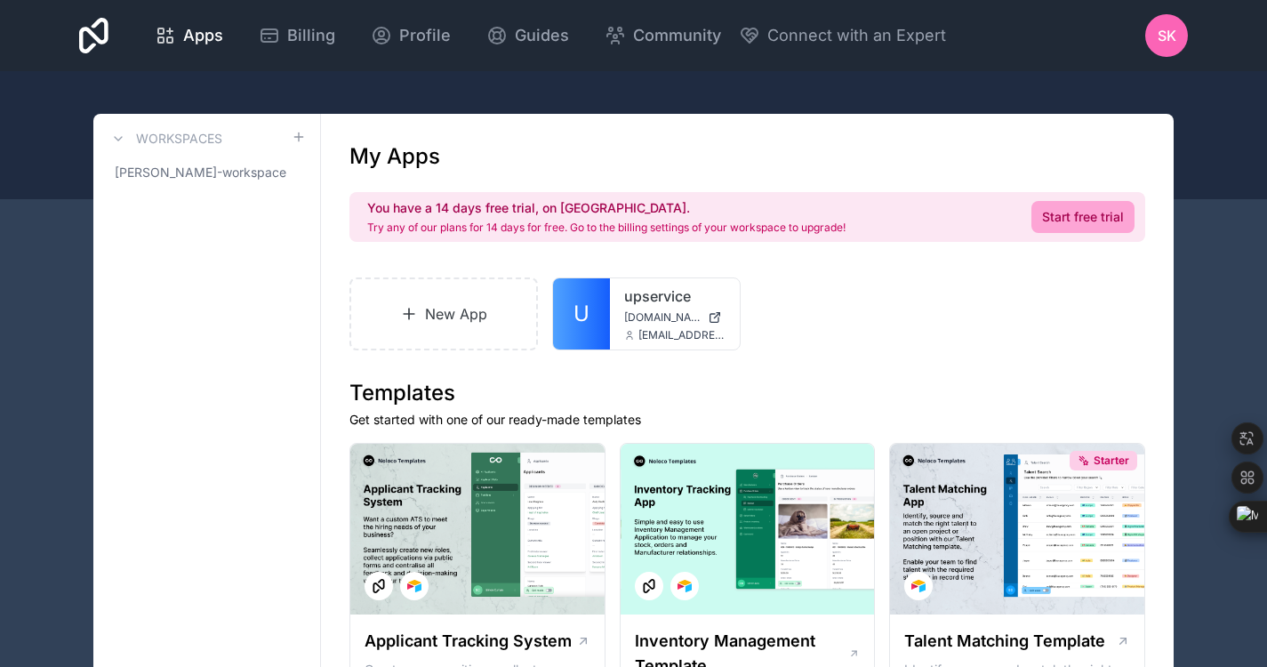
click at [118, 142] on icon at bounding box center [118, 139] width 14 height 14
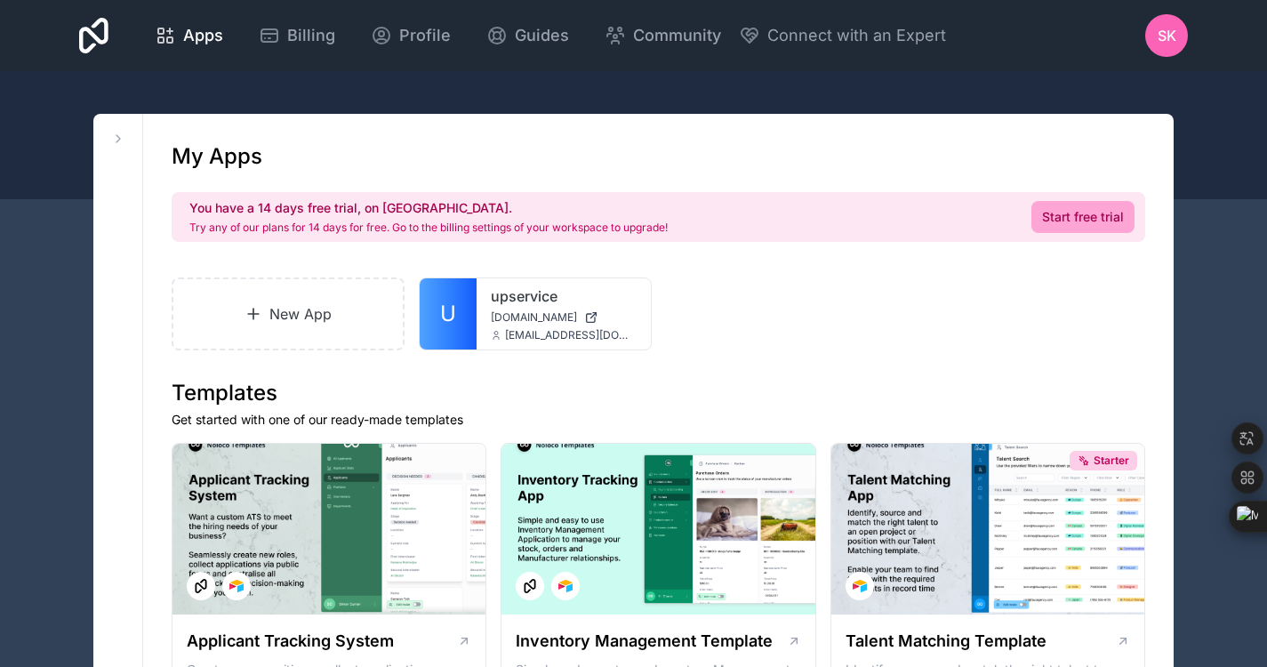
click at [118, 142] on icon at bounding box center [118, 139] width 14 height 14
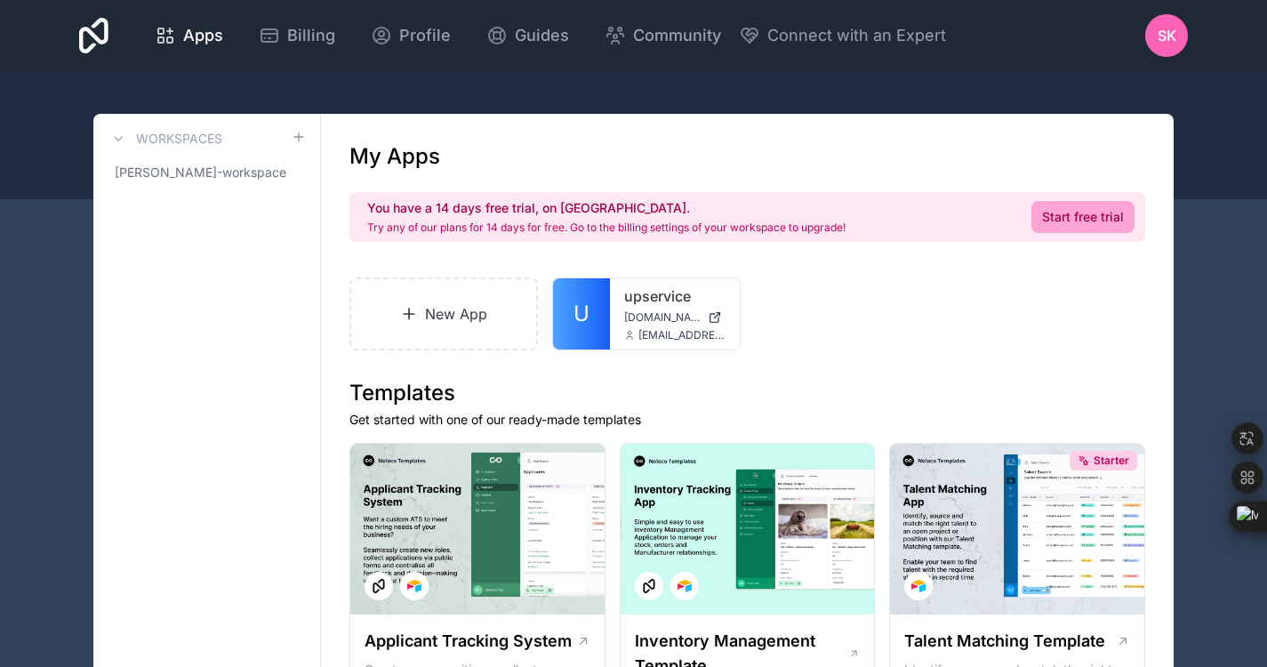
click at [218, 35] on span "Apps" at bounding box center [203, 35] width 40 height 25
click at [438, 319] on link "New App" at bounding box center [443, 313] width 188 height 73
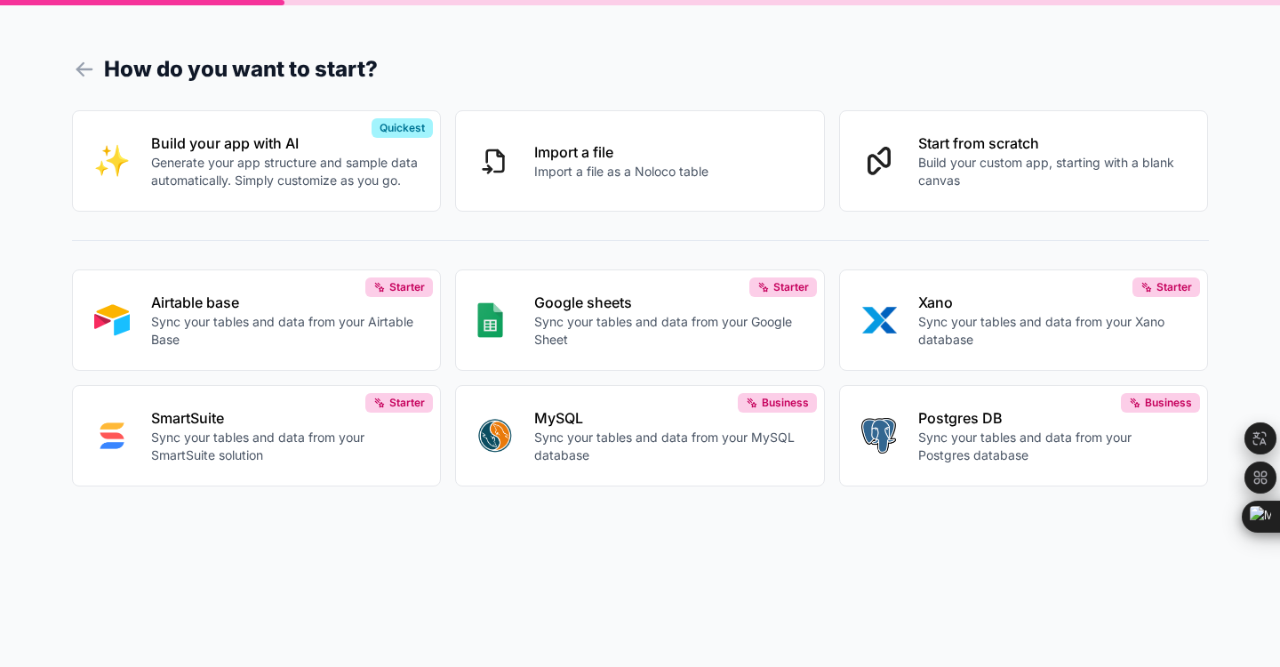
click at [308, 326] on p "Sync your tables and data from your Airtable Base" at bounding box center [285, 331] width 268 height 36
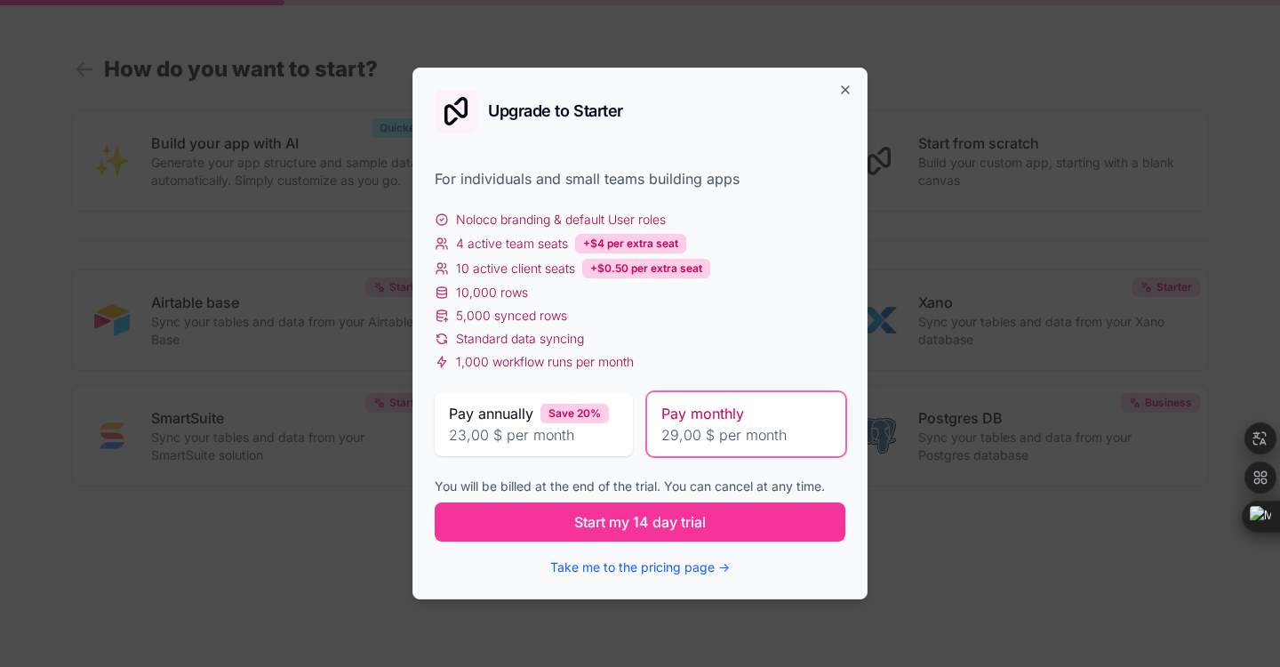
click at [685, 524] on span "Start my 14 day trial" at bounding box center [640, 521] width 132 height 21
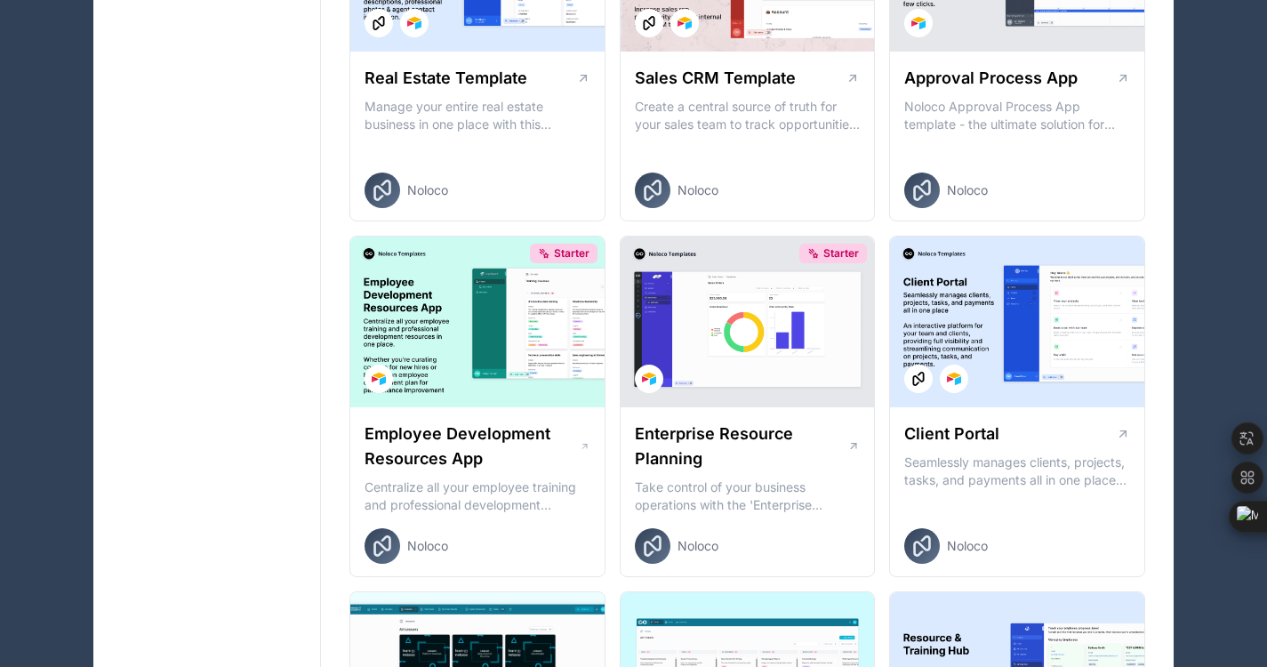
scroll to position [1263, 0]
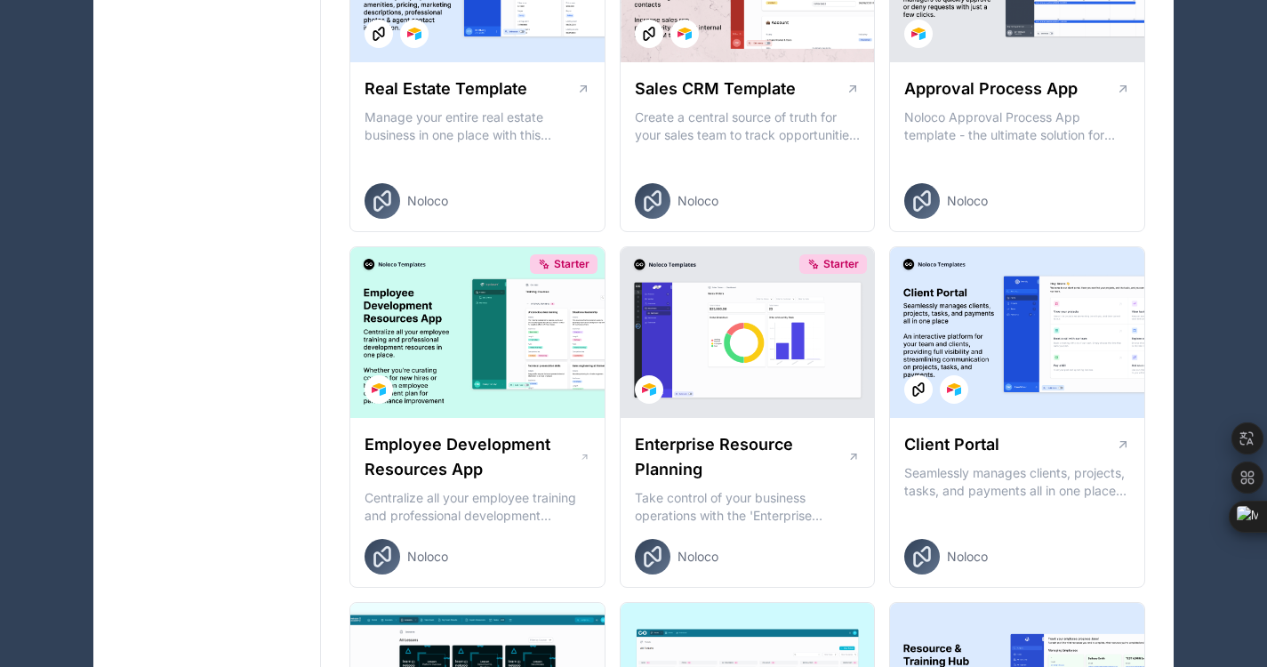
click at [940, 424] on div "Client Portal Seamlessly manages clients, projects, tasks, and payments all in …" at bounding box center [1017, 503] width 254 height 171
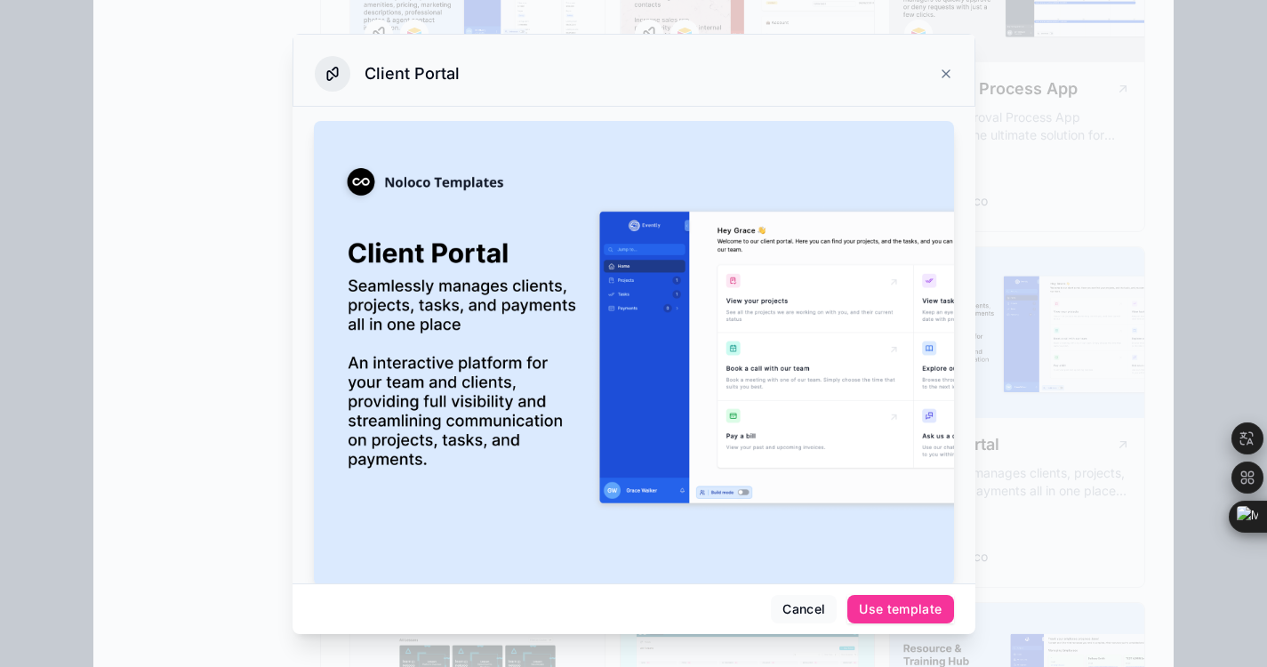
click at [915, 604] on div "Use template" at bounding box center [900, 609] width 83 height 16
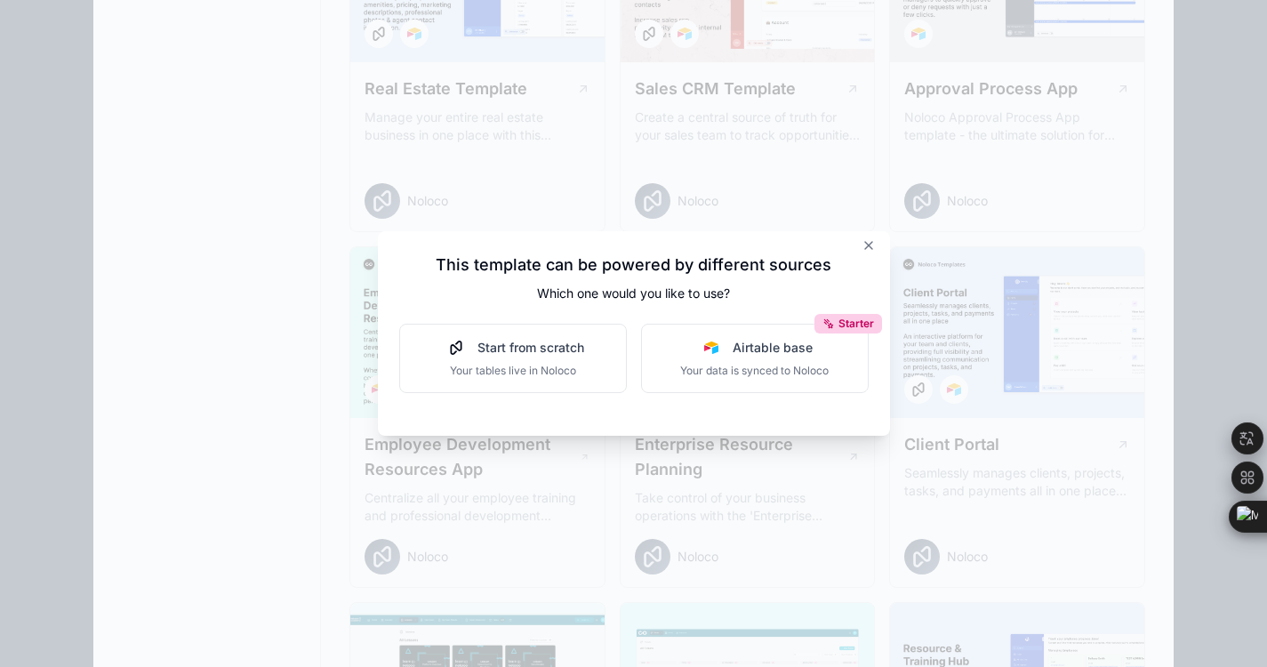
click at [583, 359] on div "Start from scratch Your tables live in Noloco" at bounding box center [513, 358] width 142 height 39
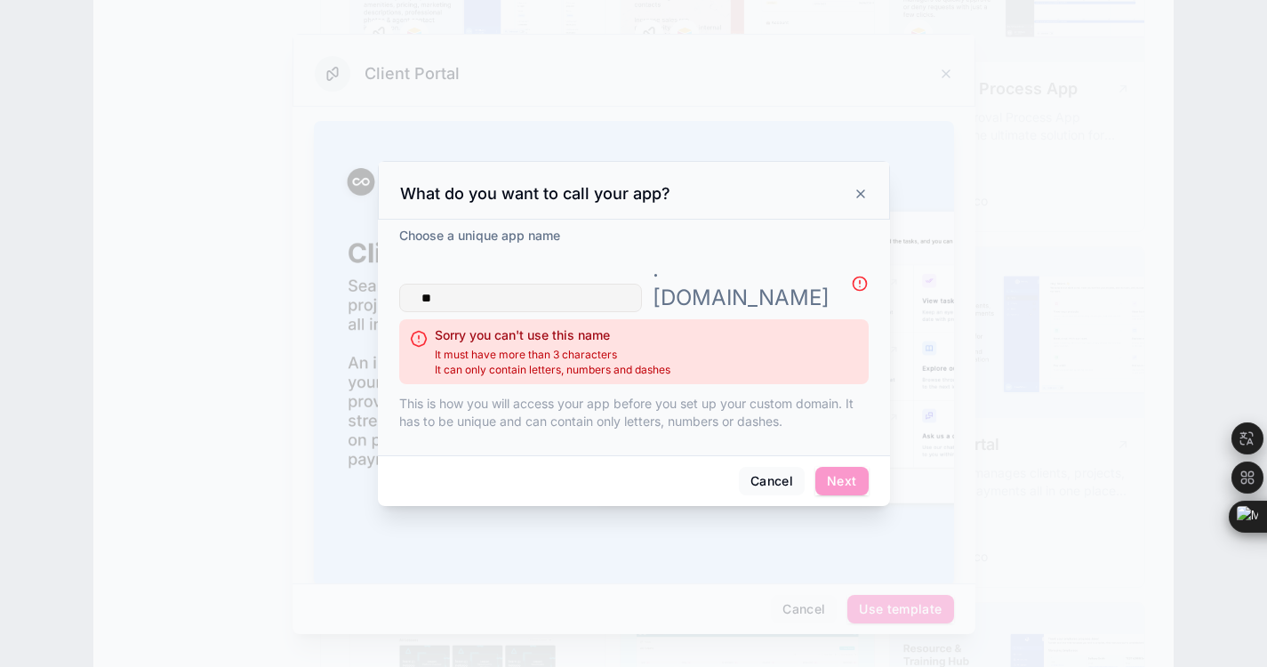
type input "*"
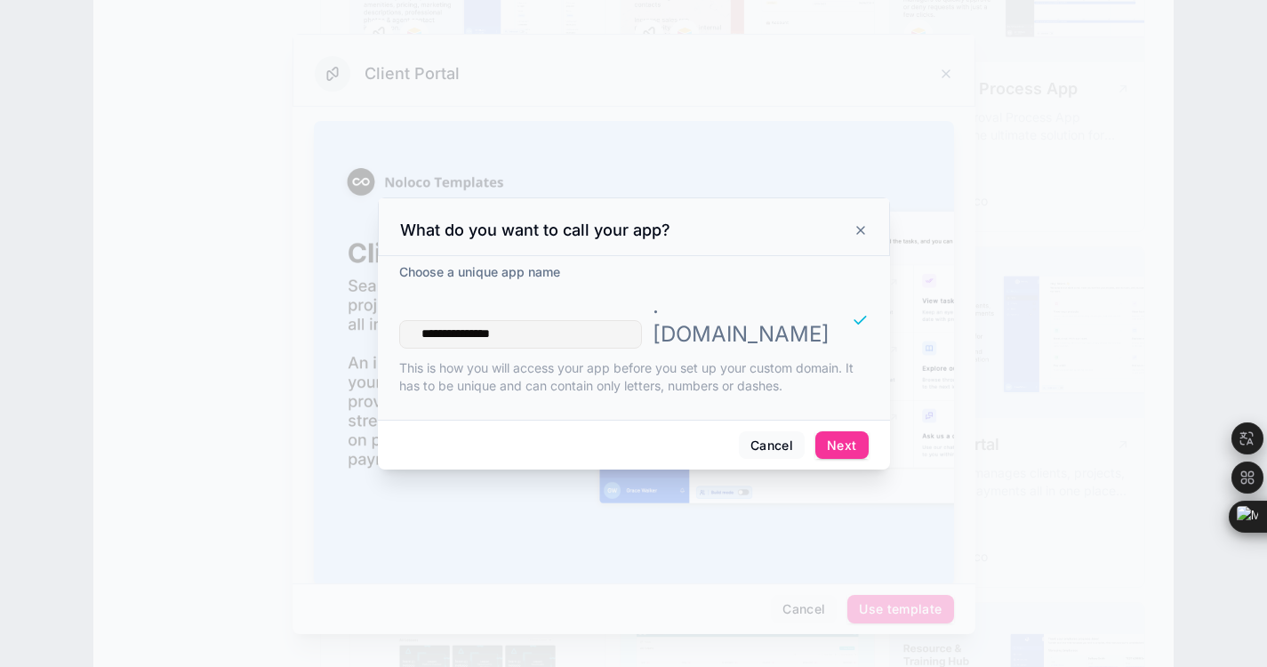
type input "**********"
click at [840, 431] on button "Next" at bounding box center [841, 445] width 52 height 28
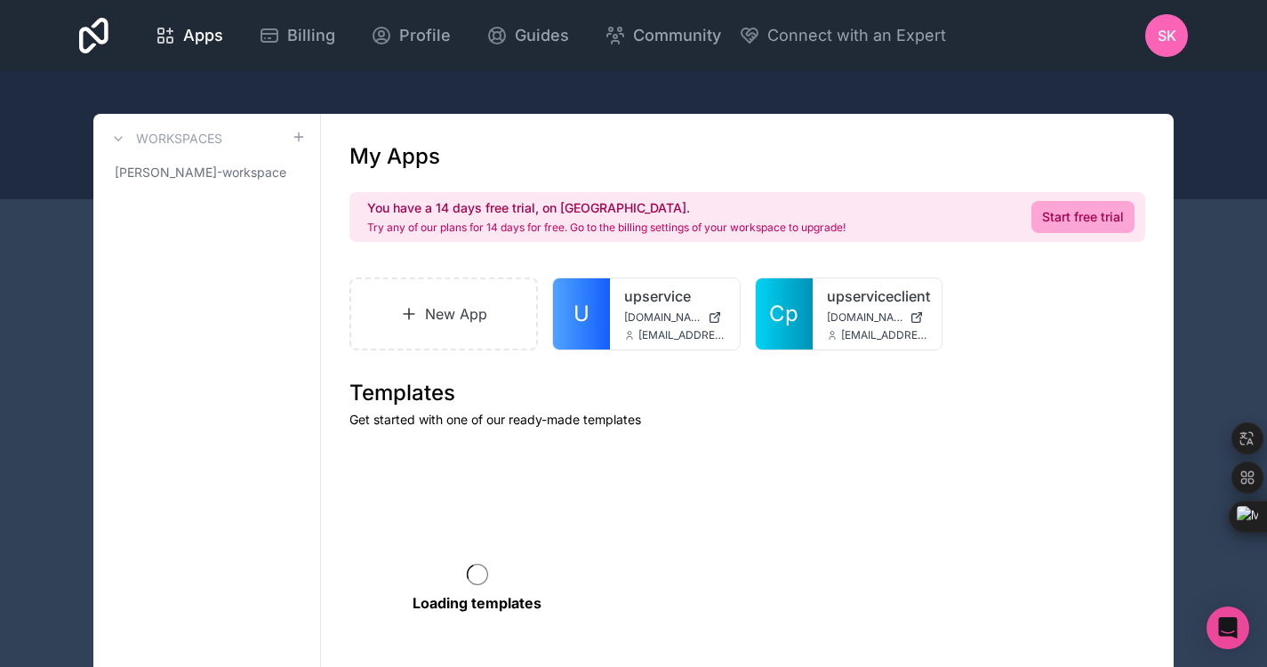
click at [435, 313] on link "New App" at bounding box center [443, 313] width 188 height 73
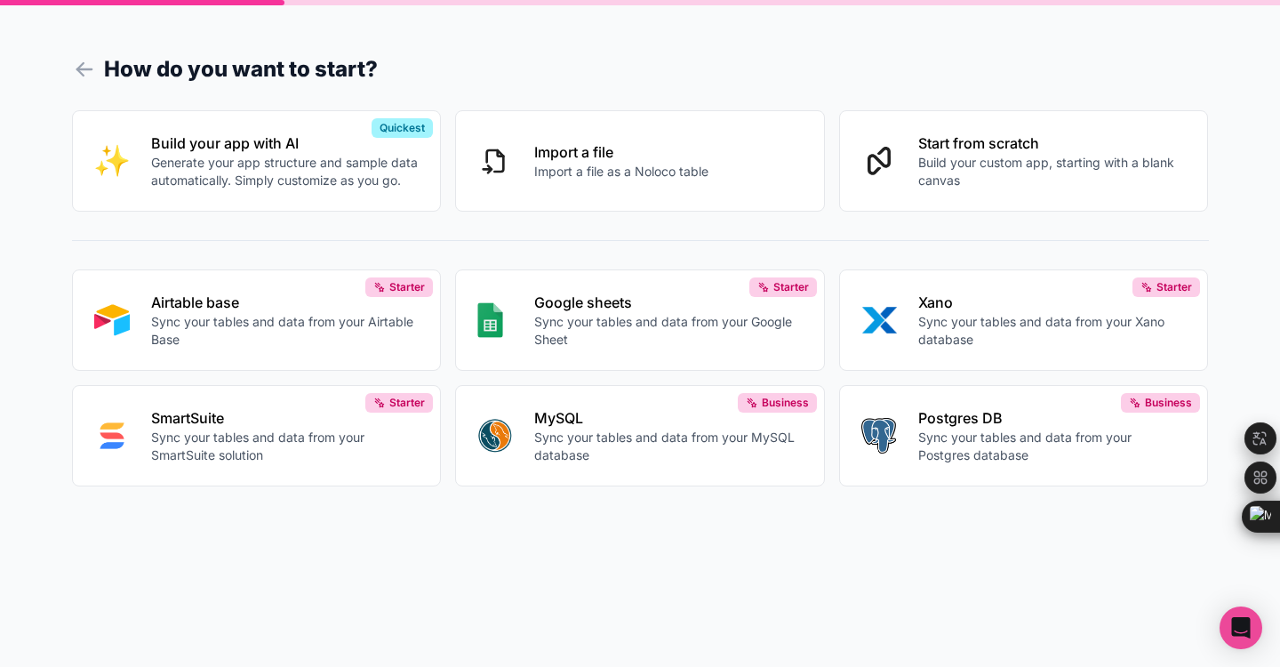
click at [990, 175] on p "Build your custom app, starting with a blank canvas" at bounding box center [1052, 172] width 268 height 36
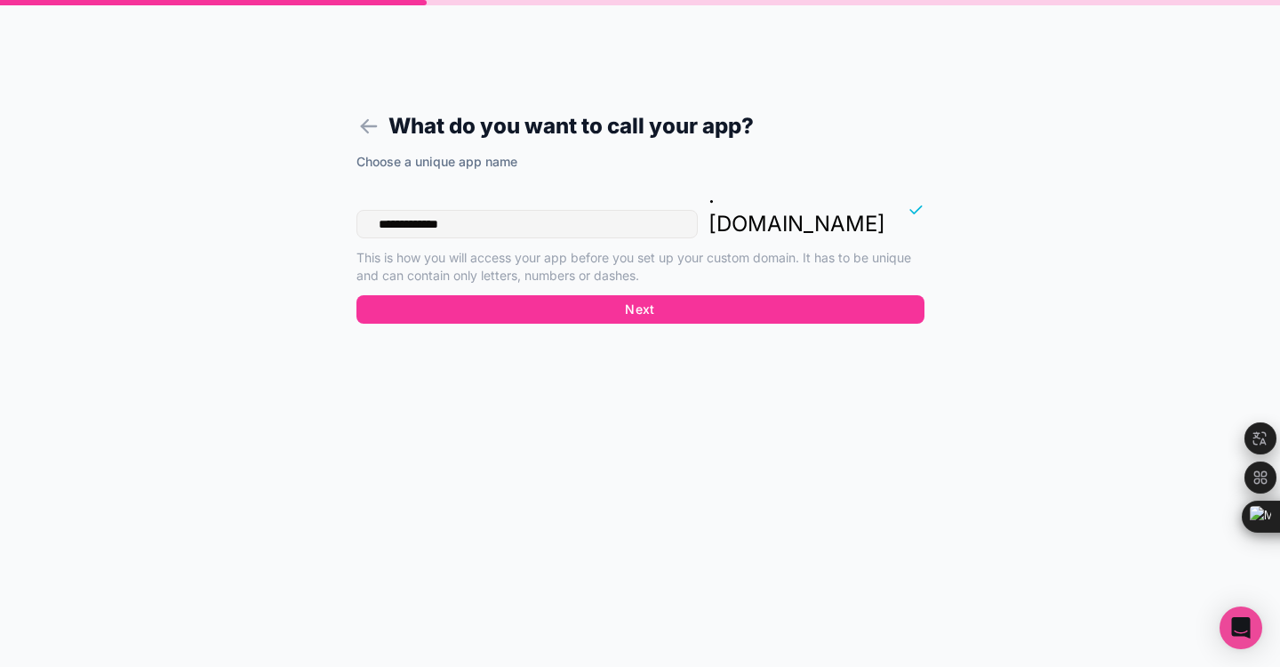
click at [601, 295] on button "Next" at bounding box center [640, 309] width 568 height 28
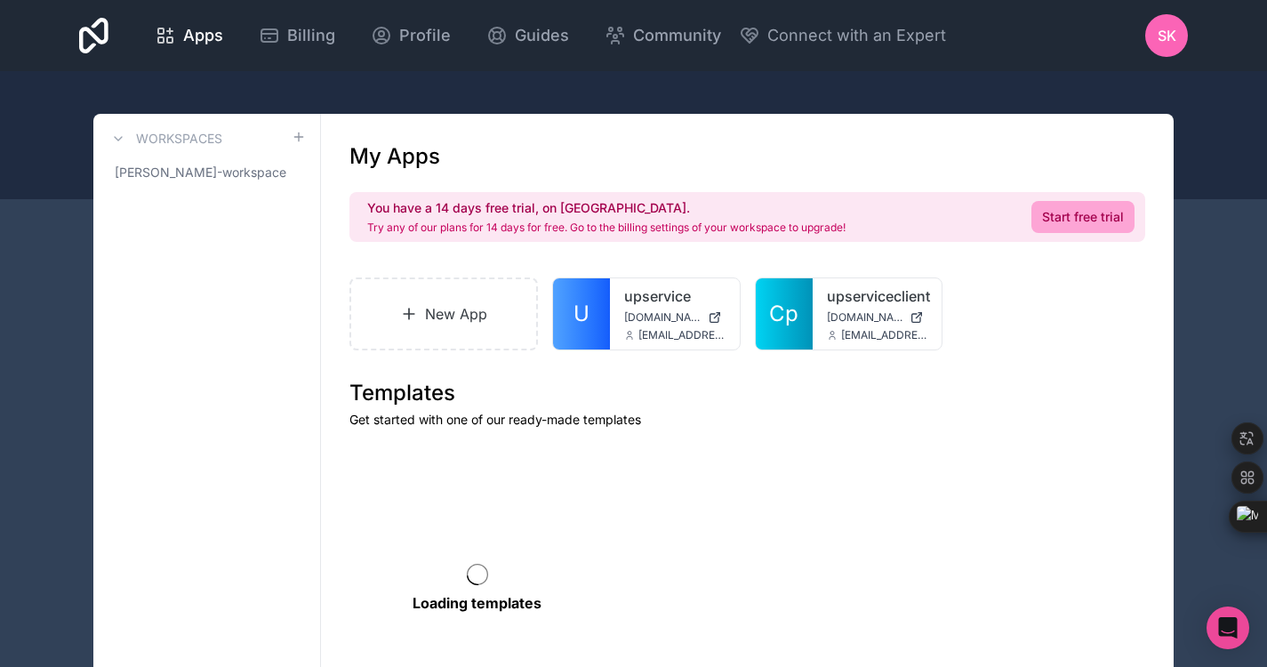
click at [0, 0] on icon at bounding box center [0, 0] width 0 height 0
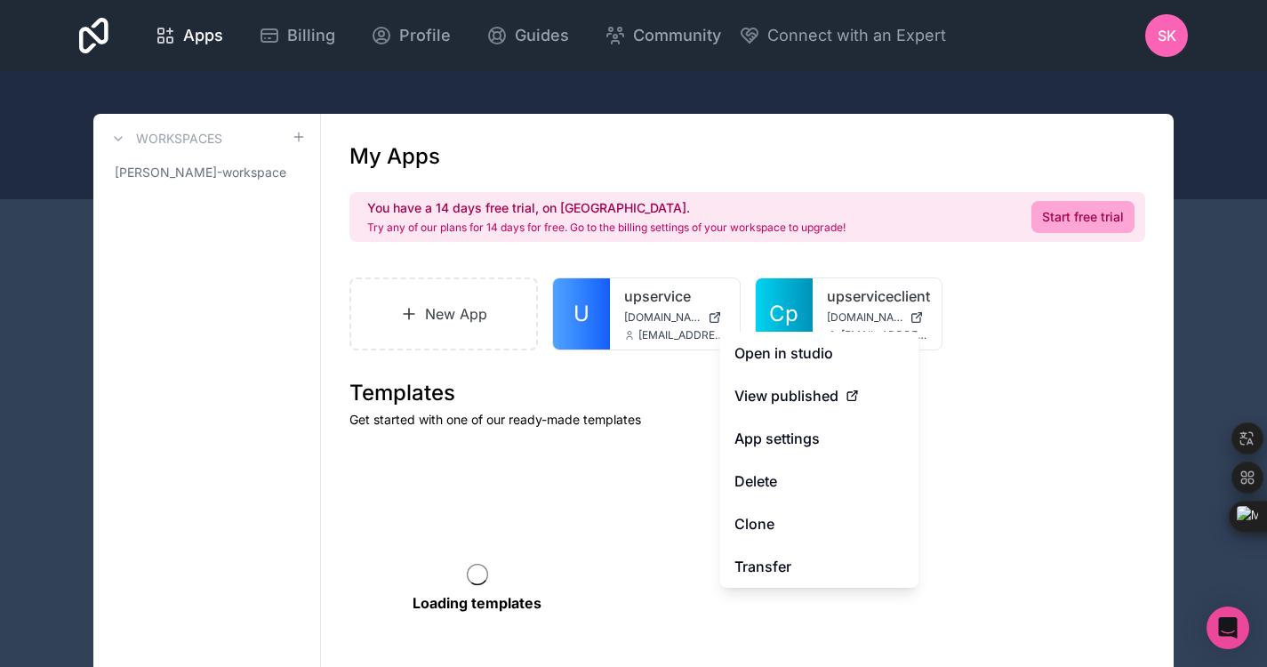
click at [782, 484] on button "Delete" at bounding box center [819, 481] width 199 height 43
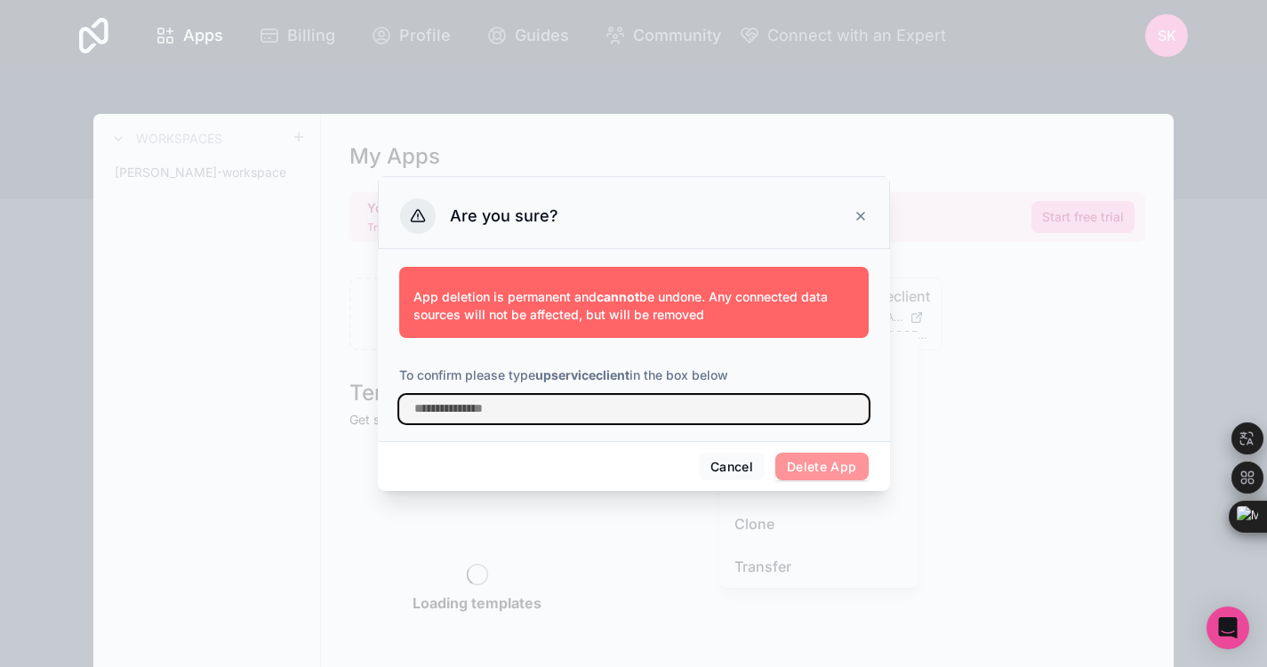
click at [605, 411] on input "text" at bounding box center [633, 409] width 469 height 28
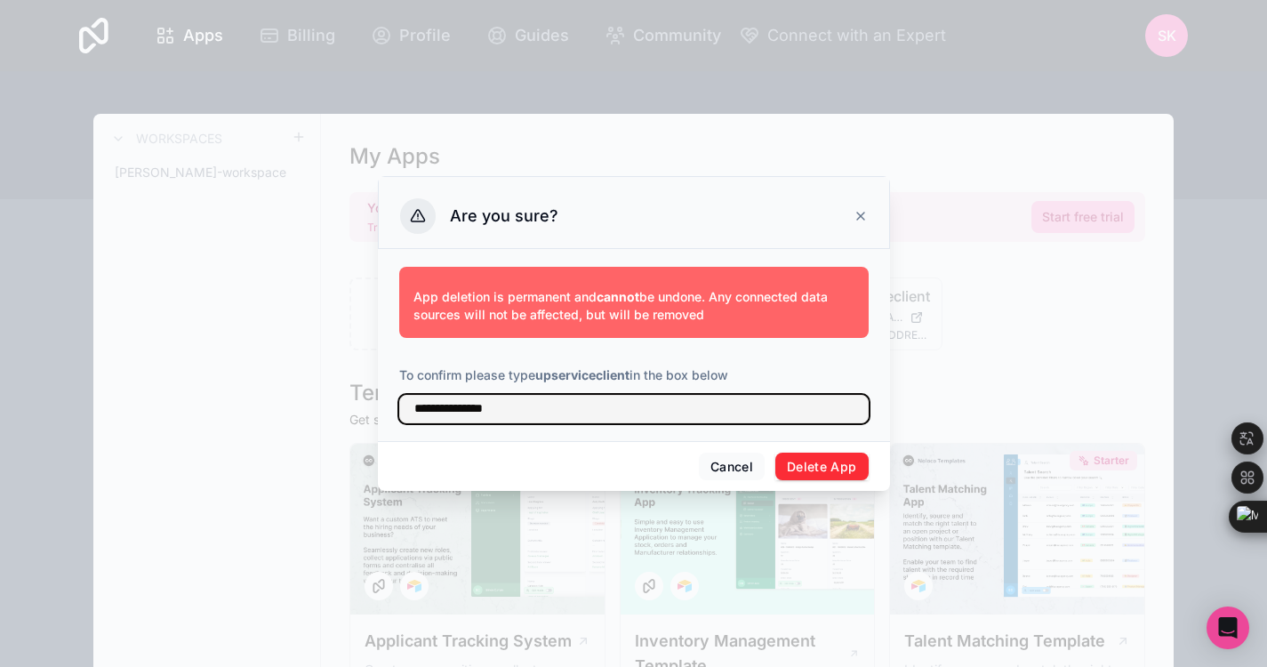
type input "**********"
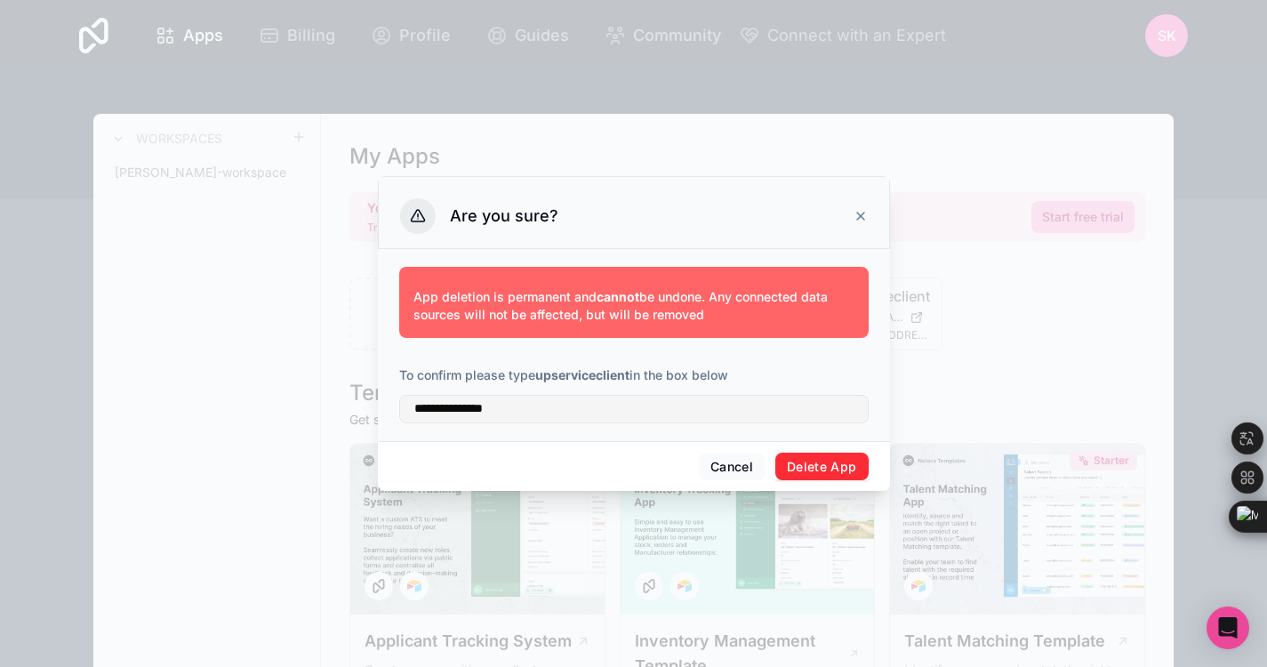
click at [840, 453] on button "Delete App" at bounding box center [821, 466] width 93 height 28
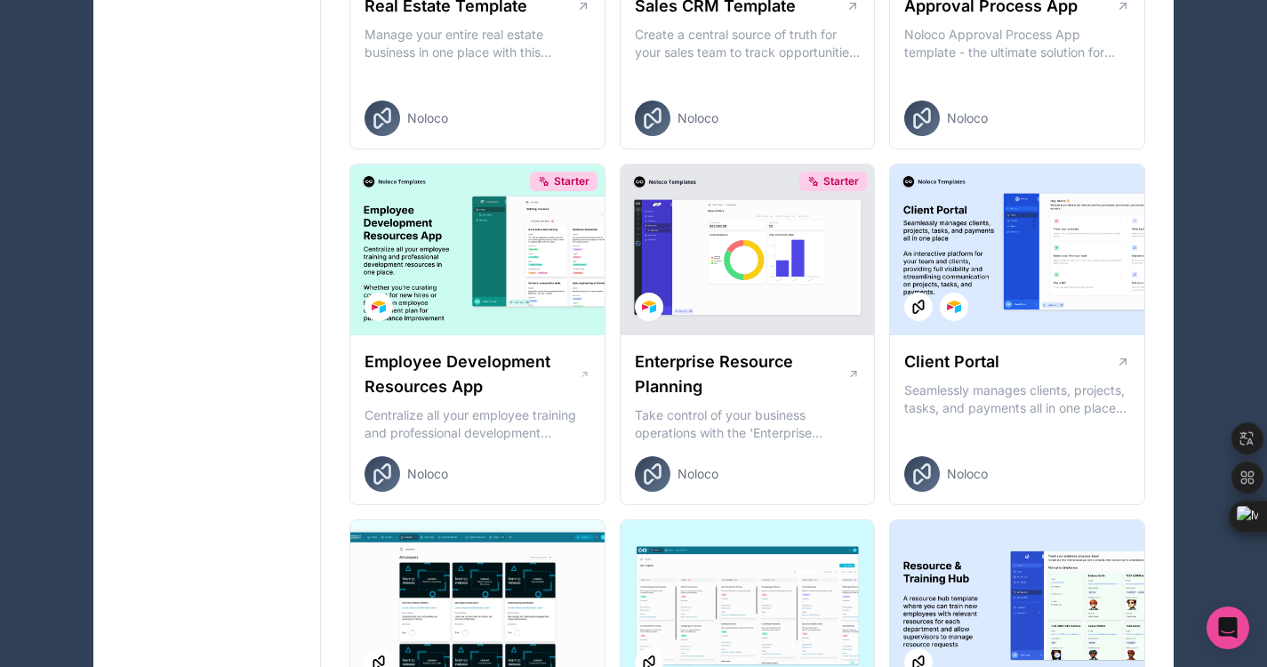
scroll to position [1411, 0]
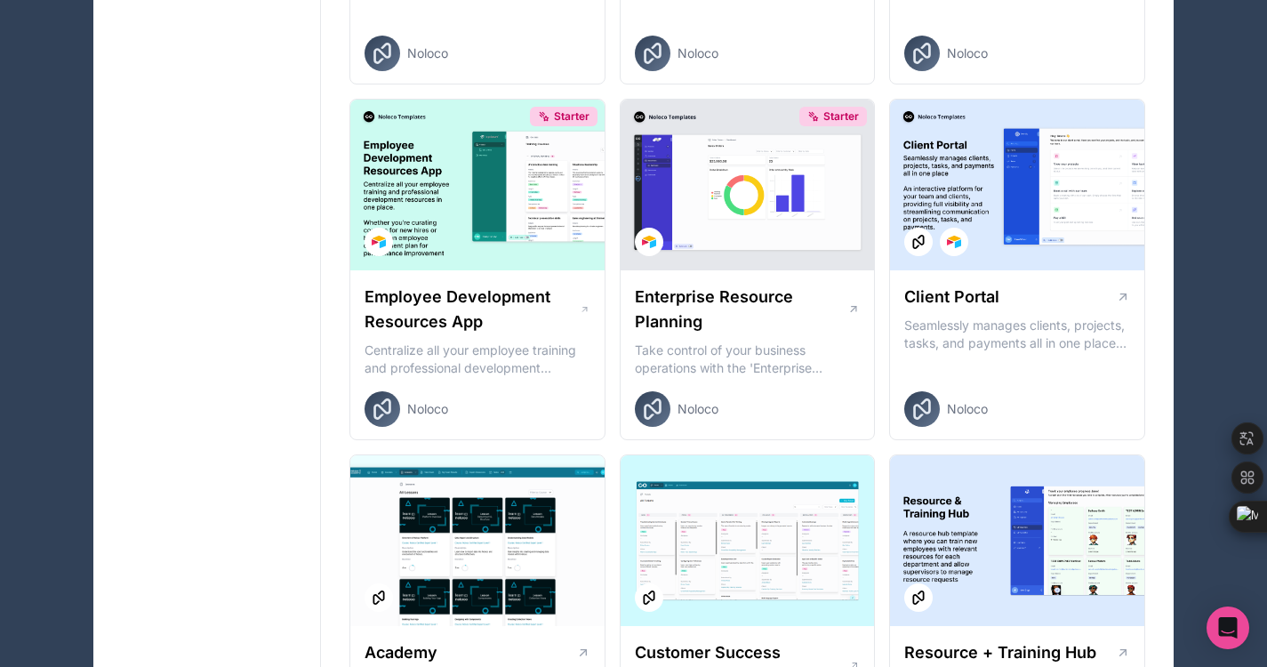
click at [985, 246] on div at bounding box center [1017, 185] width 254 height 171
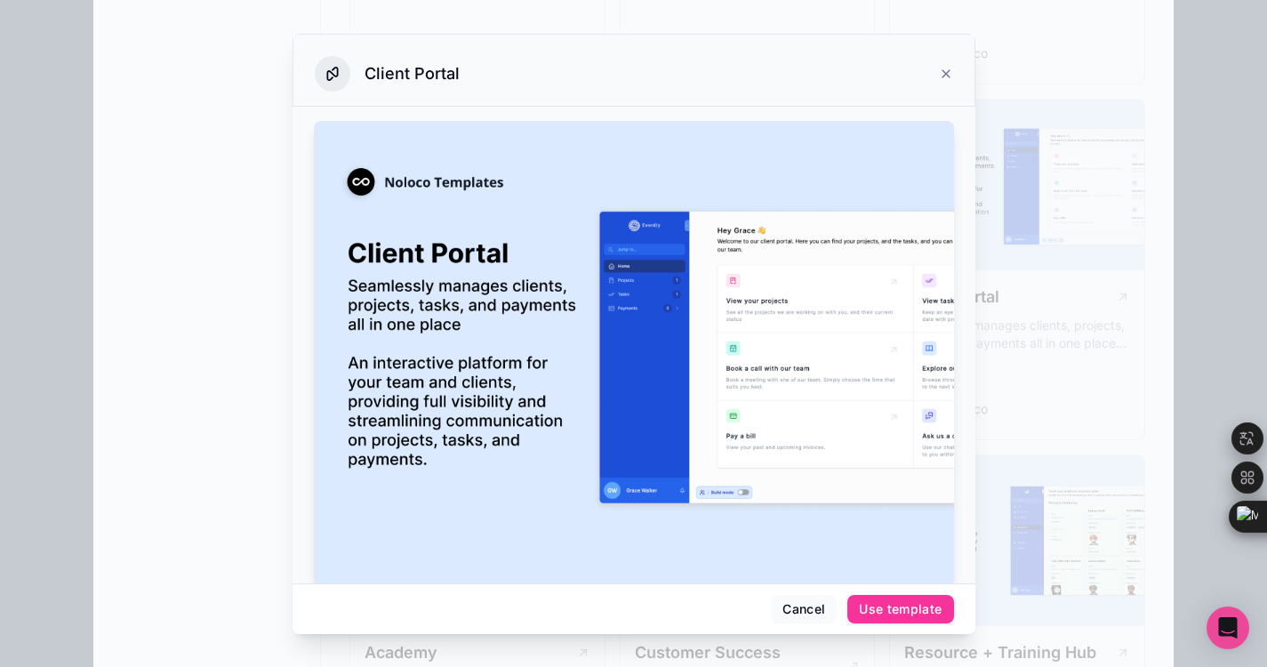
click at [882, 615] on div "Use template" at bounding box center [900, 609] width 83 height 16
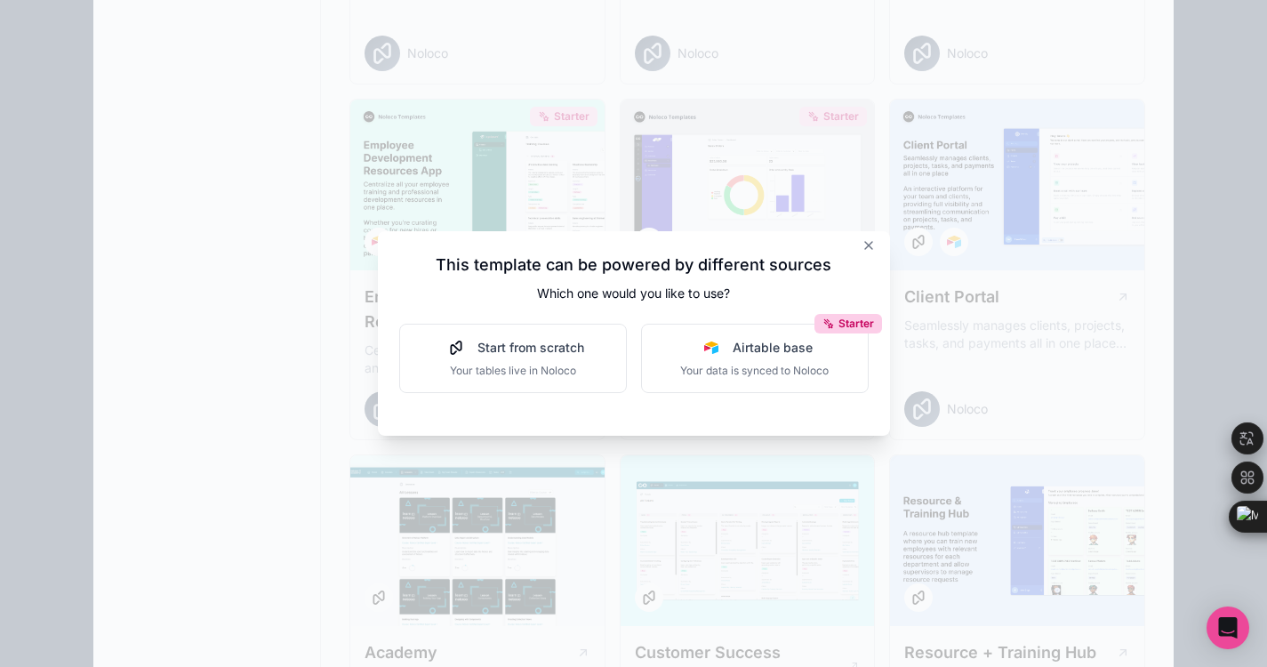
click at [516, 344] on span "Start from scratch" at bounding box center [530, 348] width 107 height 18
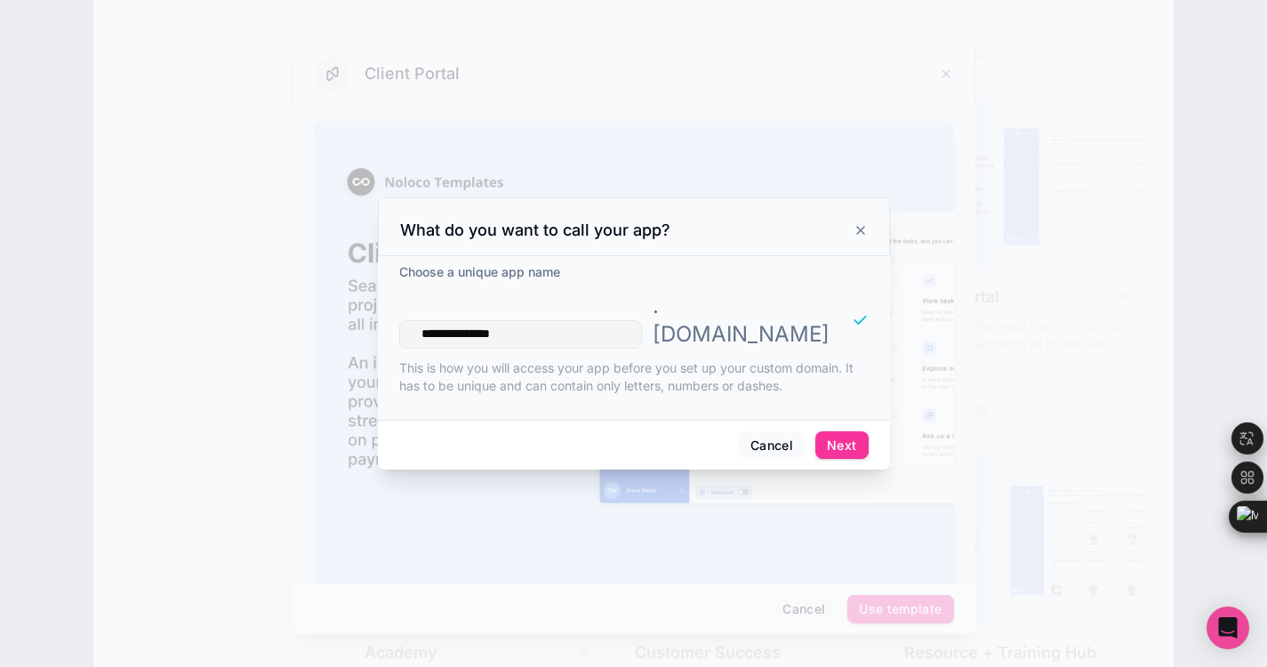
type input "**********"
click at [861, 431] on button "Next" at bounding box center [841, 445] width 52 height 28
